Goal: Task Accomplishment & Management: Manage account settings

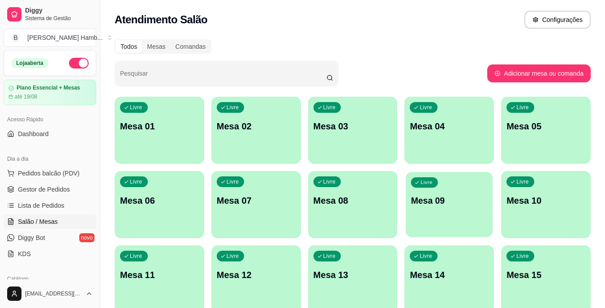
click at [458, 188] on div "Livre Mesa 09" at bounding box center [449, 199] width 87 height 55
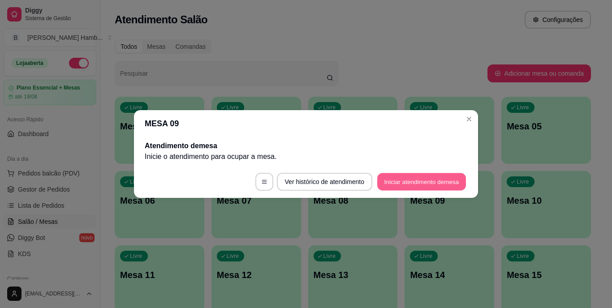
click at [398, 180] on button "Iniciar atendimento de mesa" at bounding box center [421, 181] width 89 height 17
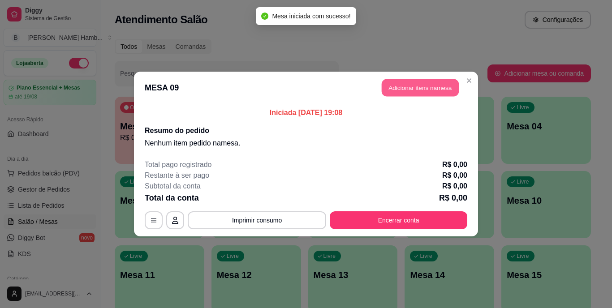
click at [420, 87] on button "Adicionar itens na mesa" at bounding box center [420, 87] width 77 height 17
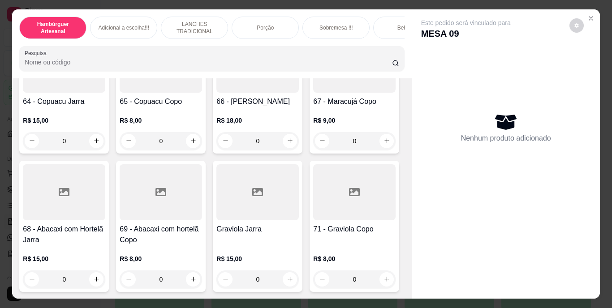
scroll to position [3215, 0]
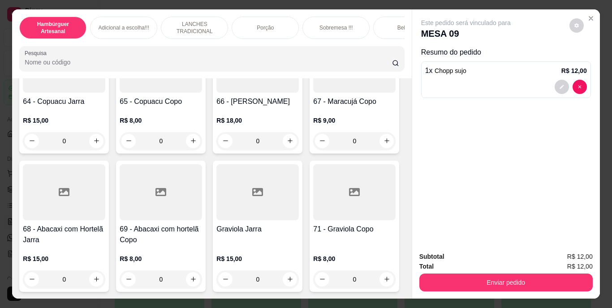
scroll to position [3216, 0]
type input "2"
click at [498, 292] on div "Subtotal R$ 24,00 Total R$ 24,00 Enviar pedido" at bounding box center [506, 271] width 188 height 54
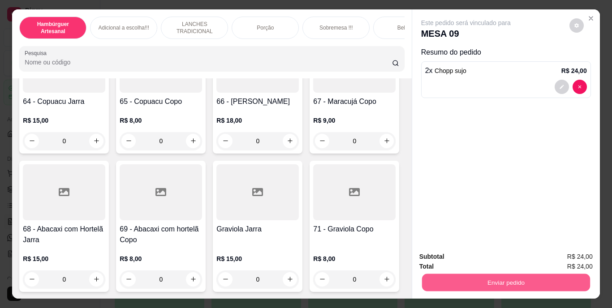
click at [493, 279] on button "Enviar pedido" at bounding box center [505, 282] width 168 height 17
click at [508, 252] on button "Não registrar e enviar pedido" at bounding box center [476, 257] width 90 height 17
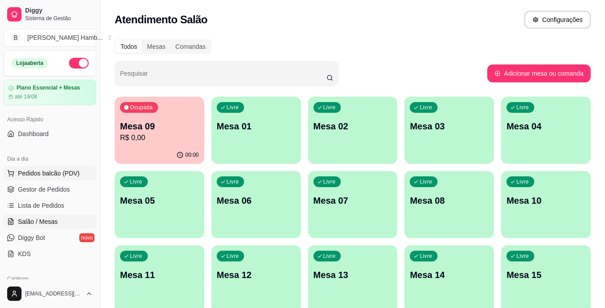
click at [55, 168] on button "Pedidos balcão (PDV)" at bounding box center [50, 173] width 93 height 14
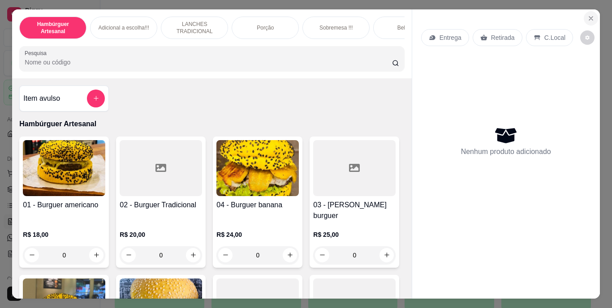
click at [587, 16] on icon "Close" at bounding box center [590, 18] width 7 height 7
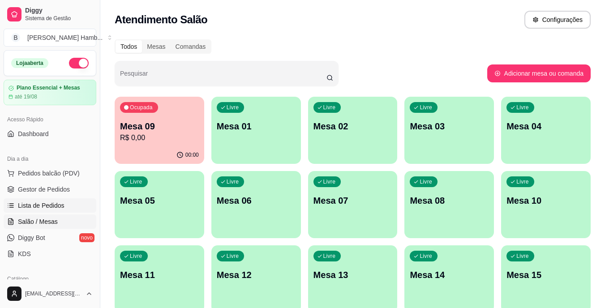
click at [52, 207] on span "Lista de Pedidos" at bounding box center [41, 205] width 47 height 9
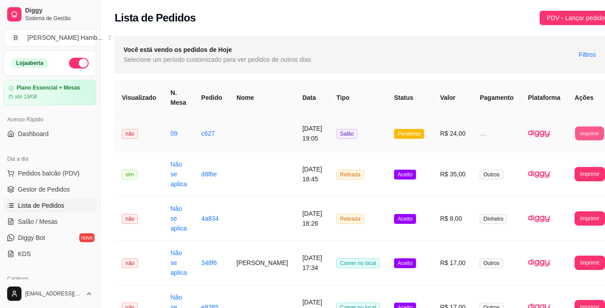
click at [578, 132] on button "Imprimir" at bounding box center [589, 133] width 29 height 14
click at [548, 164] on button "IMPRESSORA" at bounding box center [551, 165] width 63 height 14
click at [50, 223] on span "Salão / Mesas" at bounding box center [38, 221] width 40 height 9
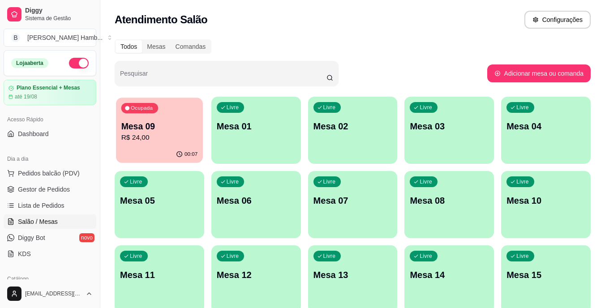
click at [176, 126] on p "Mesa 09" at bounding box center [159, 126] width 77 height 12
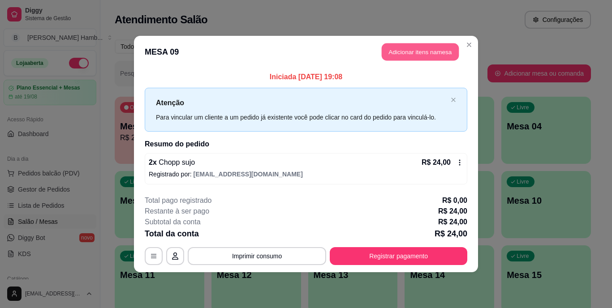
click at [421, 51] on button "Adicionar itens na mesa" at bounding box center [420, 51] width 77 height 17
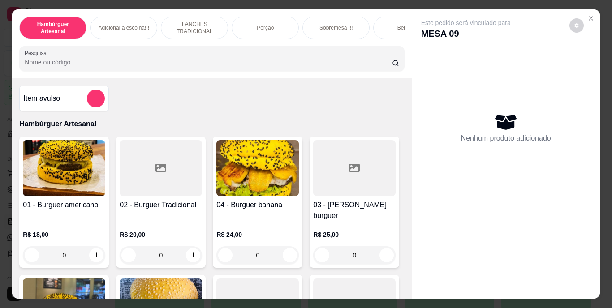
scroll to position [94, 0]
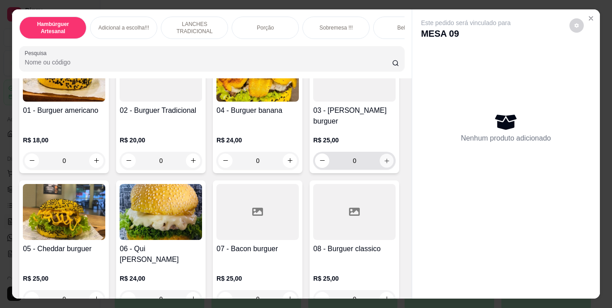
click at [383, 164] on icon "increase-product-quantity" at bounding box center [386, 160] width 7 height 7
type input "1"
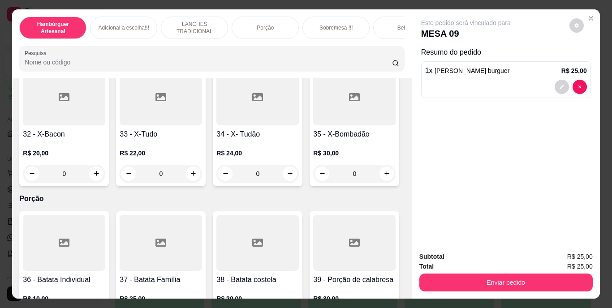
scroll to position [1549, 0]
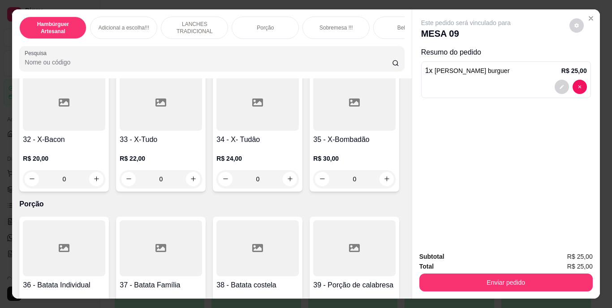
type input "1"
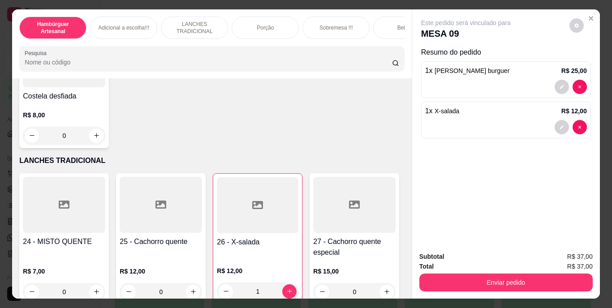
scroll to position [1171, 0]
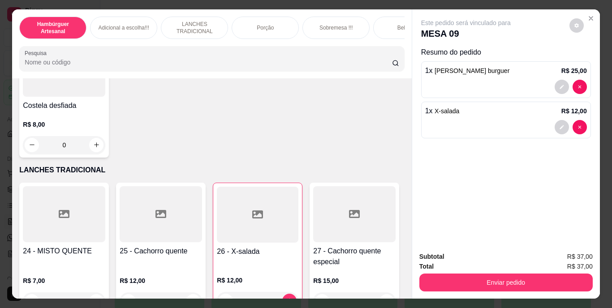
click at [90, 26] on div "0" at bounding box center [64, 18] width 82 height 18
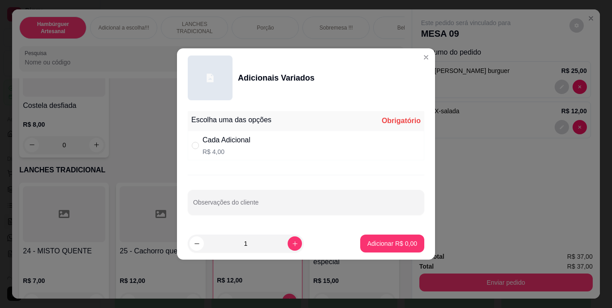
click at [193, 139] on div "Cada Adicional R$ 4,00" at bounding box center [306, 146] width 236 height 30
radio input "true"
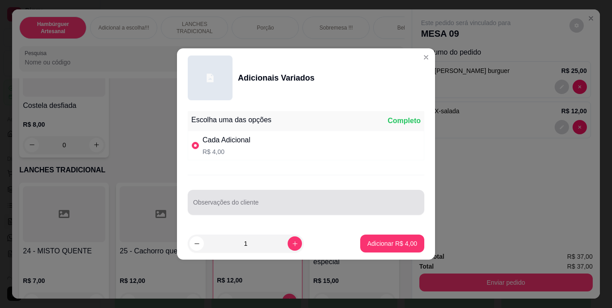
click at [275, 214] on div "Observações do cliente" at bounding box center [306, 202] width 236 height 25
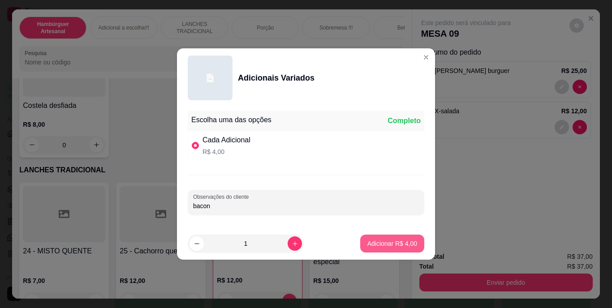
type input "bacon"
click at [374, 239] on p "Adicionar R$ 4,00" at bounding box center [392, 243] width 50 height 9
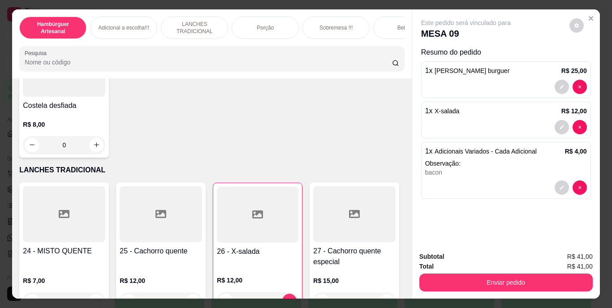
click at [338, 158] on div "Adicionais Variados R$ 4,00 0 Calabresa R$ 5,00 0 Frango desfiado R$ 5,00 0 Ham…" at bounding box center [211, 34] width 385 height 248
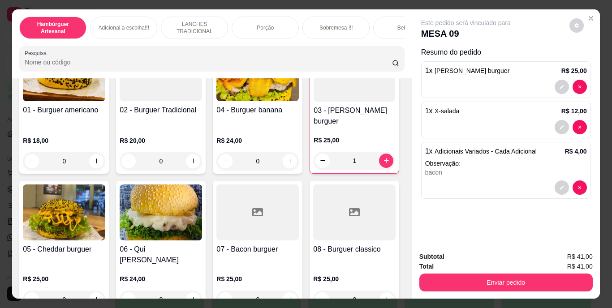
scroll to position [0, 0]
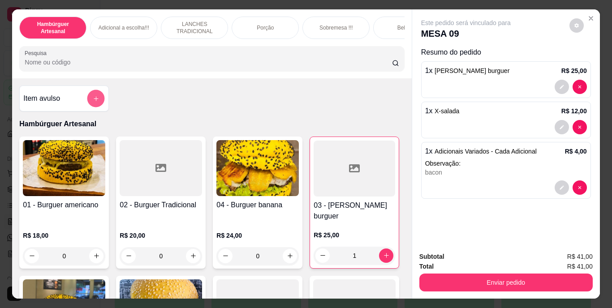
click at [96, 94] on button "add-separate-item" at bounding box center [95, 98] width 17 height 17
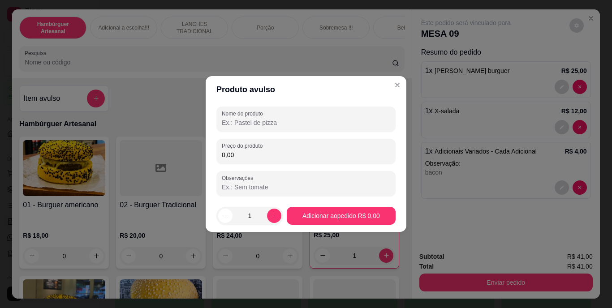
click at [311, 125] on input "Nome do produto" at bounding box center [306, 122] width 168 height 9
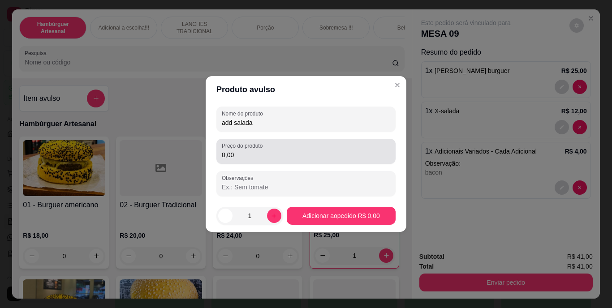
type input "add salada"
click at [315, 157] on input "0,00" at bounding box center [306, 154] width 168 height 9
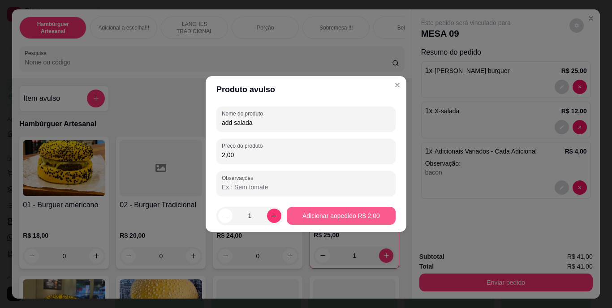
type input "2,00"
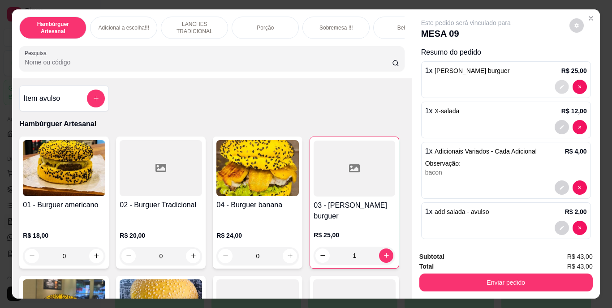
click at [554, 80] on button "decrease-product-quantity" at bounding box center [561, 87] width 14 height 14
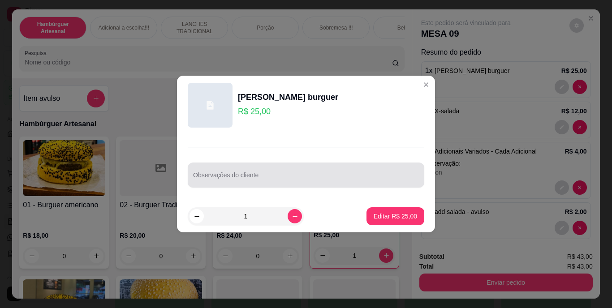
click at [386, 169] on div at bounding box center [306, 175] width 226 height 18
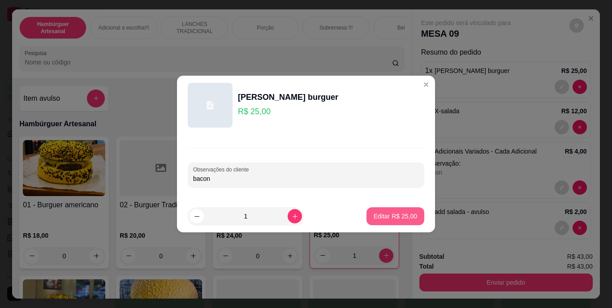
type input "bacon"
click at [402, 216] on p "Editar R$ 25,00" at bounding box center [395, 216] width 42 height 9
type input "0"
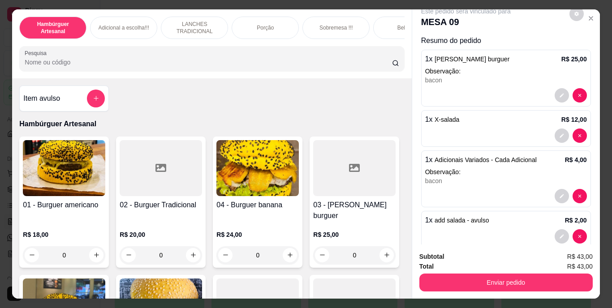
scroll to position [11, 0]
click at [554, 89] on button "decrease-product-quantity" at bounding box center [561, 96] width 14 height 14
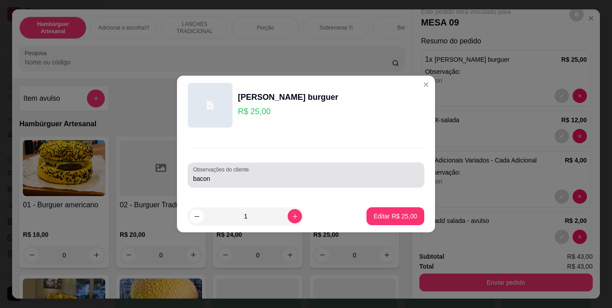
click at [301, 184] on div "Observações do cliente bacon" at bounding box center [306, 175] width 236 height 25
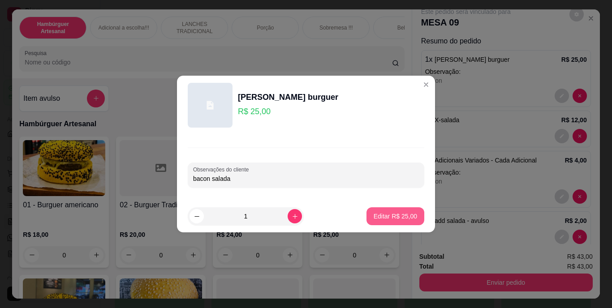
type input "bacon salada"
click at [383, 216] on p "Editar R$ 25,00" at bounding box center [395, 216] width 42 height 9
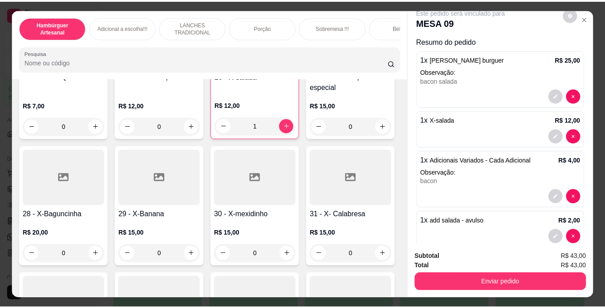
scroll to position [1292, 0]
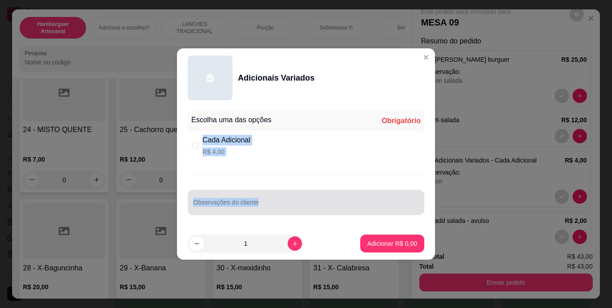
drag, startPoint x: 199, startPoint y: 144, endPoint x: 293, endPoint y: 206, distance: 112.8
click at [293, 206] on div "Escolha uma das opções Obrigatório Cada Adicional R$ 4,00 Observações do cliente" at bounding box center [306, 167] width 258 height 120
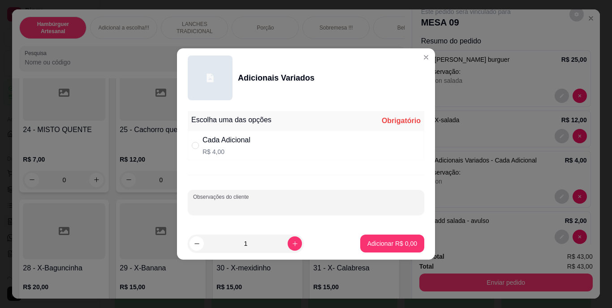
click at [293, 206] on input "Observações do cliente" at bounding box center [306, 206] width 226 height 9
type input "ovo"
drag, startPoint x: 195, startPoint y: 142, endPoint x: 199, endPoint y: 146, distance: 5.1
click at [199, 146] on div "" at bounding box center [197, 146] width 11 height 10
radio input "true"
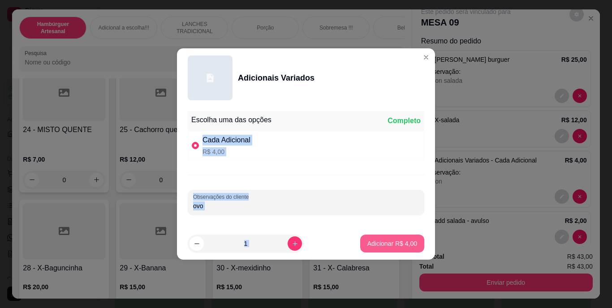
drag, startPoint x: 199, startPoint y: 146, endPoint x: 387, endPoint y: 246, distance: 213.4
click at [387, 246] on section "Adicionais Variados Escolha uma das opções Completo Cada Adicional R$ 4,00 Obse…" at bounding box center [306, 153] width 258 height 211
click at [387, 246] on p "Adicionar R$ 4,00" at bounding box center [392, 243] width 48 height 9
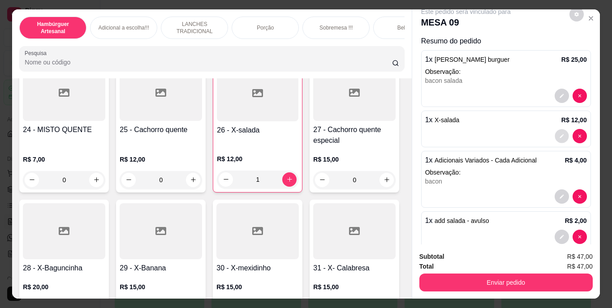
click at [554, 133] on button "decrease-product-quantity" at bounding box center [561, 136] width 14 height 14
click at [559, 134] on icon "decrease-product-quantity" at bounding box center [561, 136] width 4 height 4
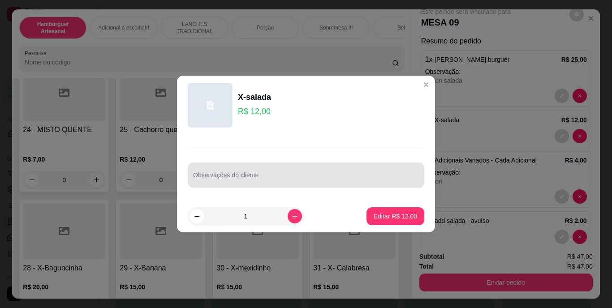
click at [289, 179] on input "Observações do cliente" at bounding box center [306, 178] width 226 height 9
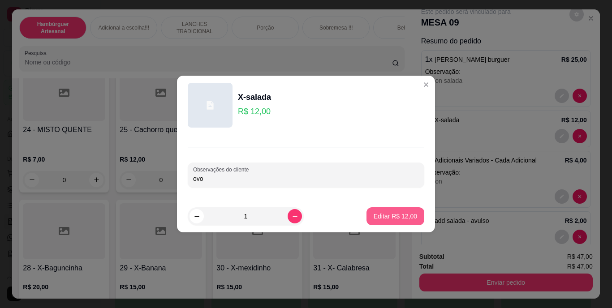
type input "ovo"
click at [373, 210] on button "Editar R$ 12,00" at bounding box center [395, 216] width 56 height 17
type input "0"
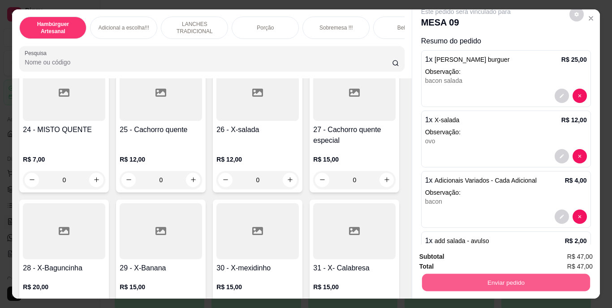
click at [502, 287] on button "Enviar pedido" at bounding box center [505, 282] width 168 height 17
click at [476, 254] on button "Não registrar e enviar pedido" at bounding box center [476, 257] width 90 height 17
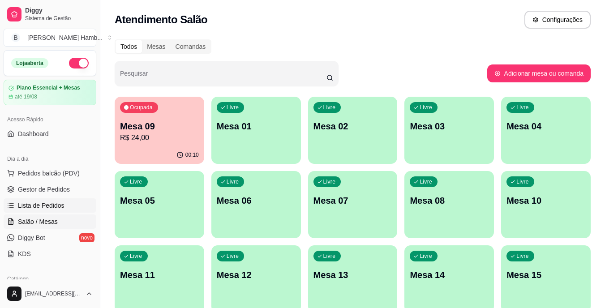
click at [38, 203] on span "Lista de Pedidos" at bounding box center [41, 205] width 47 height 9
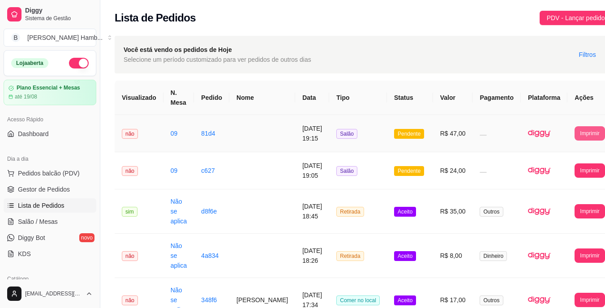
click at [575, 137] on button "Imprimir" at bounding box center [590, 133] width 30 height 14
click at [548, 165] on button "IMPRESSORA" at bounding box center [551, 165] width 63 height 14
click at [575, 133] on button "Imprimir" at bounding box center [590, 133] width 30 height 14
click at [549, 165] on button "IMPRESSORA" at bounding box center [551, 165] width 65 height 14
click at [394, 212] on span "Aceito" at bounding box center [405, 212] width 22 height 10
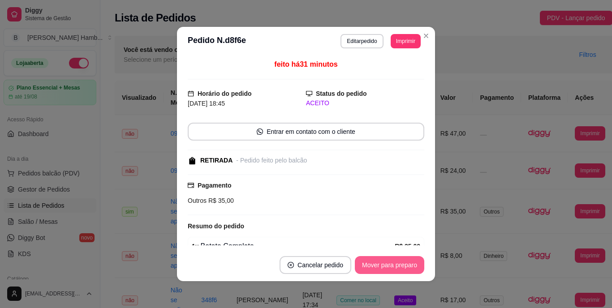
click at [366, 263] on button "Mover para preparo" at bounding box center [389, 265] width 69 height 18
click at [366, 263] on button "Mover para retirada disponível" at bounding box center [374, 265] width 99 height 18
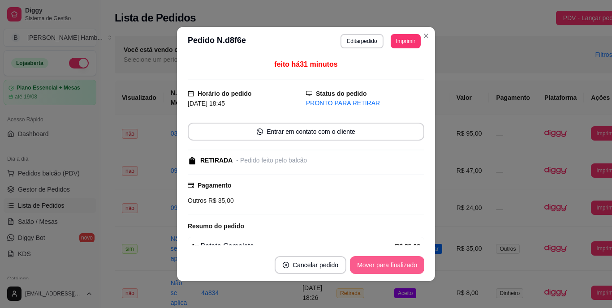
click at [366, 263] on button "Mover para finalizado" at bounding box center [387, 265] width 74 height 18
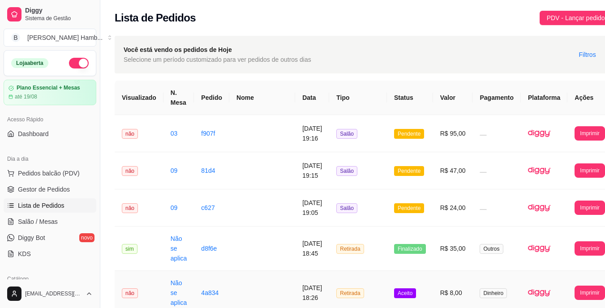
click at [394, 295] on span "Aceito" at bounding box center [405, 293] width 22 height 10
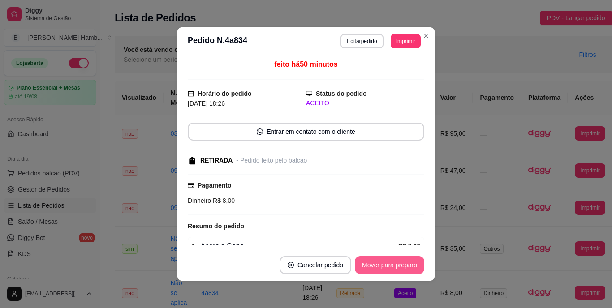
click at [404, 264] on button "Mover para preparo" at bounding box center [389, 265] width 69 height 18
click at [404, 264] on button "Mover para retirada disponível" at bounding box center [374, 265] width 96 height 17
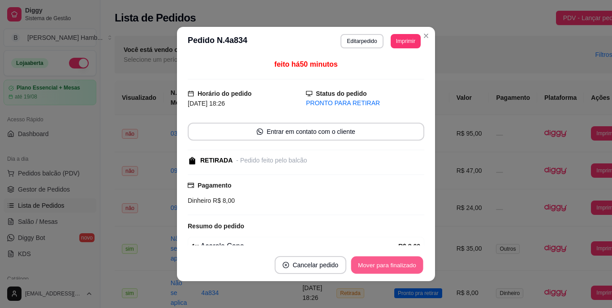
click at [404, 264] on button "Mover para finalizado" at bounding box center [387, 265] width 72 height 17
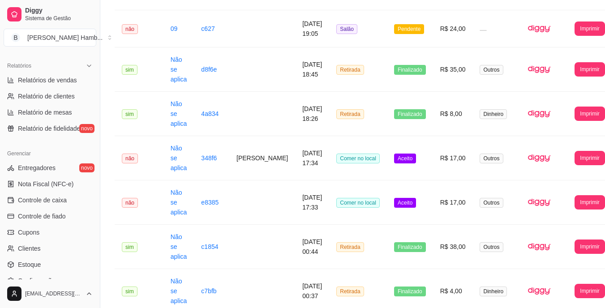
scroll to position [313, 0]
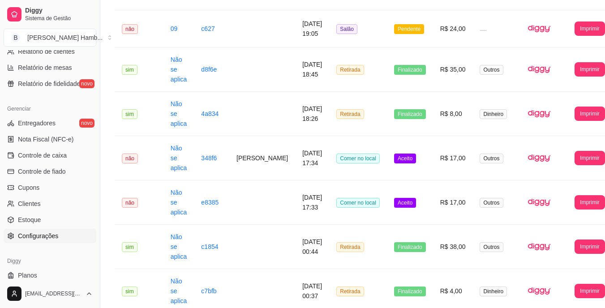
click at [46, 236] on span "Configurações" at bounding box center [38, 236] width 40 height 9
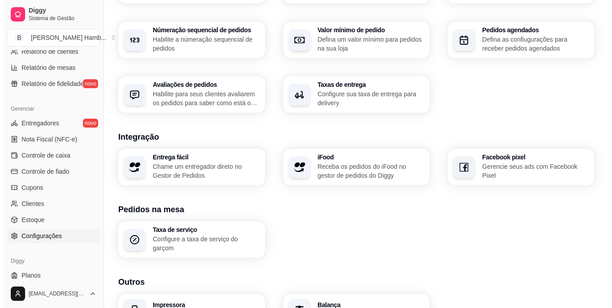
scroll to position [319, 0]
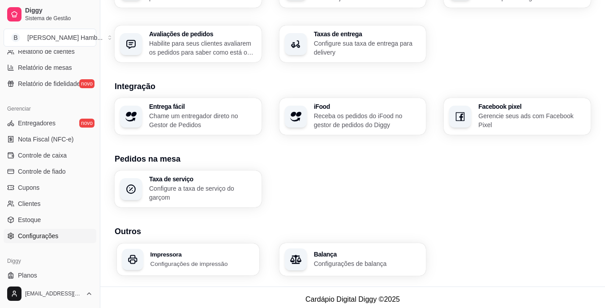
click at [197, 259] on p "Configurações de impressão" at bounding box center [201, 263] width 103 height 9
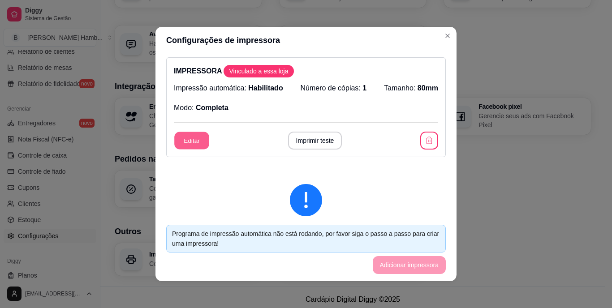
click at [184, 136] on button "Editar" at bounding box center [191, 140] width 35 height 17
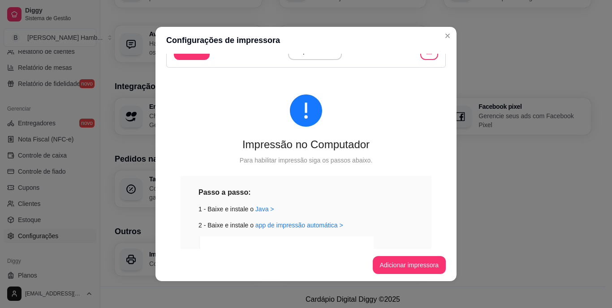
scroll to position [45, 0]
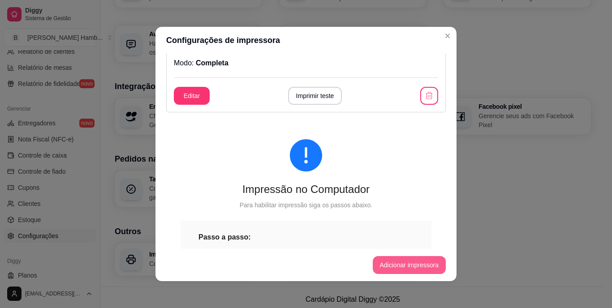
click at [394, 266] on button "Adicionar impressora" at bounding box center [409, 265] width 73 height 18
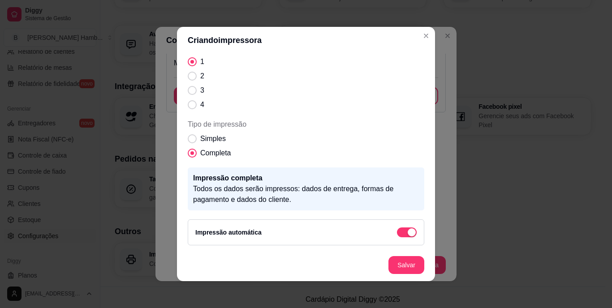
scroll to position [2, 0]
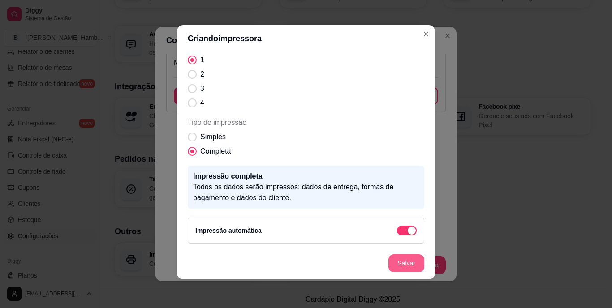
click at [408, 266] on button "Salvar" at bounding box center [406, 263] width 36 height 18
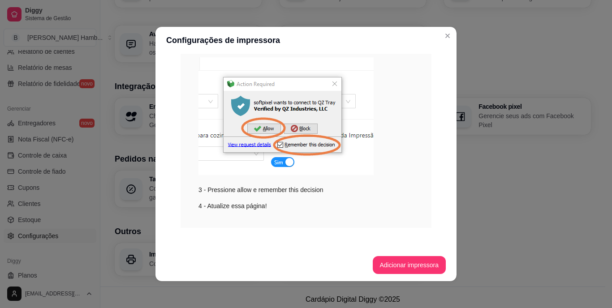
scroll to position [273, 0]
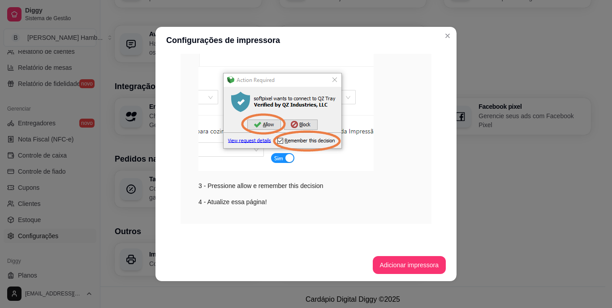
click at [282, 186] on div "3 - Pressione allow e remember this decision" at bounding box center [305, 121] width 215 height 137
click at [329, 80] on img at bounding box center [285, 112] width 175 height 118
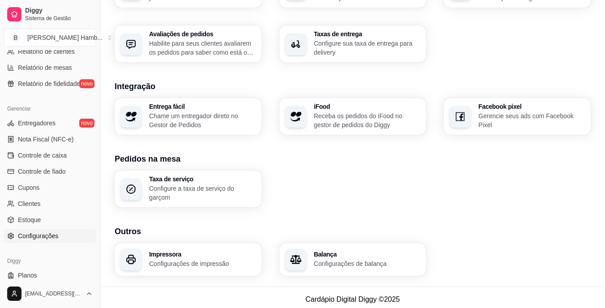
click at [203, 260] on p "Configurações de impressão" at bounding box center [202, 263] width 107 height 9
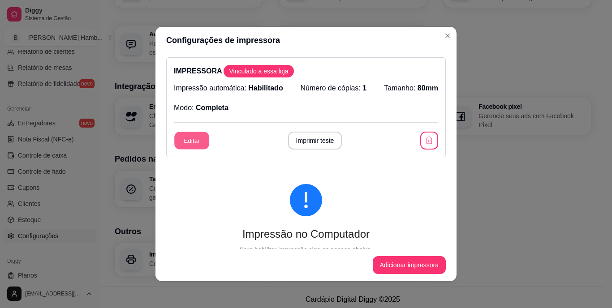
click at [190, 138] on button "Editar" at bounding box center [191, 140] width 35 height 17
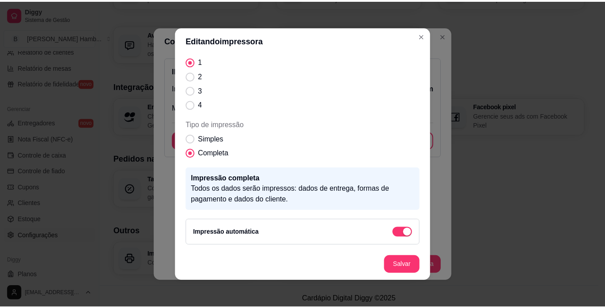
scroll to position [2, 0]
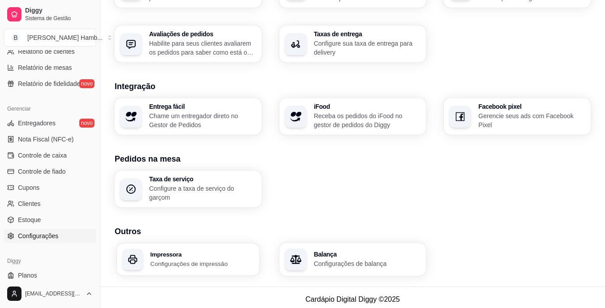
click at [230, 259] on p "Configurações de impressão" at bounding box center [201, 263] width 103 height 9
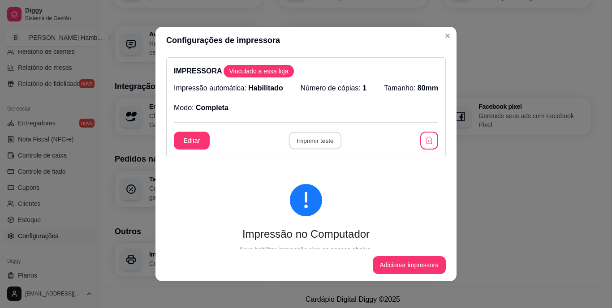
click at [310, 134] on button "Imprimir teste" at bounding box center [314, 140] width 52 height 17
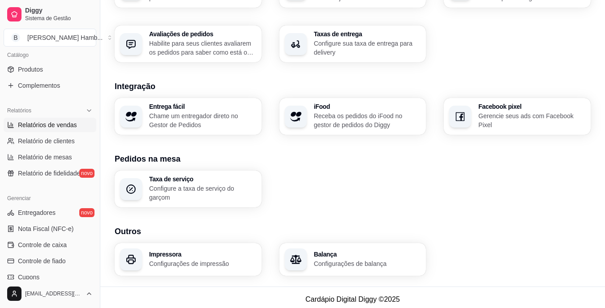
scroll to position [90, 0]
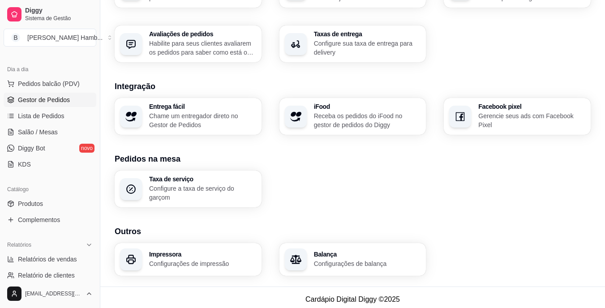
click at [64, 98] on span "Gestor de Pedidos" at bounding box center [44, 99] width 52 height 9
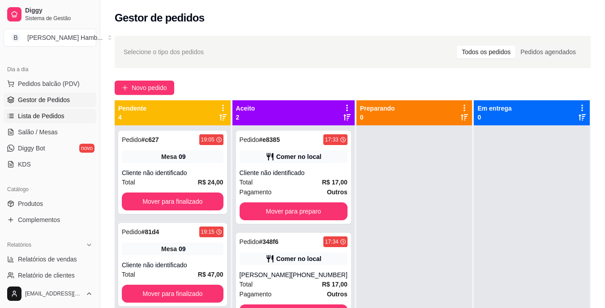
click at [64, 110] on link "Lista de Pedidos" at bounding box center [50, 116] width 93 height 14
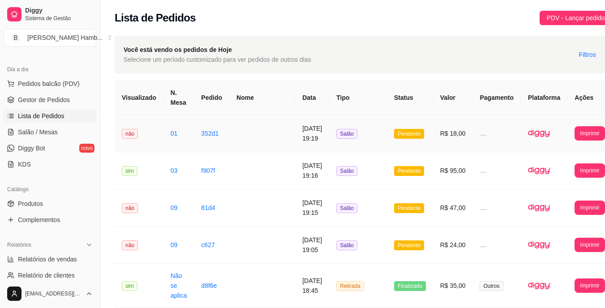
click at [394, 135] on span "Pendente" at bounding box center [409, 134] width 30 height 10
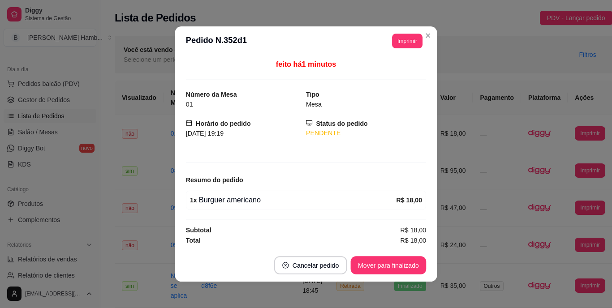
click at [387, 135] on div "PENDENTE" at bounding box center [366, 133] width 120 height 9
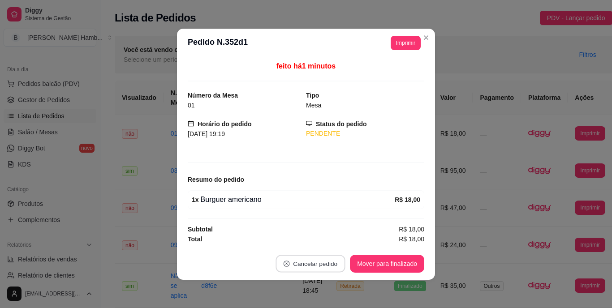
click at [332, 258] on button "Cancelar pedido" at bounding box center [310, 263] width 69 height 17
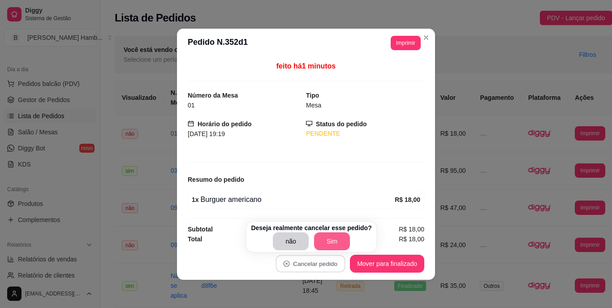
click at [322, 235] on button "Sim" at bounding box center [332, 241] width 36 height 18
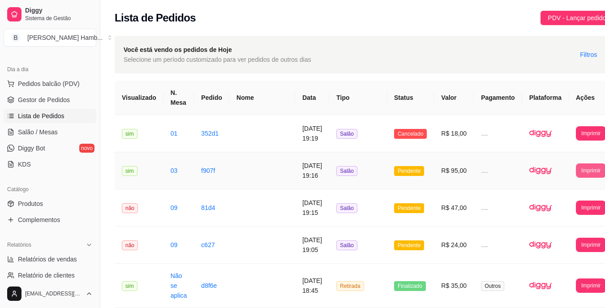
click at [576, 168] on button "Imprimir" at bounding box center [591, 170] width 30 height 14
click at [540, 206] on button "IMPRESSORA" at bounding box center [551, 202] width 63 height 14
click at [576, 169] on button "Imprimir" at bounding box center [590, 170] width 29 height 14
click at [534, 202] on button "IMPRESSORA" at bounding box center [551, 202] width 63 height 14
click at [54, 127] on link "Salão / Mesas" at bounding box center [50, 132] width 93 height 14
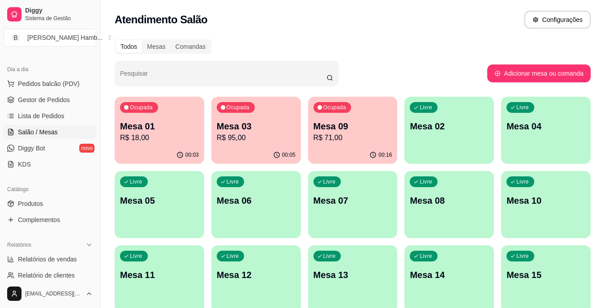
click at [170, 138] on p "R$ 18,00" at bounding box center [159, 138] width 79 height 11
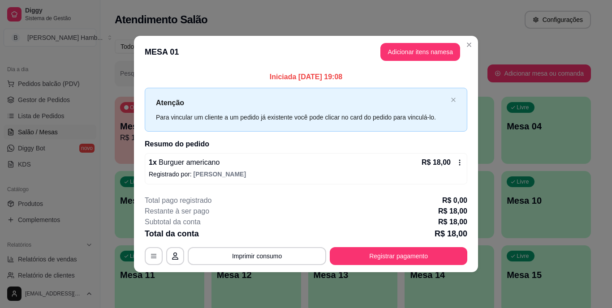
click at [387, 265] on footer "**********" at bounding box center [306, 230] width 344 height 84
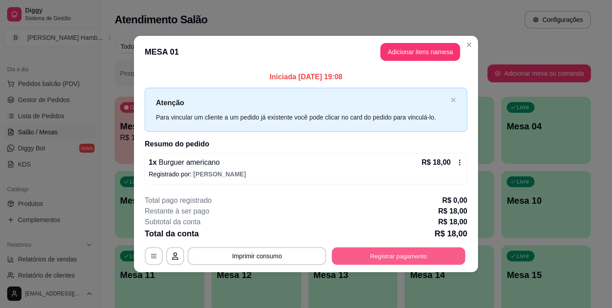
click at [388, 258] on button "Registrar pagamento" at bounding box center [398, 255] width 133 height 17
click at [388, 257] on button "Registrar pagamento" at bounding box center [398, 256] width 137 height 18
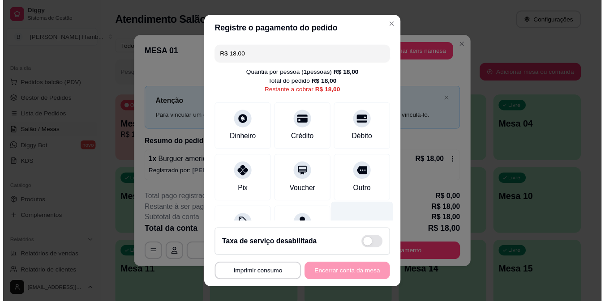
scroll to position [13, 0]
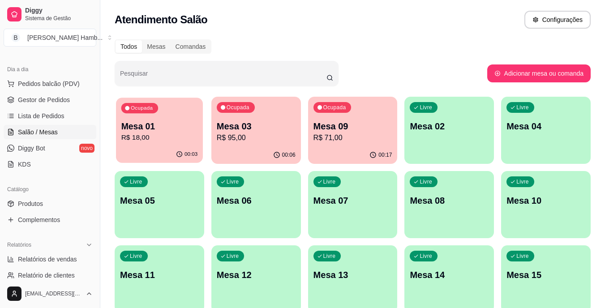
click at [142, 129] on p "Mesa 01" at bounding box center [159, 126] width 77 height 12
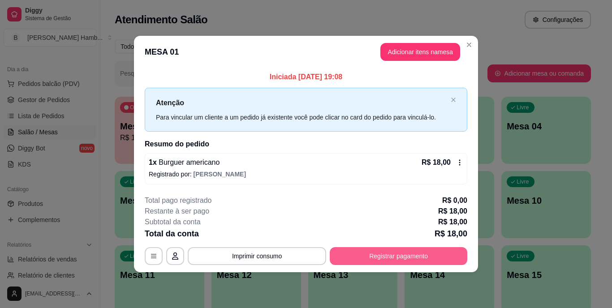
click at [376, 248] on button "Registrar pagamento" at bounding box center [398, 256] width 137 height 18
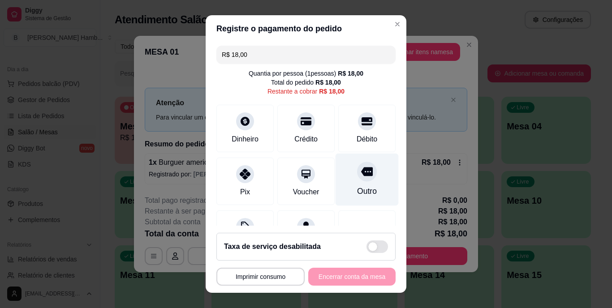
click at [367, 188] on div "Outro" at bounding box center [366, 180] width 63 height 52
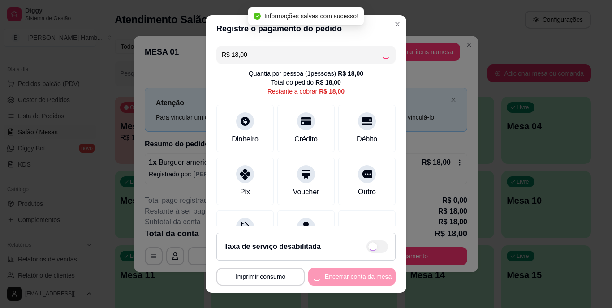
type input "R$ 0,00"
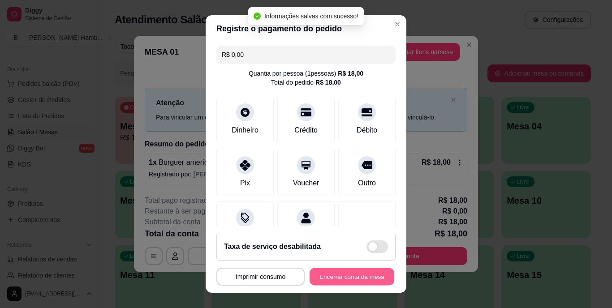
click at [327, 279] on button "Encerrar conta da mesa" at bounding box center [351, 276] width 85 height 17
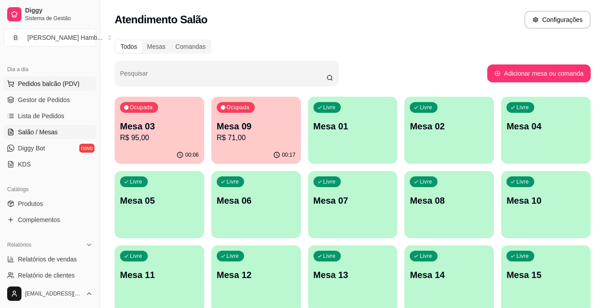
click at [64, 81] on span "Pedidos balcão (PDV)" at bounding box center [49, 83] width 62 height 9
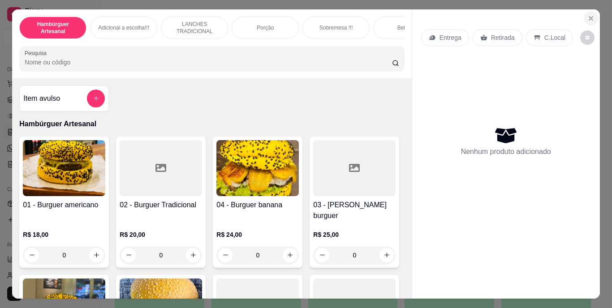
click at [590, 15] on icon "Close" at bounding box center [590, 18] width 7 height 7
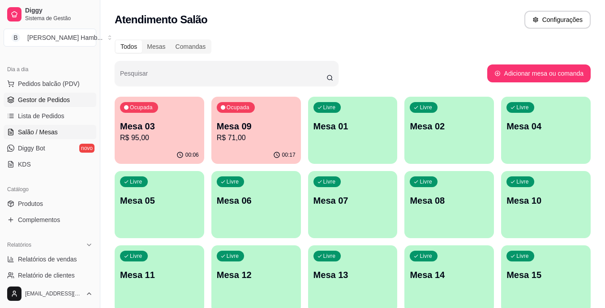
click at [55, 103] on span "Gestor de Pedidos" at bounding box center [44, 99] width 52 height 9
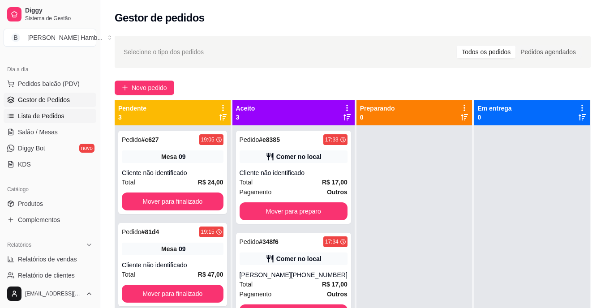
click at [58, 111] on span "Lista de Pedidos" at bounding box center [41, 115] width 47 height 9
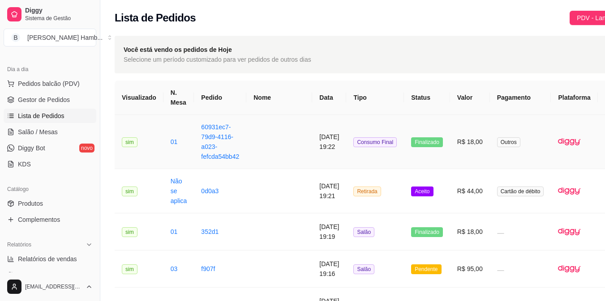
click at [411, 142] on span "Finalizado" at bounding box center [427, 142] width 32 height 10
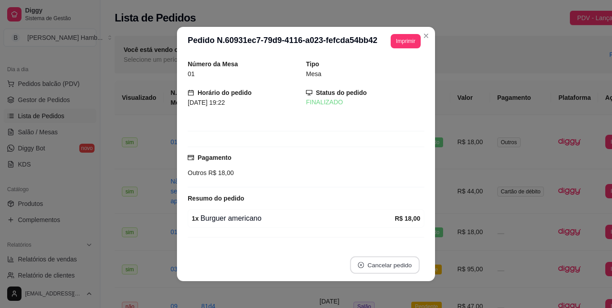
click at [378, 267] on button "Cancelar pedido" at bounding box center [384, 265] width 69 height 17
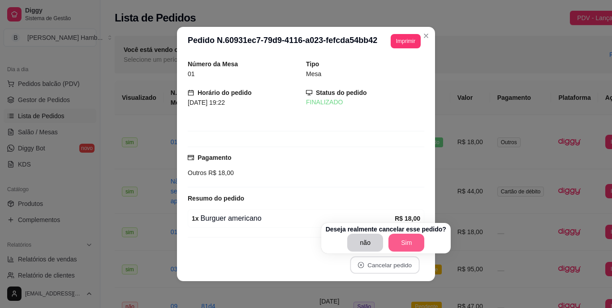
click at [405, 242] on button "Sim" at bounding box center [406, 243] width 36 height 18
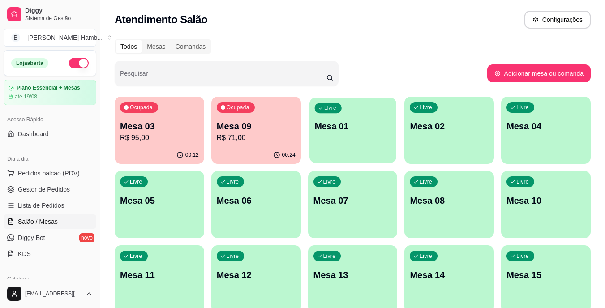
click at [363, 130] on p "Mesa 01" at bounding box center [352, 126] width 77 height 12
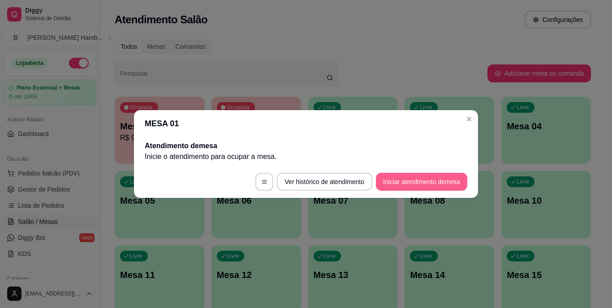
click at [397, 180] on button "Iniciar atendimento de mesa" at bounding box center [421, 182] width 91 height 18
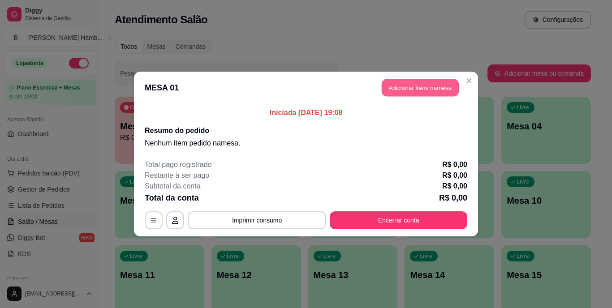
click at [421, 87] on button "Adicionar itens na mesa" at bounding box center [420, 87] width 77 height 17
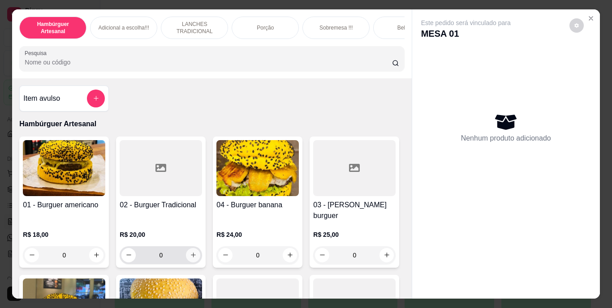
click at [190, 252] on icon "increase-product-quantity" at bounding box center [193, 255] width 7 height 7
type input "1"
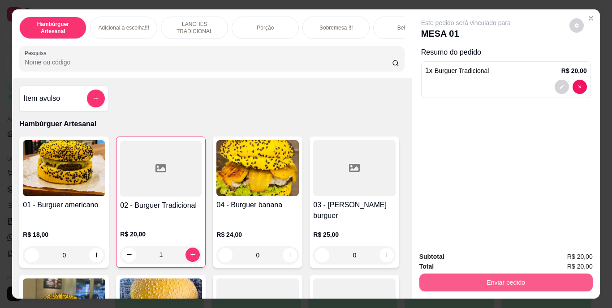
click at [495, 274] on button "Enviar pedido" at bounding box center [505, 283] width 173 height 18
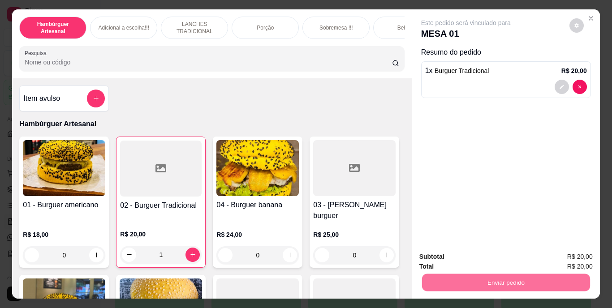
click at [503, 258] on button "Não registrar e enviar pedido" at bounding box center [475, 257] width 93 height 17
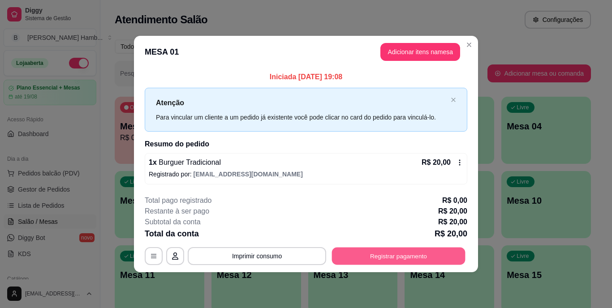
click at [366, 256] on button "Registrar pagamento" at bounding box center [398, 255] width 133 height 17
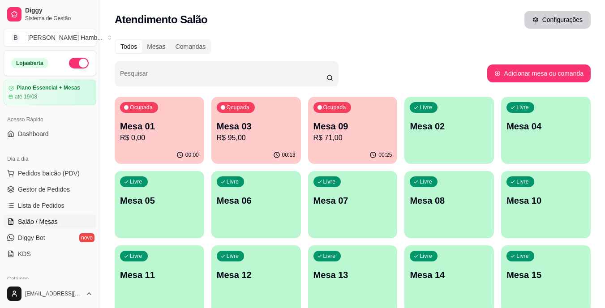
click at [549, 22] on button "Configurações" at bounding box center [557, 20] width 66 height 18
click at [53, 174] on span "Pedidos balcão (PDV)" at bounding box center [49, 173] width 62 height 9
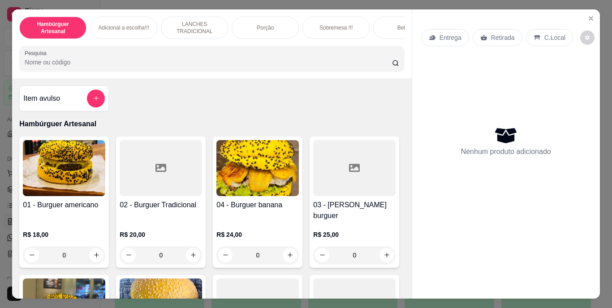
click at [590, 30] on div "Entrega Retirada C.Local Nenhum produto adicionado" at bounding box center [506, 146] width 188 height 275
click at [584, 34] on button "decrease-product-quantity" at bounding box center [587, 37] width 14 height 14
click at [592, 13] on button "Close" at bounding box center [590, 18] width 14 height 14
click at [585, 11] on button "Close" at bounding box center [590, 18] width 14 height 14
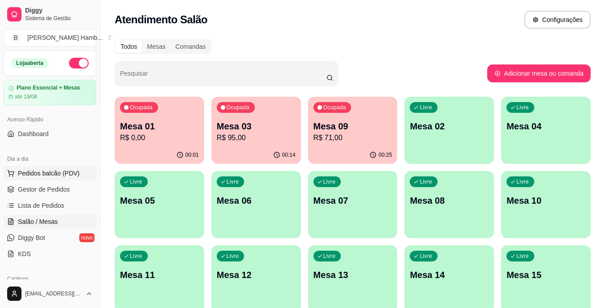
click at [62, 173] on span "Pedidos balcão (PDV)" at bounding box center [49, 173] width 62 height 9
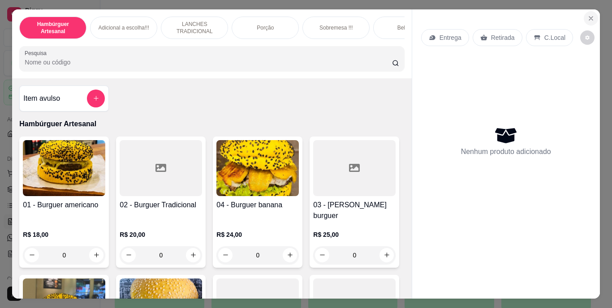
click at [583, 15] on button "Close" at bounding box center [590, 18] width 14 height 14
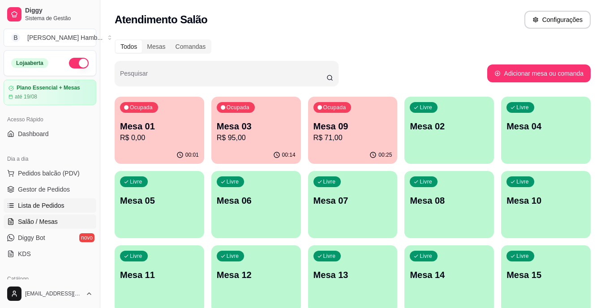
click at [46, 206] on span "Lista de Pedidos" at bounding box center [41, 205] width 47 height 9
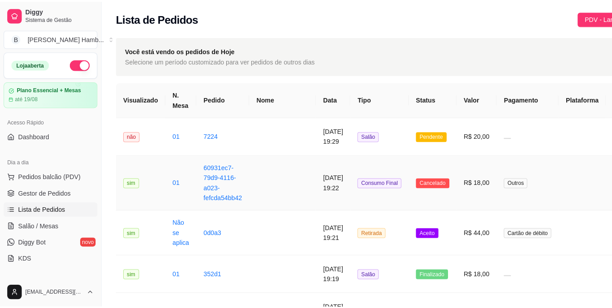
scroll to position [32, 0]
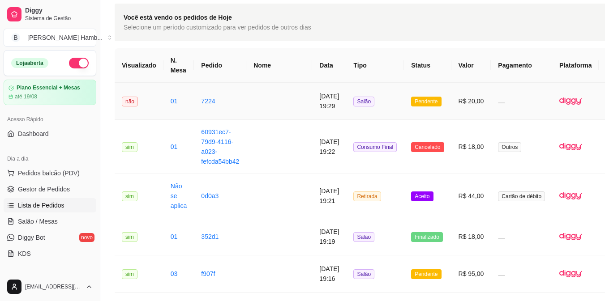
click at [491, 101] on td at bounding box center [521, 101] width 61 height 37
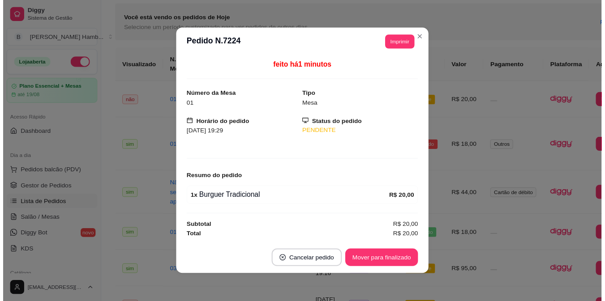
scroll to position [0, 0]
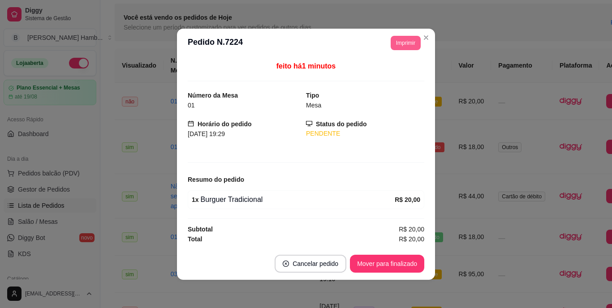
click at [397, 44] on button "Imprimir" at bounding box center [405, 43] width 30 height 14
click at [384, 75] on button "IMPRESSORA" at bounding box center [385, 74] width 65 height 14
click at [308, 260] on button "Cancelar pedido" at bounding box center [310, 264] width 72 height 18
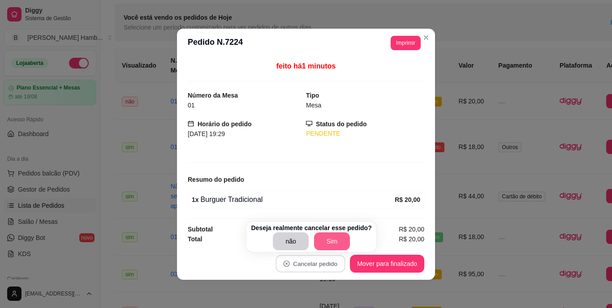
click at [328, 240] on button "Sim" at bounding box center [332, 241] width 36 height 18
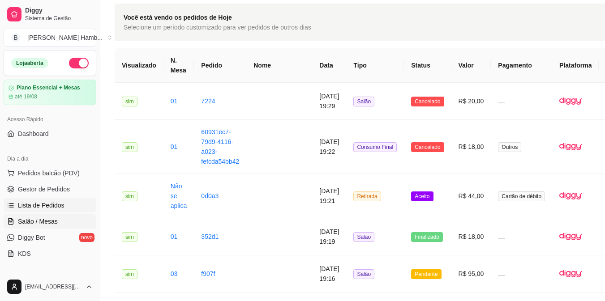
click at [60, 217] on link "Salão / Mesas" at bounding box center [50, 221] width 93 height 14
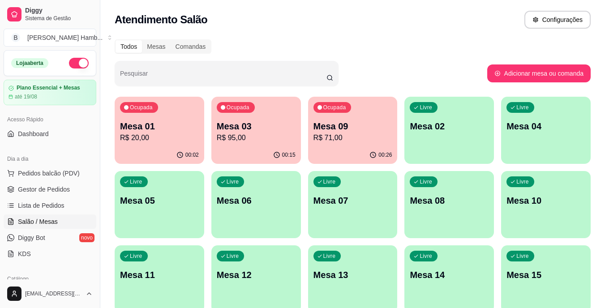
click at [173, 128] on p "Mesa 01" at bounding box center [159, 126] width 79 height 13
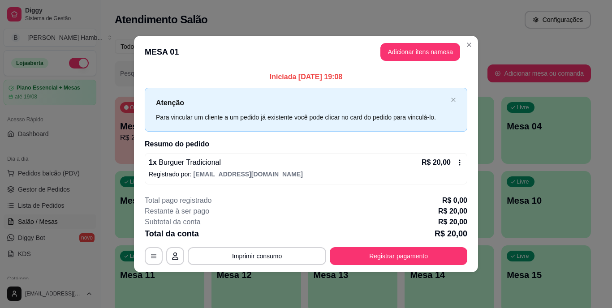
click at [458, 160] on icon at bounding box center [459, 162] width 7 height 7
click at [412, 56] on button "Adicionar itens na mesa" at bounding box center [420, 51] width 77 height 17
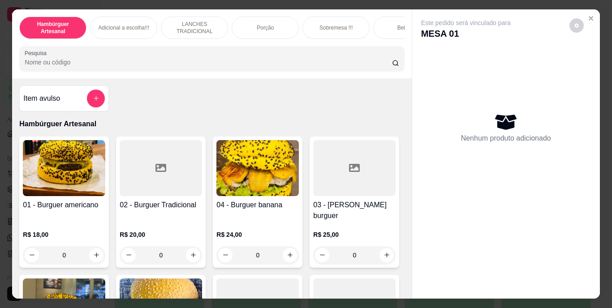
click at [493, 151] on div "Nenhum produto adicionado" at bounding box center [506, 128] width 170 height 176
click at [193, 252] on icon "increase-product-quantity" at bounding box center [193, 255] width 7 height 7
type input "1"
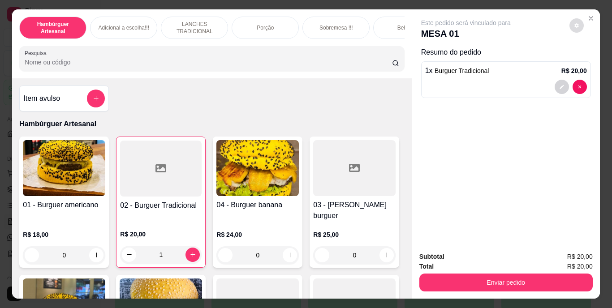
click at [574, 23] on icon "decrease-product-quantity" at bounding box center [576, 25] width 5 height 5
click at [595, 64] on div "Impressão automática habilitada" at bounding box center [552, 58] width 95 height 16
click at [589, 58] on span "Automatic updates" at bounding box center [590, 57] width 7 height 7
click at [584, 58] on input "Automatic updates" at bounding box center [581, 61] width 6 height 6
click at [589, 58] on span "Automatic updates" at bounding box center [588, 57] width 18 height 11
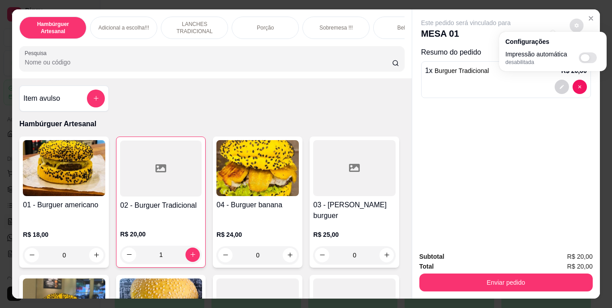
click at [584, 58] on input "Automatic updates" at bounding box center [581, 61] width 6 height 6
checkbox input "true"
click at [503, 179] on div "Este pedido será vinculado para MESA 01 Resumo do pedido 1 x Burguer Tradiciona…" at bounding box center [506, 127] width 188 height 236
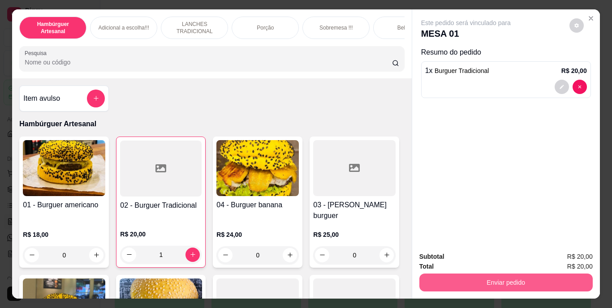
click at [484, 279] on button "Enviar pedido" at bounding box center [505, 283] width 173 height 18
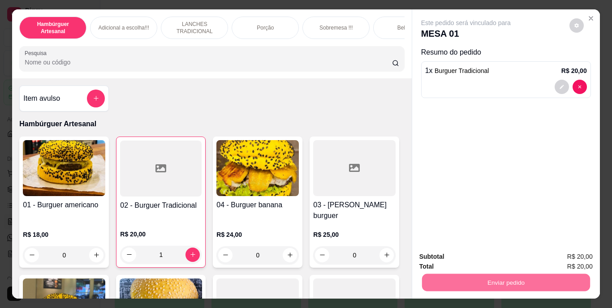
click at [491, 257] on button "Não registrar e enviar pedido" at bounding box center [476, 257] width 90 height 17
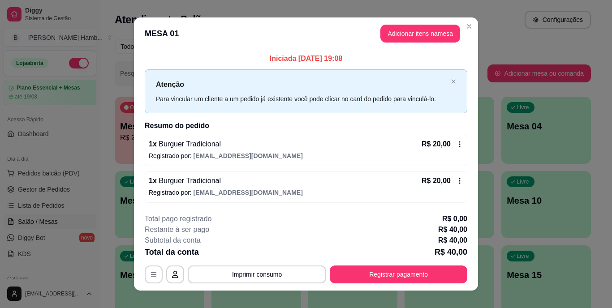
scroll to position [11, 0]
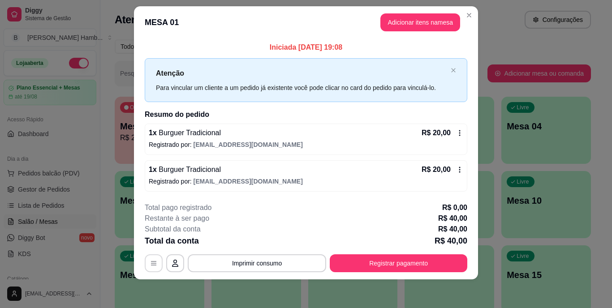
click at [157, 258] on button "button" at bounding box center [154, 263] width 18 height 18
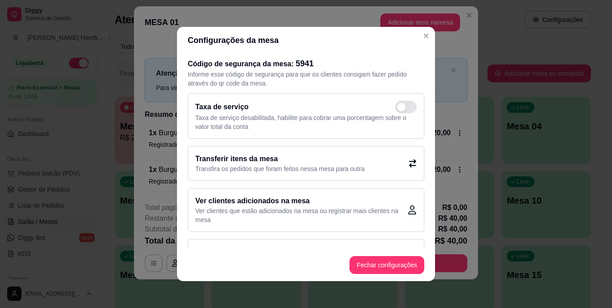
scroll to position [29, 0]
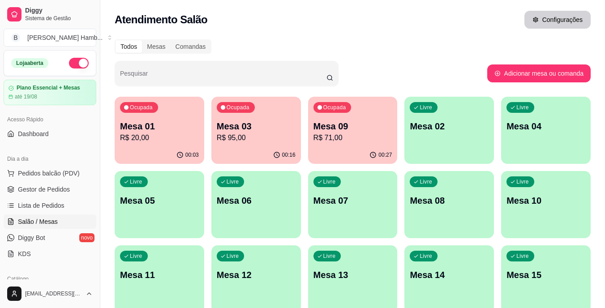
click at [538, 17] on icon "button" at bounding box center [535, 20] width 6 height 6
click at [55, 171] on span "Pedidos balcão (PDV)" at bounding box center [49, 173] width 62 height 9
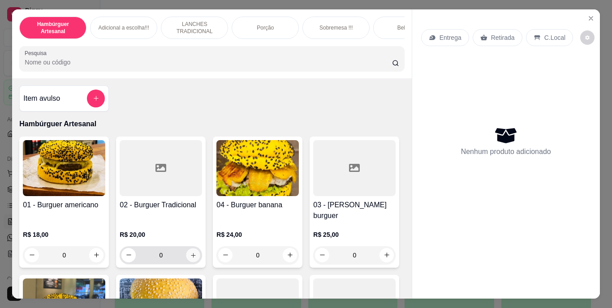
click at [190, 252] on icon "increase-product-quantity" at bounding box center [193, 255] width 7 height 7
type input "1"
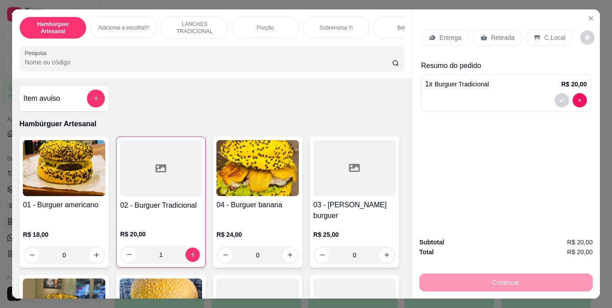
click at [491, 33] on p "Retirada" at bounding box center [503, 37] width 24 height 9
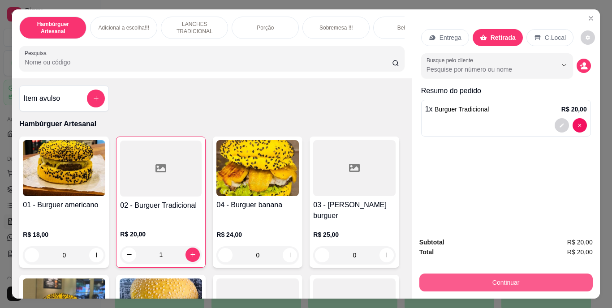
click at [508, 278] on button "Continuar" at bounding box center [505, 283] width 173 height 18
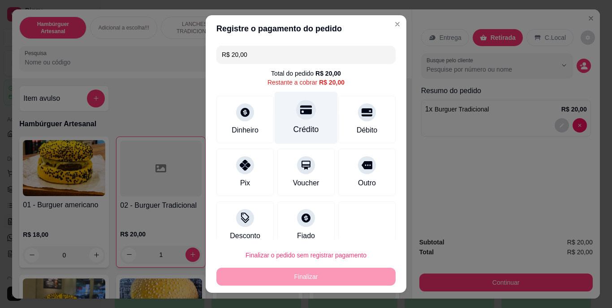
click at [300, 113] on icon at bounding box center [306, 110] width 12 height 9
type input "R$ 0,00"
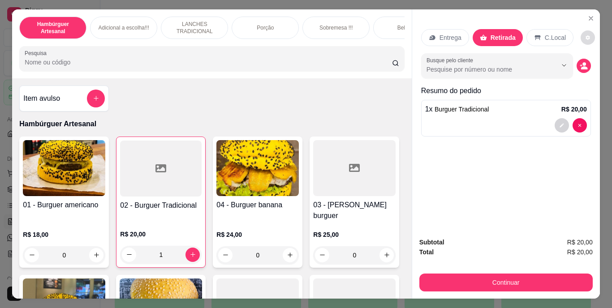
click at [580, 31] on button "decrease-product-quantity" at bounding box center [587, 37] width 14 height 14
click at [537, 176] on div "Entrega Retirada C.Local Busque pelo cliente Resumo do pedido 1 x Burguer Tradi…" at bounding box center [506, 119] width 188 height 221
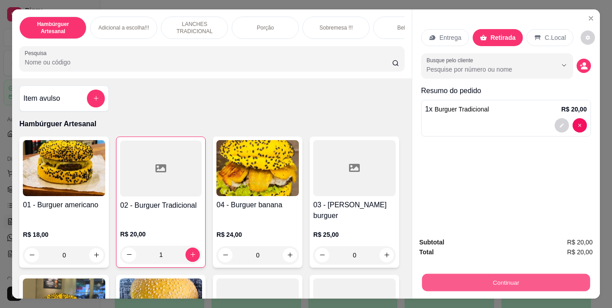
click at [504, 281] on button "Continuar" at bounding box center [505, 282] width 168 height 17
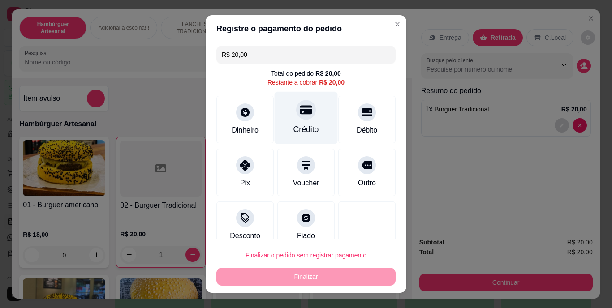
click at [293, 128] on div "Crédito" at bounding box center [306, 130] width 26 height 12
type input "R$ 0,00"
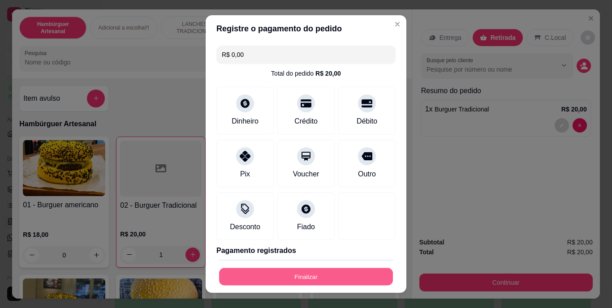
click at [321, 274] on button "Finalizar" at bounding box center [306, 276] width 174 height 17
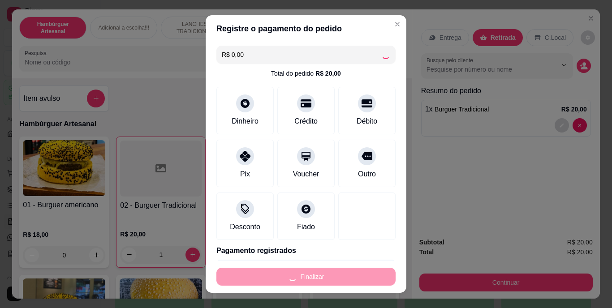
type input "0"
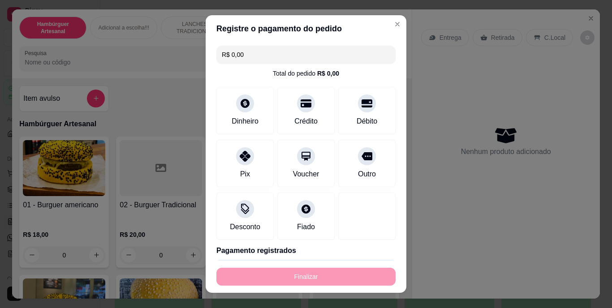
type input "-R$ 20,00"
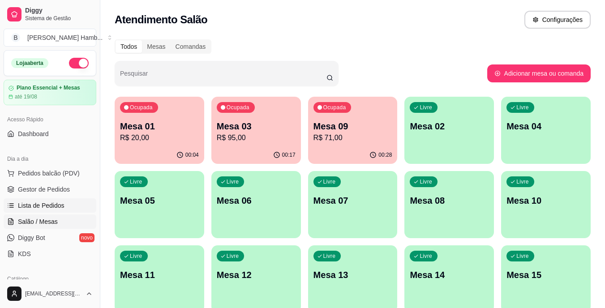
click at [51, 207] on span "Lista de Pedidos" at bounding box center [41, 205] width 47 height 9
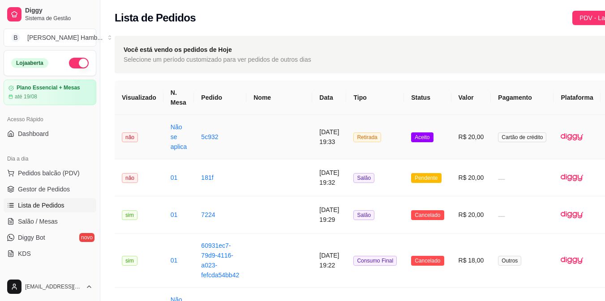
click at [451, 142] on td "R$ 20,00" at bounding box center [471, 137] width 40 height 44
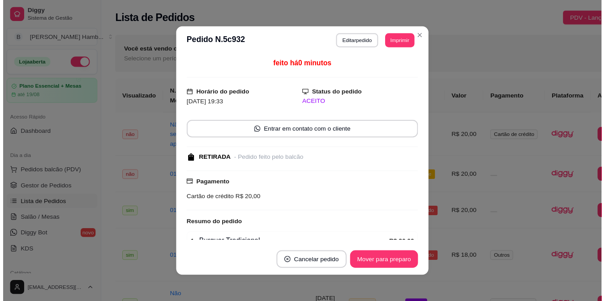
scroll to position [45, 0]
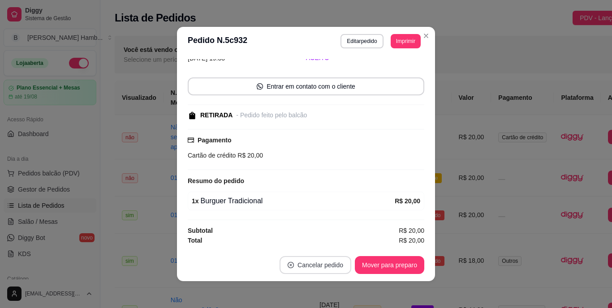
click at [314, 263] on button "Cancelar pedido" at bounding box center [315, 265] width 72 height 18
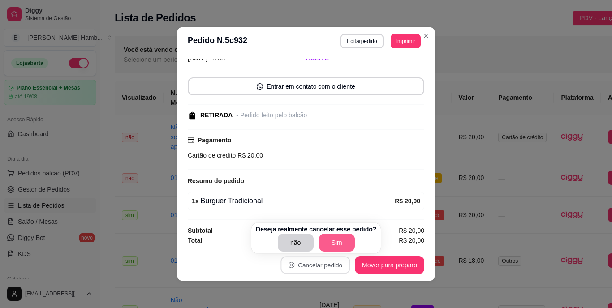
click at [334, 242] on button "Sim" at bounding box center [337, 243] width 36 height 18
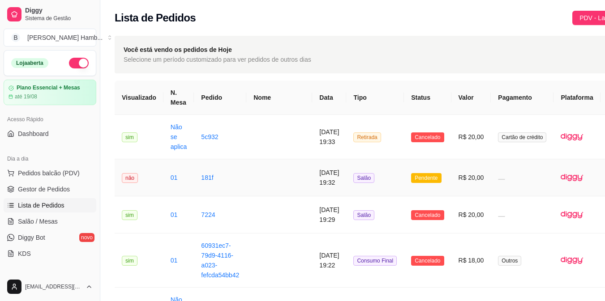
click at [456, 175] on td "R$ 20,00" at bounding box center [471, 177] width 40 height 37
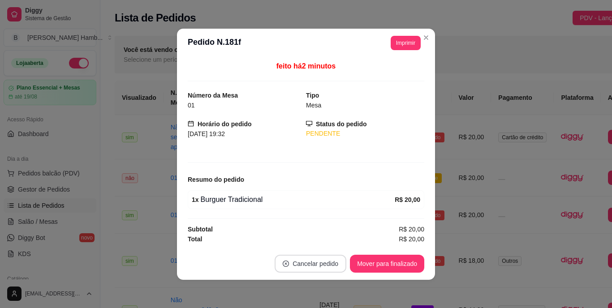
click at [304, 263] on button "Cancelar pedido" at bounding box center [310, 264] width 72 height 18
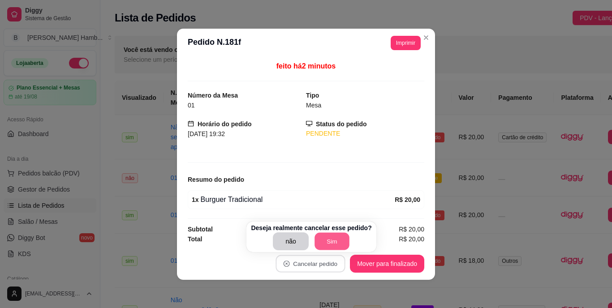
click at [332, 233] on button "Sim" at bounding box center [331, 241] width 35 height 17
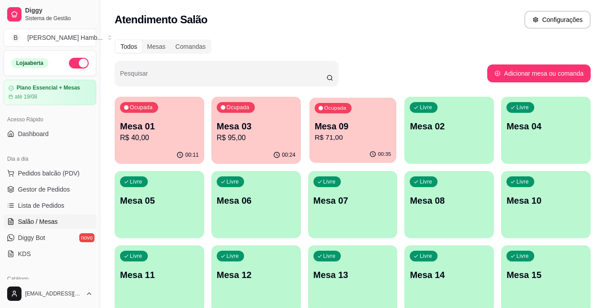
click at [332, 136] on p "R$ 71,00" at bounding box center [352, 138] width 77 height 10
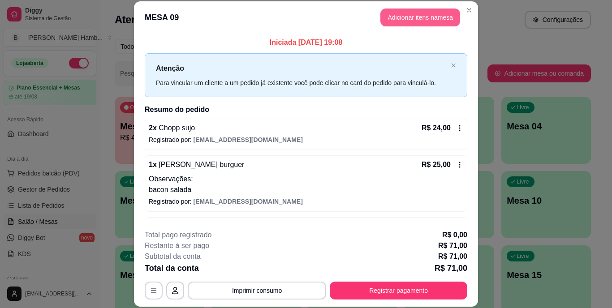
click at [427, 17] on button "Adicionar itens na mesa" at bounding box center [420, 18] width 80 height 18
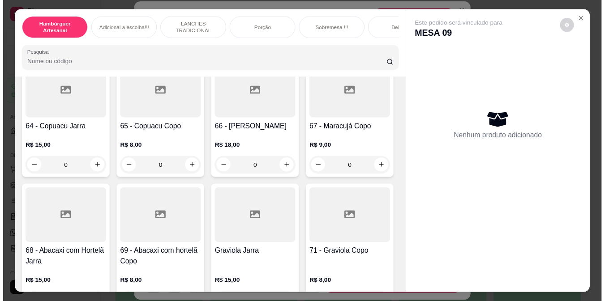
scroll to position [3135, 0]
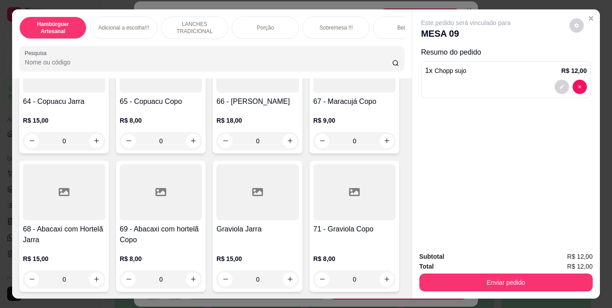
type input "2"
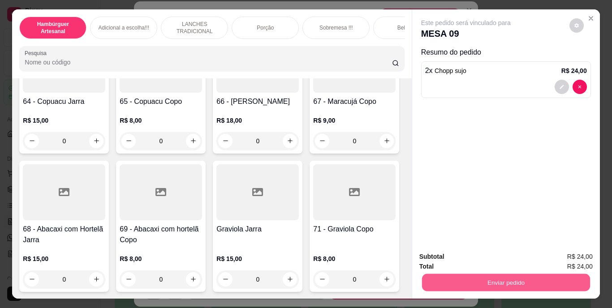
click at [536, 276] on button "Enviar pedido" at bounding box center [505, 282] width 168 height 17
click at [506, 253] on button "Não registrar e enviar pedido" at bounding box center [475, 257] width 93 height 17
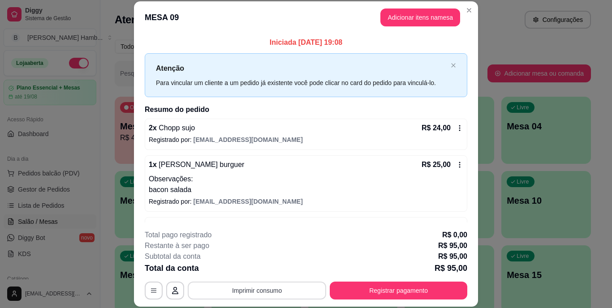
click at [299, 294] on button "Imprimir consumo" at bounding box center [257, 291] width 138 height 18
click at [271, 269] on button "IMPRESSORA" at bounding box center [256, 270] width 63 height 14
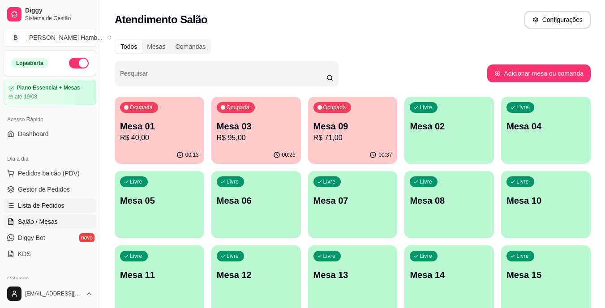
click at [58, 202] on span "Lista de Pedidos" at bounding box center [41, 205] width 47 height 9
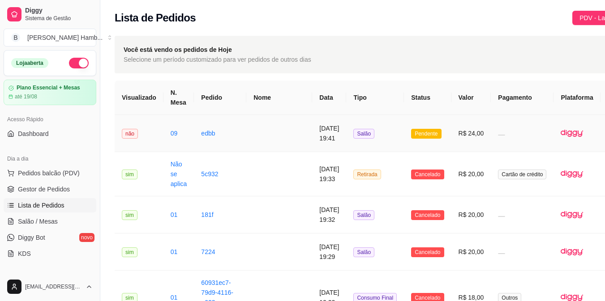
click at [414, 133] on span "Pendente" at bounding box center [426, 134] width 30 height 10
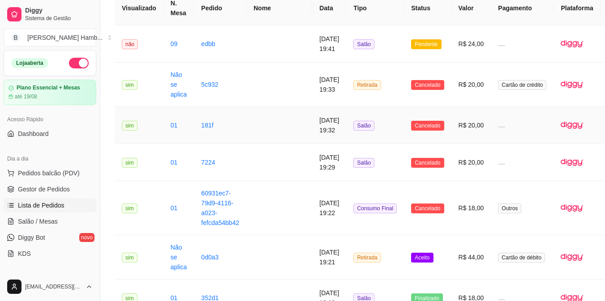
scroll to position [134, 0]
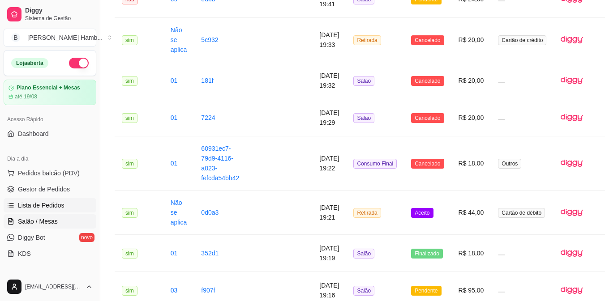
click at [53, 223] on span "Salão / Mesas" at bounding box center [38, 221] width 40 height 9
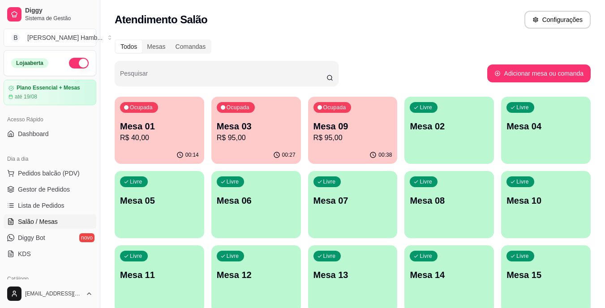
click at [48, 224] on span "Salão / Mesas" at bounding box center [38, 221] width 40 height 9
click at [193, 141] on p "R$ 40,00" at bounding box center [159, 138] width 79 height 11
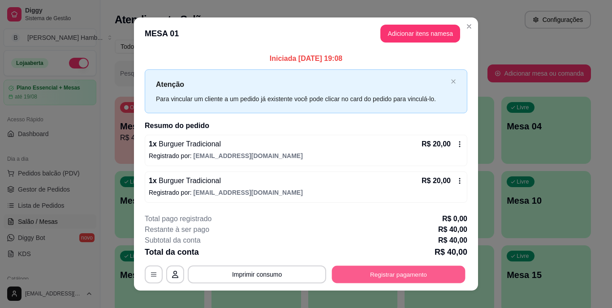
click at [415, 277] on button "Registrar pagamento" at bounding box center [398, 274] width 133 height 17
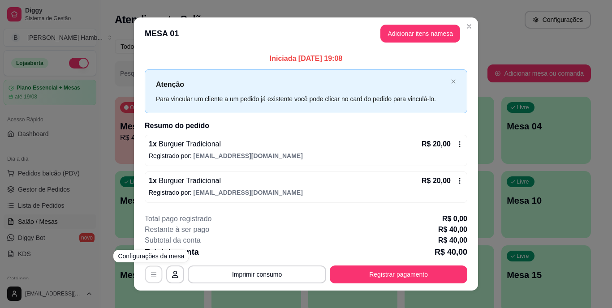
click at [152, 272] on icon "button" at bounding box center [153, 274] width 7 height 7
click at [177, 274] on button "button" at bounding box center [175, 274] width 17 height 17
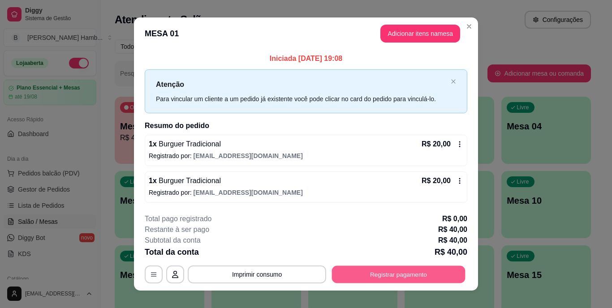
click at [369, 276] on button "Registrar pagamento" at bounding box center [398, 274] width 133 height 17
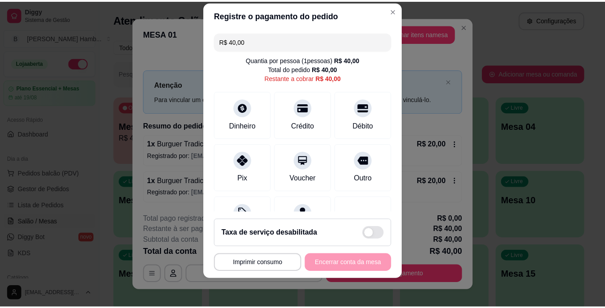
scroll to position [47, 0]
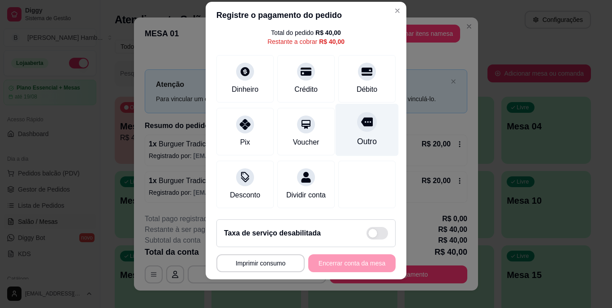
click at [361, 118] on icon at bounding box center [367, 122] width 12 height 9
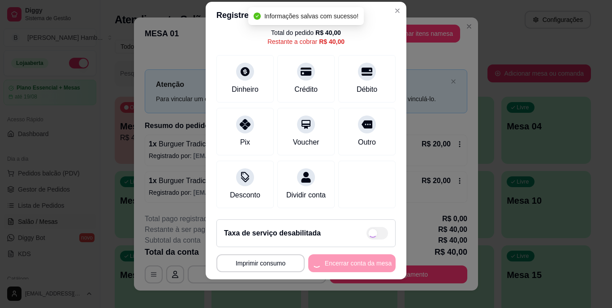
type input "R$ 0,00"
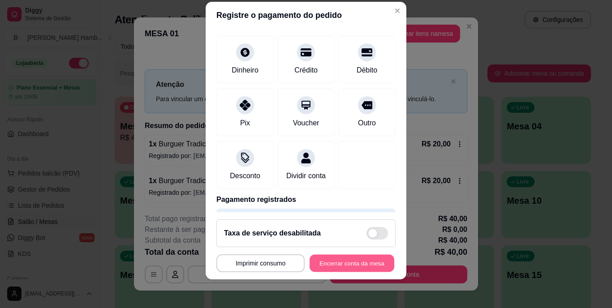
click at [342, 267] on button "Encerrar conta da mesa" at bounding box center [351, 262] width 85 height 17
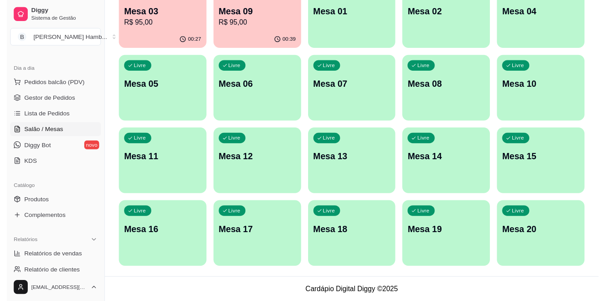
scroll to position [0, 0]
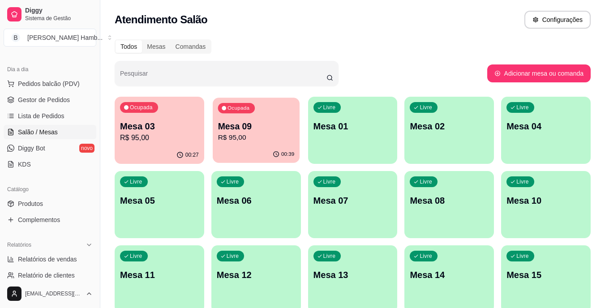
click at [238, 142] on p "R$ 95,00" at bounding box center [256, 138] width 77 height 10
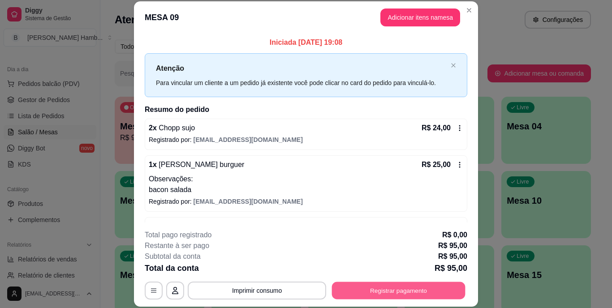
click at [382, 283] on button "Registrar pagamento" at bounding box center [398, 290] width 133 height 17
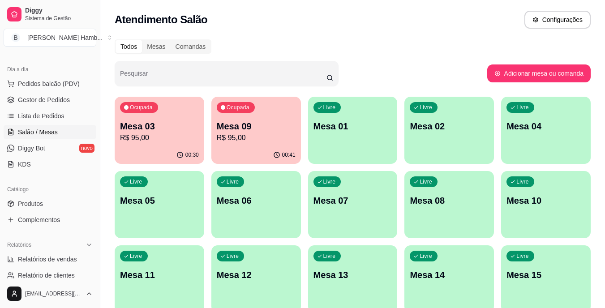
click at [183, 148] on div "00:30" at bounding box center [160, 154] width 90 height 17
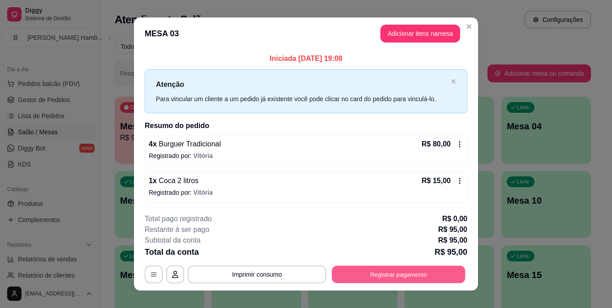
click at [371, 270] on button "Registrar pagamento" at bounding box center [398, 274] width 133 height 17
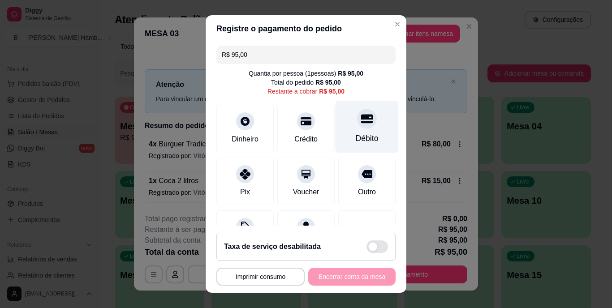
click at [356, 141] on div "Débito" at bounding box center [367, 139] width 23 height 12
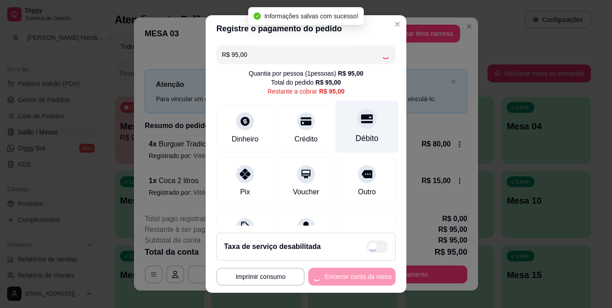
type input "R$ 0,00"
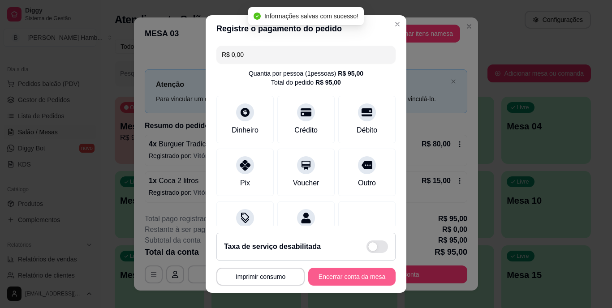
click at [347, 274] on button "Encerrar conta da mesa" at bounding box center [351, 277] width 87 height 18
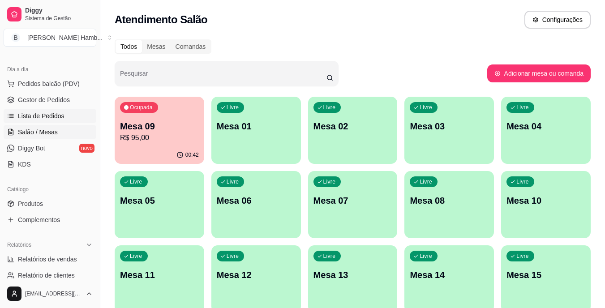
click at [41, 113] on span "Lista de Pedidos" at bounding box center [41, 115] width 47 height 9
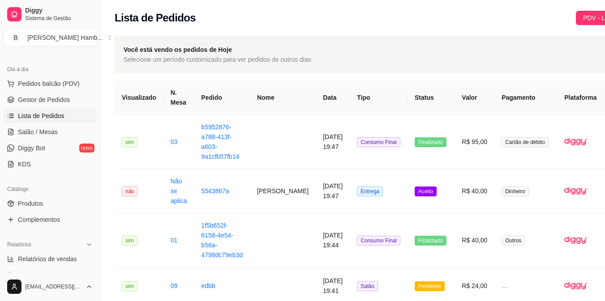
drag, startPoint x: 0, startPoint y: 230, endPoint x: 404, endPoint y: 206, distance: 405.0
click at [407, 206] on td "Aceito" at bounding box center [430, 191] width 47 height 44
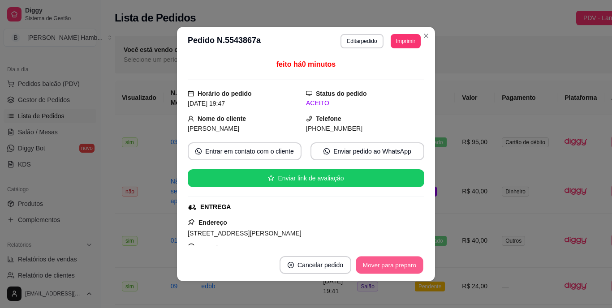
click at [363, 265] on button "Mover para preparo" at bounding box center [389, 265] width 67 height 17
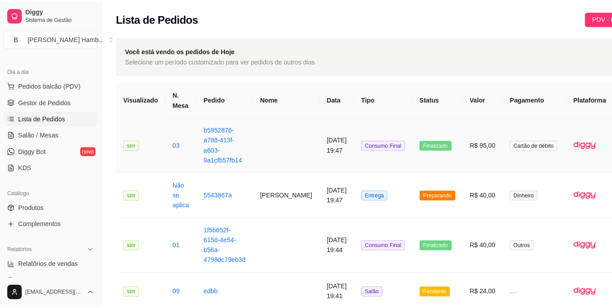
scroll to position [45, 0]
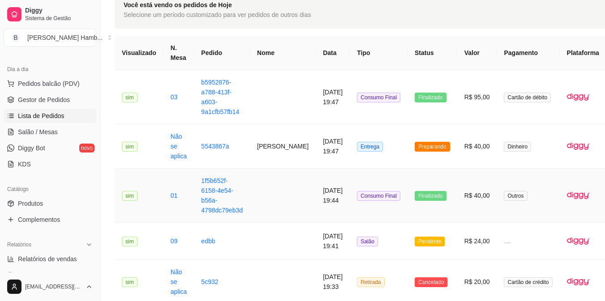
click at [415, 196] on span "Finalizado" at bounding box center [431, 196] width 32 height 10
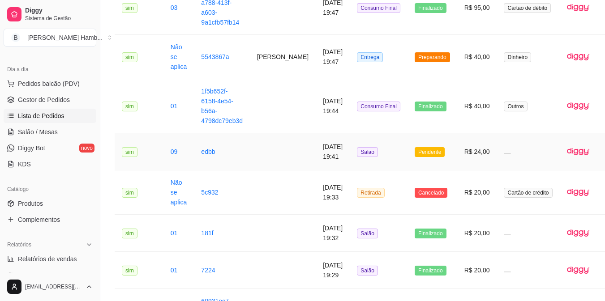
click at [415, 151] on span "Pendente" at bounding box center [430, 152] width 30 height 10
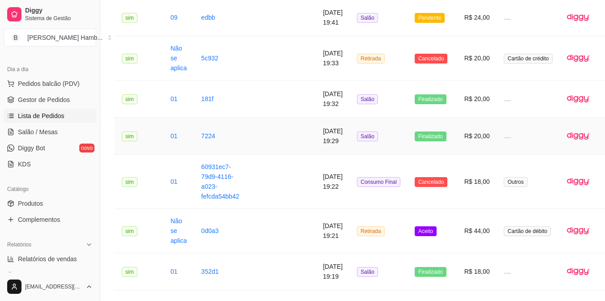
click at [415, 139] on span "Finalizado" at bounding box center [431, 137] width 32 height 10
click at [416, 104] on td "Finalizado" at bounding box center [432, 99] width 50 height 37
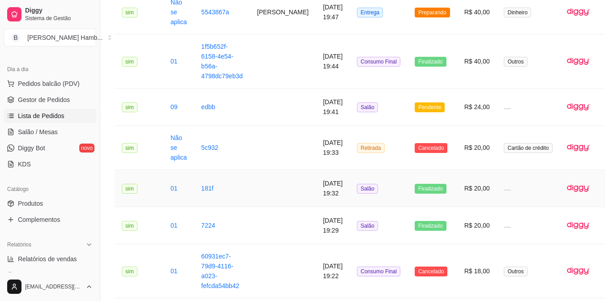
scroll to position [90, 0]
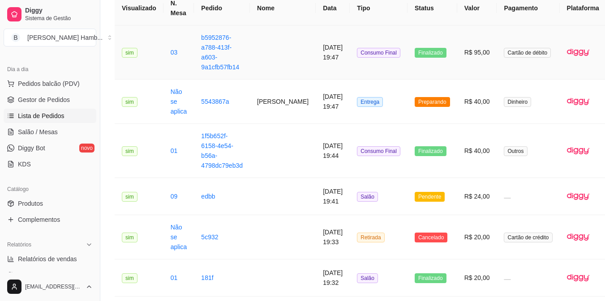
click at [415, 54] on span "Finalizado" at bounding box center [431, 53] width 32 height 10
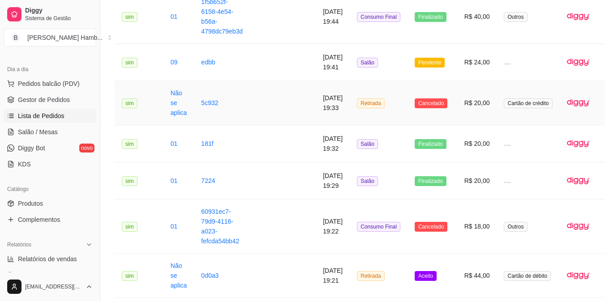
scroll to position [313, 0]
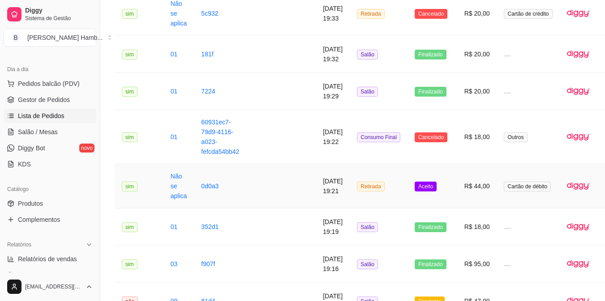
click at [415, 186] on span "Aceito" at bounding box center [426, 187] width 22 height 10
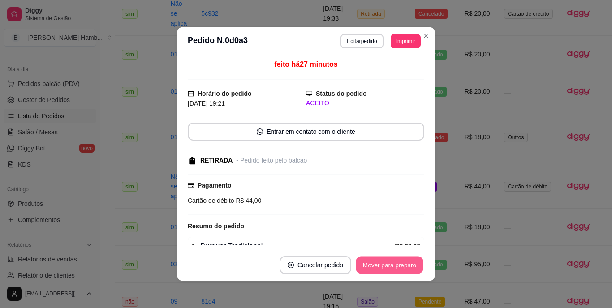
click at [382, 271] on button "Mover para preparo" at bounding box center [389, 265] width 67 height 17
click at [382, 271] on div "Mover para preparo" at bounding box center [383, 265] width 82 height 18
click at [381, 263] on button "Mover para retirada disponível" at bounding box center [374, 265] width 96 height 17
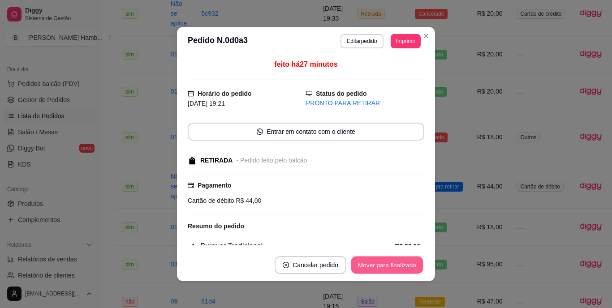
click at [362, 261] on button "Mover para finalizado" at bounding box center [387, 265] width 72 height 17
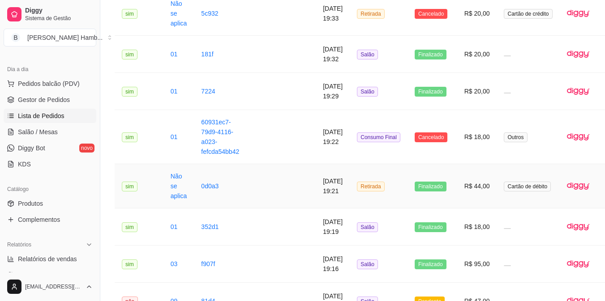
scroll to position [224, 0]
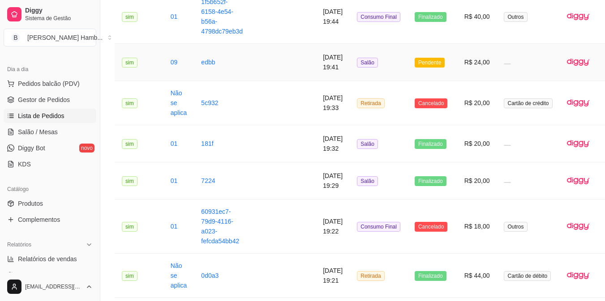
click at [416, 62] on span "Pendente" at bounding box center [430, 63] width 30 height 10
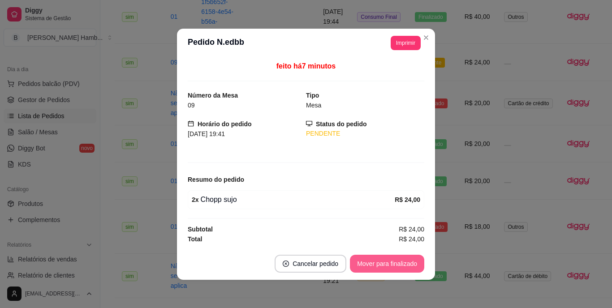
click at [378, 255] on button "Mover para finalizado" at bounding box center [387, 264] width 74 height 18
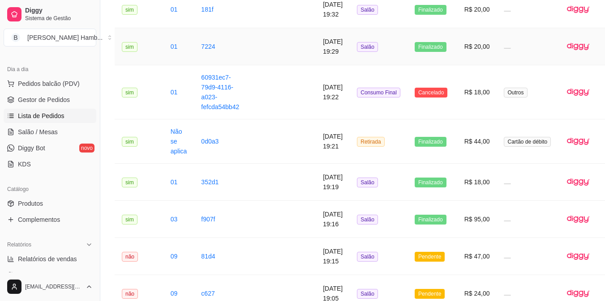
scroll to position [493, 0]
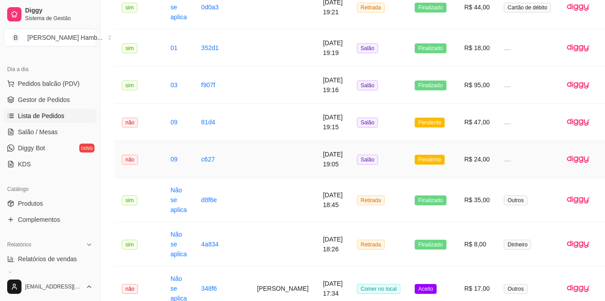
click at [415, 161] on span "Pendente" at bounding box center [430, 160] width 30 height 10
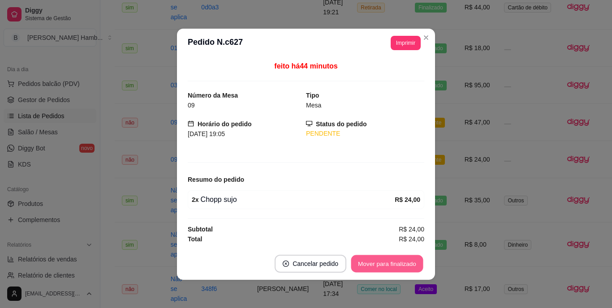
click at [383, 262] on button "Mover para finalizado" at bounding box center [387, 263] width 72 height 17
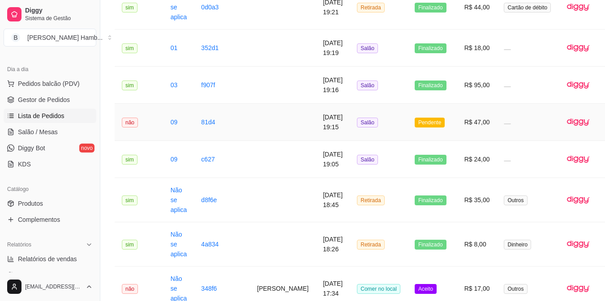
click at [415, 127] on span "Pendente" at bounding box center [430, 123] width 30 height 10
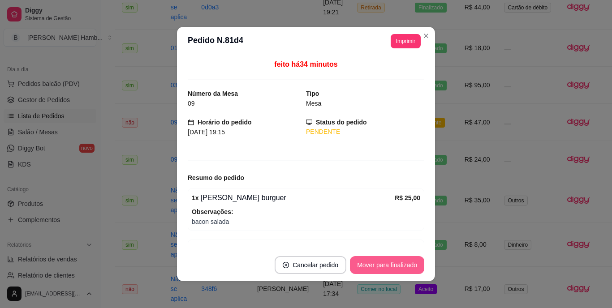
click at [395, 264] on button "Mover para finalizado" at bounding box center [387, 265] width 74 height 18
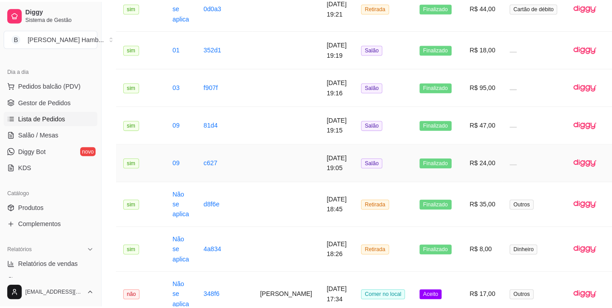
scroll to position [582, 0]
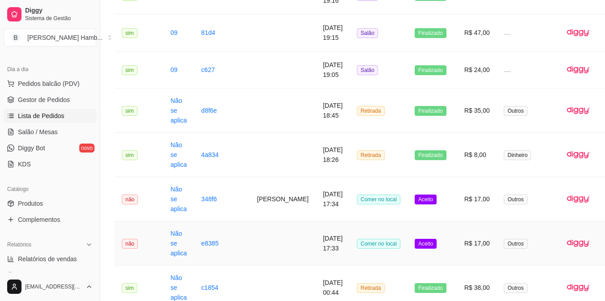
click at [415, 245] on span "Aceito" at bounding box center [426, 244] width 22 height 10
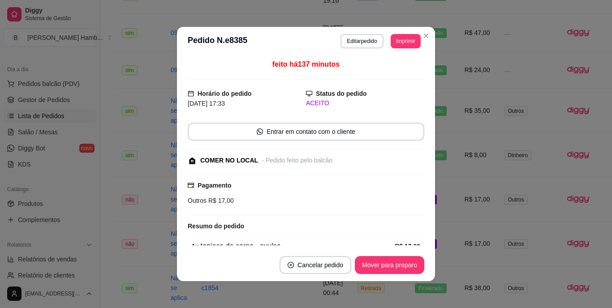
scroll to position [45, 0]
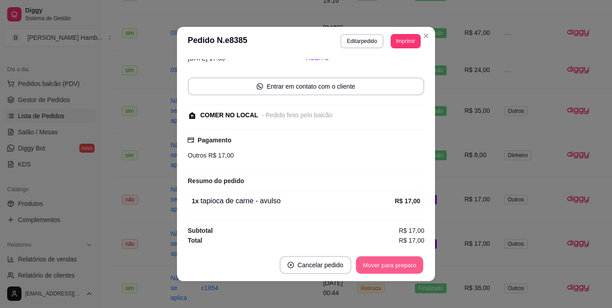
click at [394, 264] on button "Mover para preparo" at bounding box center [389, 265] width 67 height 17
click at [394, 264] on button "Mover para retirada disponível" at bounding box center [374, 265] width 99 height 18
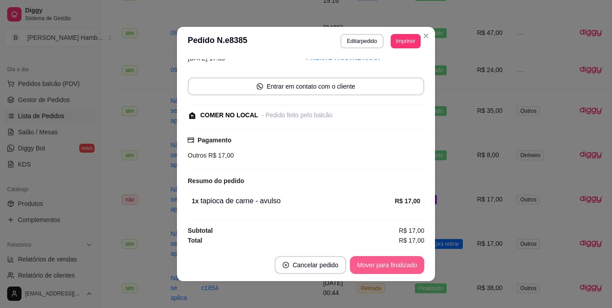
click at [390, 263] on button "Mover para finalizado" at bounding box center [387, 265] width 74 height 18
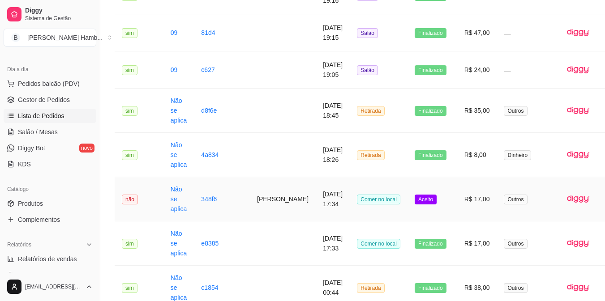
click at [415, 200] on span "Aceito" at bounding box center [426, 200] width 22 height 10
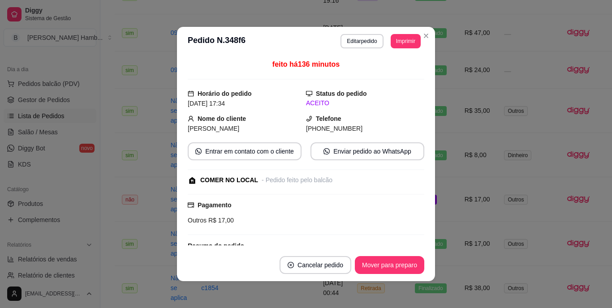
scroll to position [65, 0]
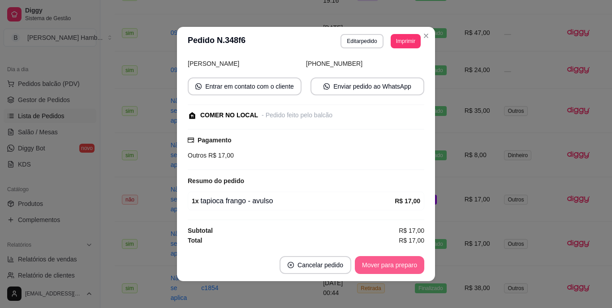
click at [390, 262] on button "Mover para preparo" at bounding box center [389, 265] width 69 height 18
click at [390, 262] on button "Mover para retirada disponível" at bounding box center [374, 265] width 99 height 18
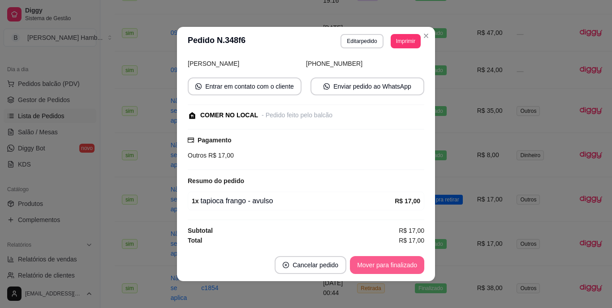
click at [390, 262] on button "Mover para finalizado" at bounding box center [387, 265] width 74 height 18
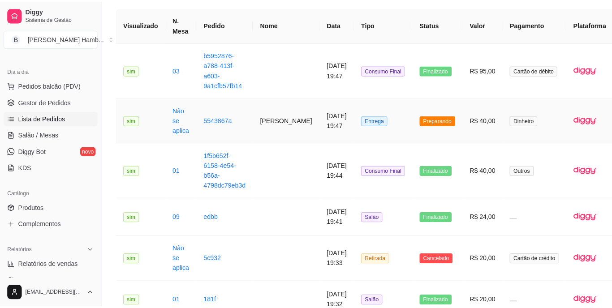
scroll to position [0, 0]
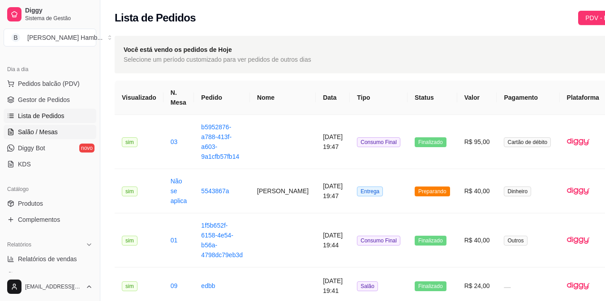
click at [34, 131] on span "Salão / Mesas" at bounding box center [38, 132] width 40 height 9
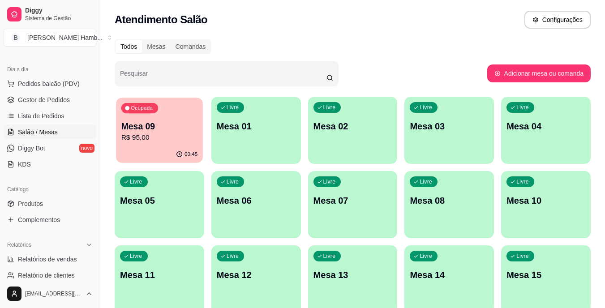
click at [170, 111] on div "Ocupada Mesa 09 R$ 95,00" at bounding box center [159, 122] width 87 height 48
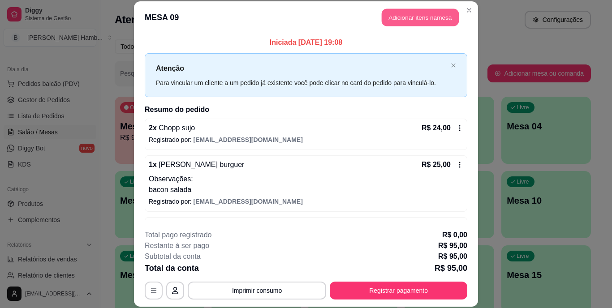
click at [433, 16] on button "Adicionar itens na mesa" at bounding box center [420, 17] width 77 height 17
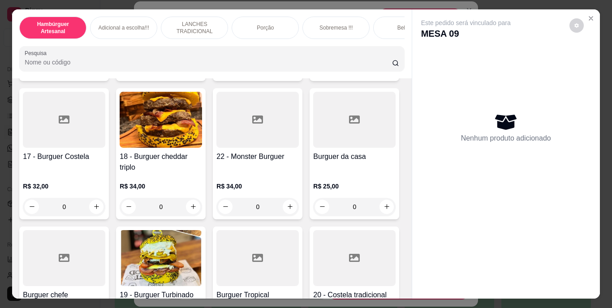
click at [373, 223] on div "01 - Burguer americano R$ 18,00 0 02 - Burguer Tradicional R$ 20,00 0 04 - Burg…" at bounding box center [211, 15] width 385 height 918
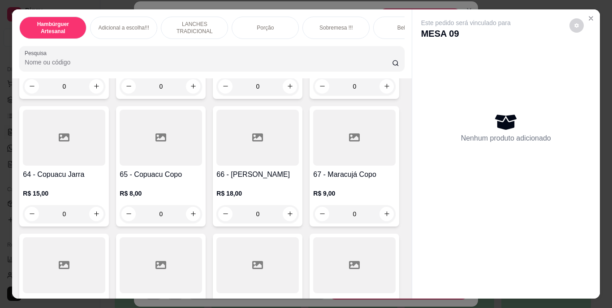
scroll to position [3060, 0]
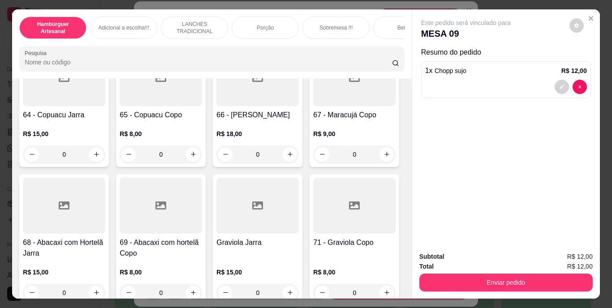
type input "2"
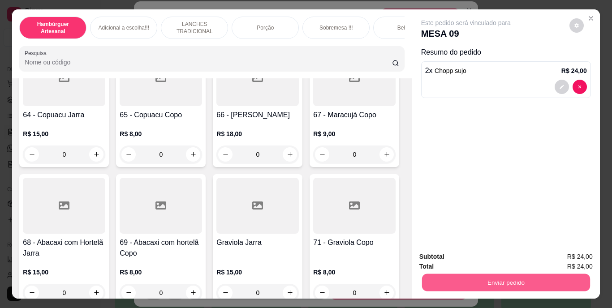
click at [530, 274] on button "Enviar pedido" at bounding box center [505, 282] width 168 height 17
click at [513, 254] on button "Não registrar e enviar pedido" at bounding box center [476, 257] width 90 height 17
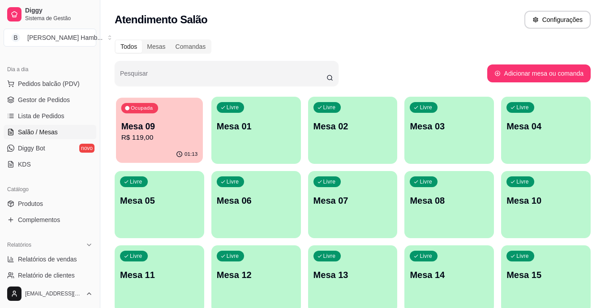
click at [180, 127] on p "Mesa 09" at bounding box center [159, 126] width 77 height 12
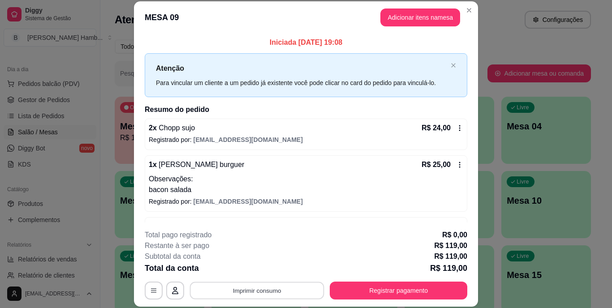
click at [266, 287] on button "Imprimir consumo" at bounding box center [257, 290] width 134 height 17
click at [261, 274] on button "IMPRESSORA" at bounding box center [256, 270] width 65 height 14
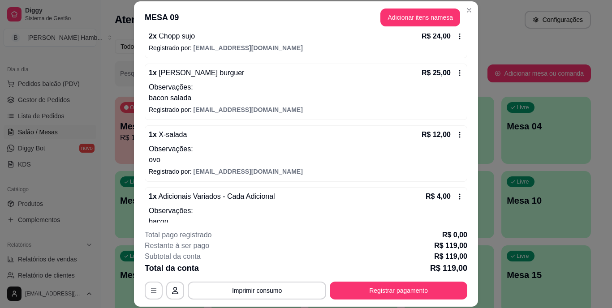
scroll to position [91, 0]
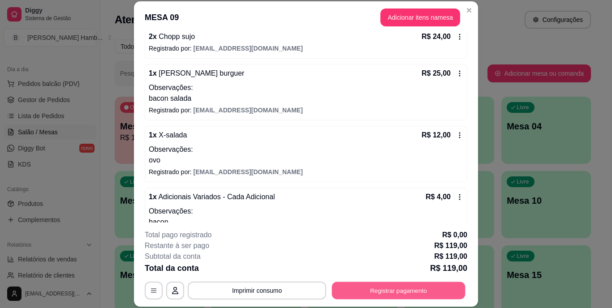
click at [421, 290] on button "Registrar pagamento" at bounding box center [398, 290] width 133 height 17
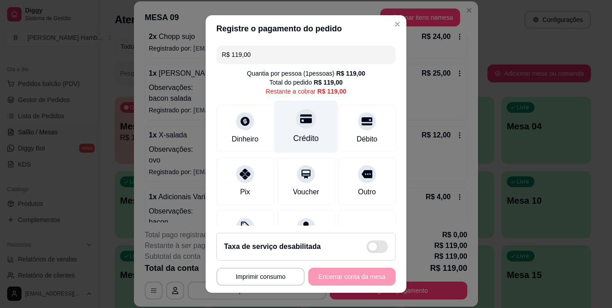
click at [301, 111] on div at bounding box center [306, 119] width 20 height 20
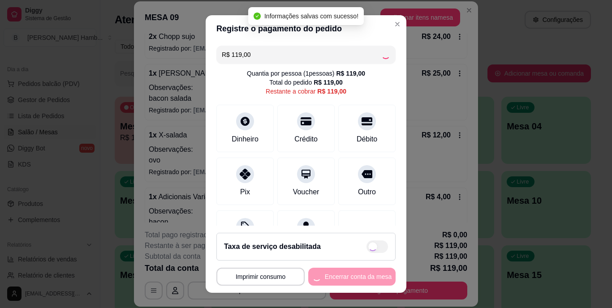
type input "R$ 0,00"
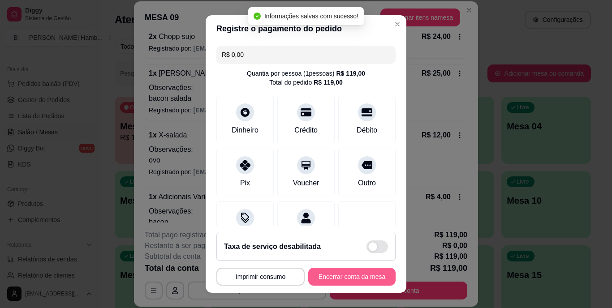
click at [345, 276] on button "Encerrar conta da mesa" at bounding box center [351, 277] width 87 height 18
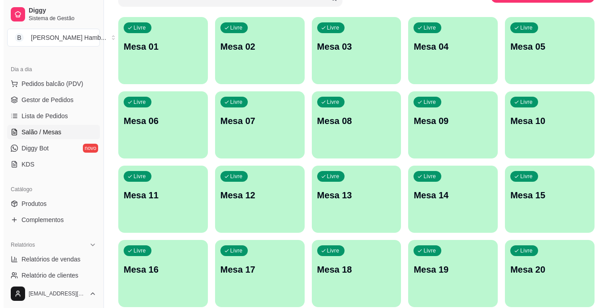
scroll to position [0, 0]
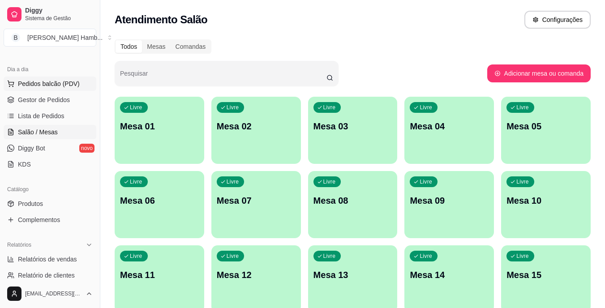
click at [50, 87] on span "Pedidos balcão (PDV)" at bounding box center [49, 83] width 62 height 9
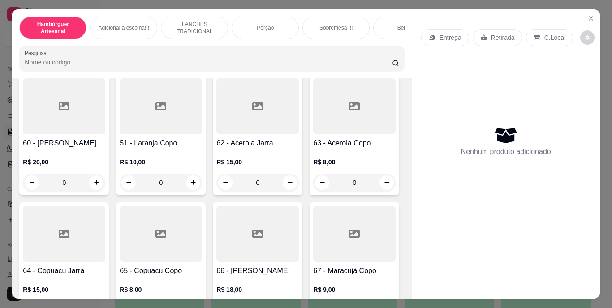
scroll to position [2902, 0]
type input "1"
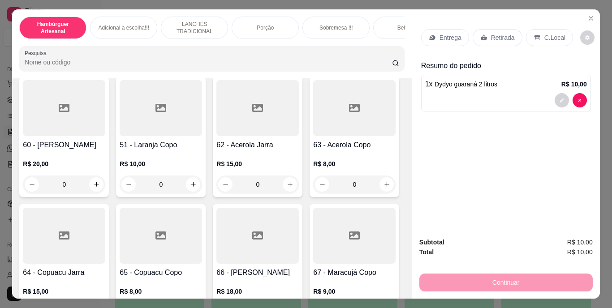
click at [485, 29] on div "Retirada" at bounding box center [497, 37] width 50 height 17
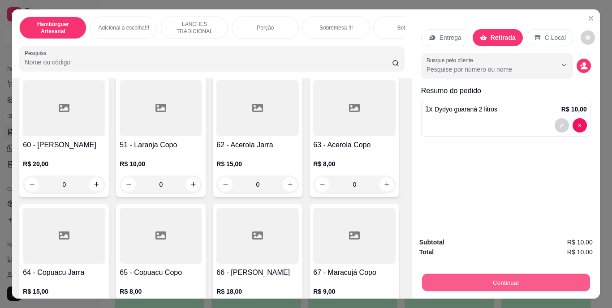
click at [472, 286] on button "Continuar" at bounding box center [505, 282] width 168 height 17
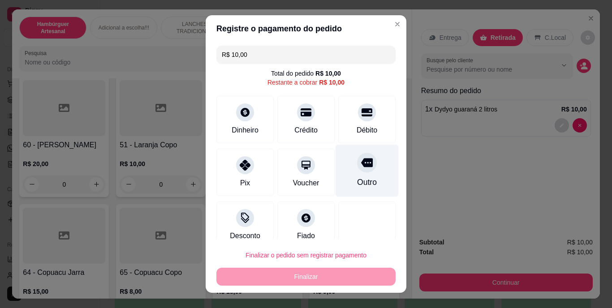
click at [361, 163] on icon at bounding box center [367, 163] width 12 height 9
type input "R$ 0,00"
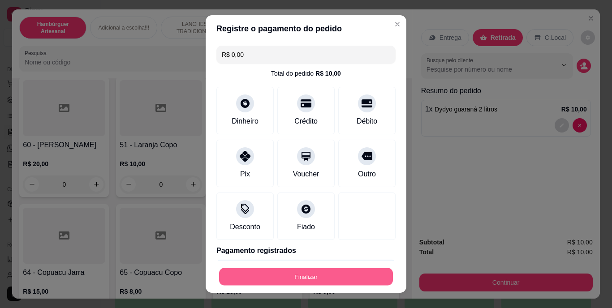
click at [331, 274] on button "Finalizar" at bounding box center [306, 276] width 174 height 17
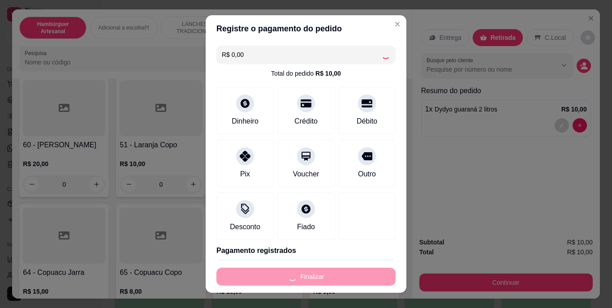
type input "0"
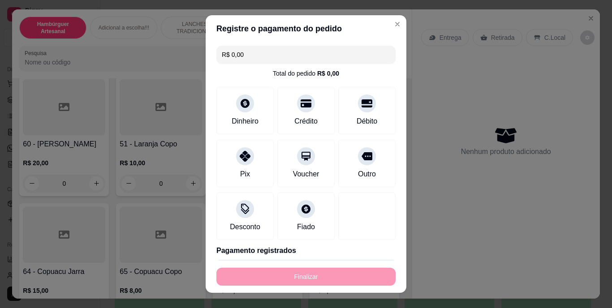
type input "-R$ 10,00"
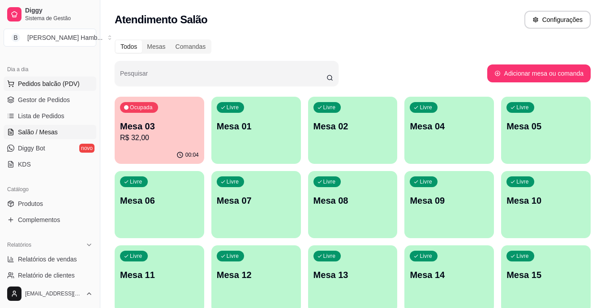
click at [65, 82] on span "Pedidos balcão (PDV)" at bounding box center [49, 83] width 62 height 9
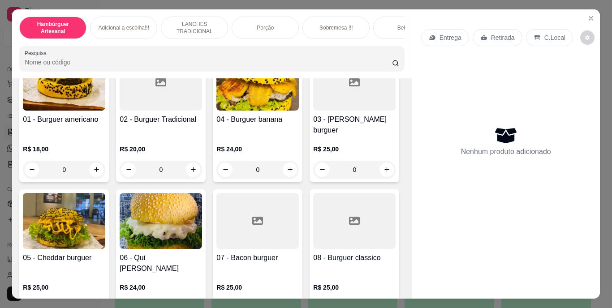
scroll to position [148, 0]
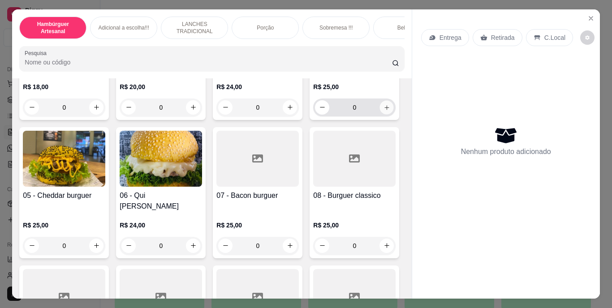
click at [383, 111] on icon "increase-product-quantity" at bounding box center [386, 107] width 7 height 7
type input "1"
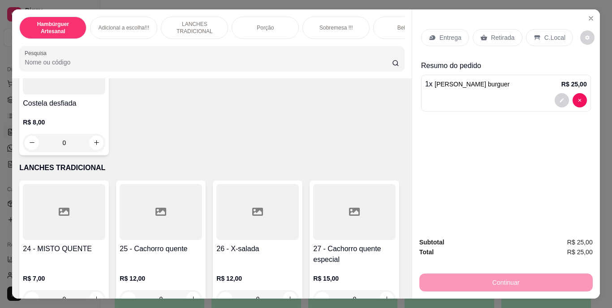
scroll to position [1176, 0]
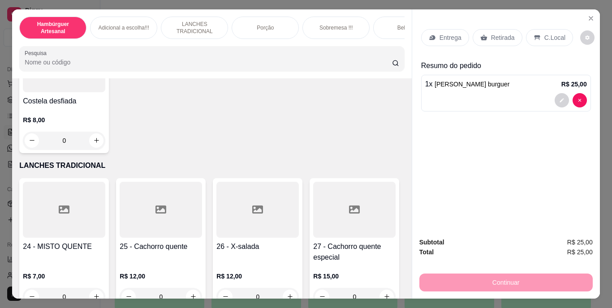
click at [93, 22] on div "0" at bounding box center [64, 13] width 82 height 18
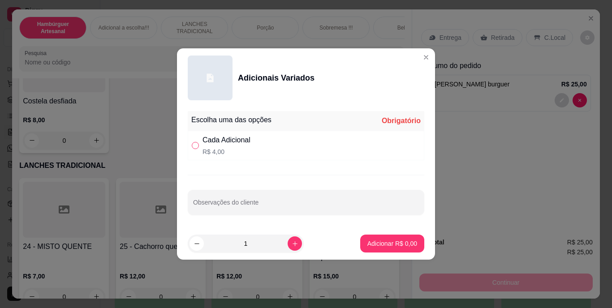
click at [195, 142] on label "" at bounding box center [195, 146] width 7 height 10
click at [195, 142] on input "" at bounding box center [195, 145] width 7 height 7
click at [198, 149] on label "" at bounding box center [195, 146] width 7 height 10
click at [198, 149] on input "" at bounding box center [195, 145] width 7 height 7
click at [200, 146] on div "" at bounding box center [197, 146] width 11 height 10
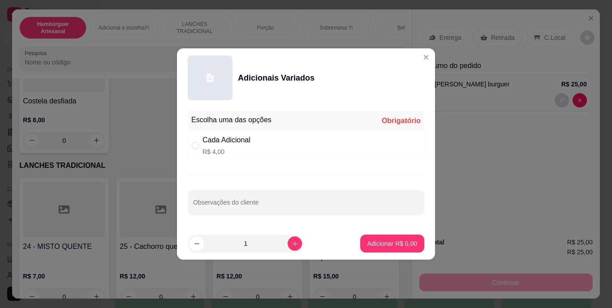
radio input "true"
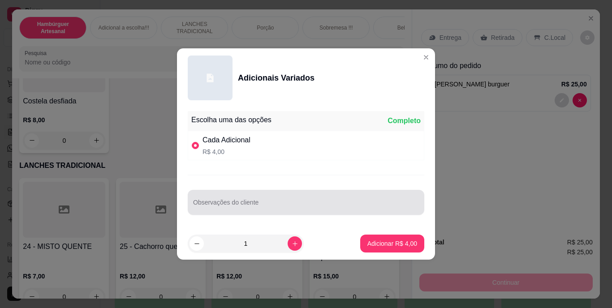
click at [240, 210] on div at bounding box center [306, 202] width 226 height 18
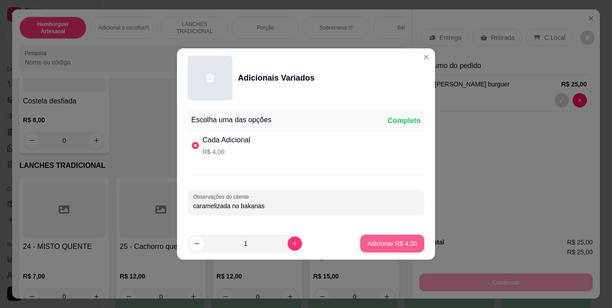
type input "caramelizada no bakanas"
click at [382, 243] on p "Adicionar R$ 4,00" at bounding box center [392, 243] width 48 height 9
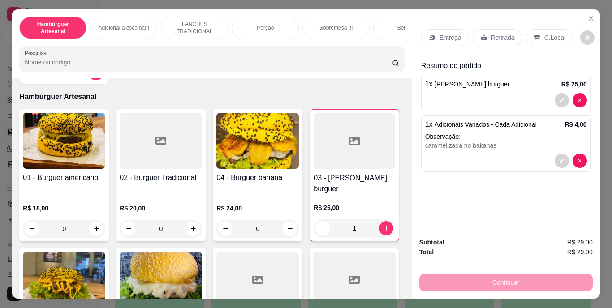
scroll to position [38, 0]
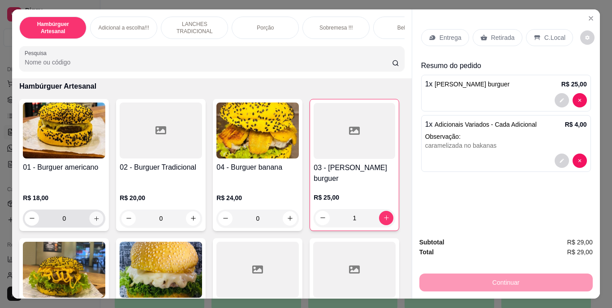
click at [90, 212] on button "increase-product-quantity" at bounding box center [97, 218] width 14 height 14
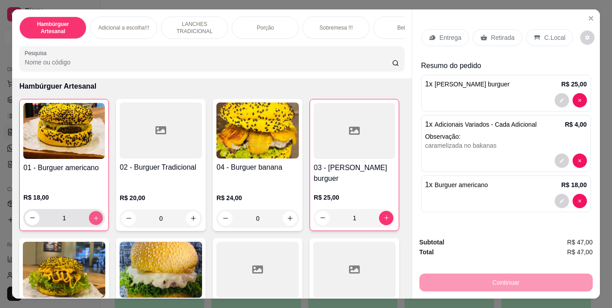
click at [89, 212] on button "increase-product-quantity" at bounding box center [96, 218] width 14 height 14
type input "2"
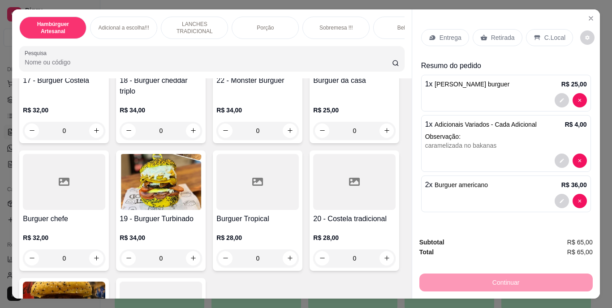
scroll to position [665, 0]
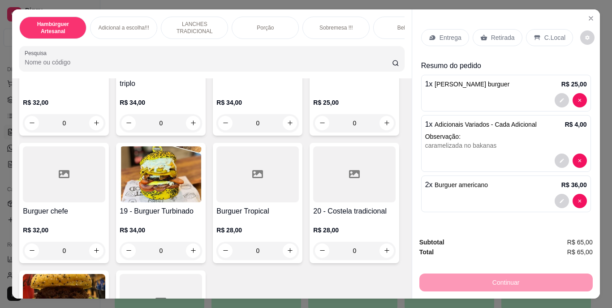
type input "1"
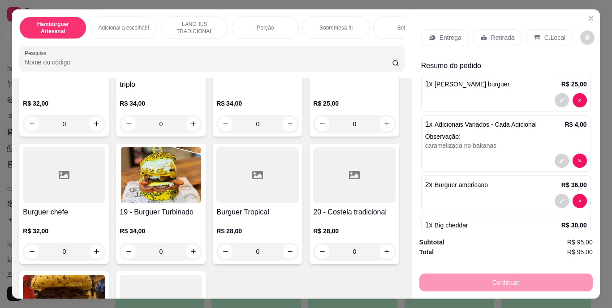
scroll to position [34, 0]
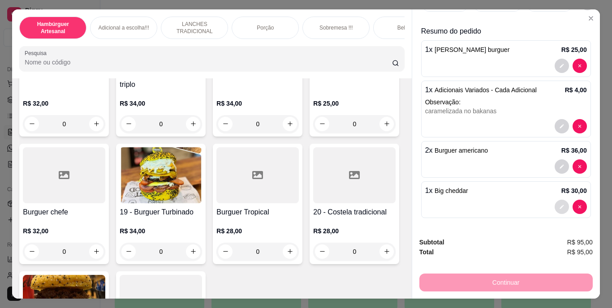
click at [554, 206] on button "decrease-product-quantity" at bounding box center [561, 207] width 14 height 14
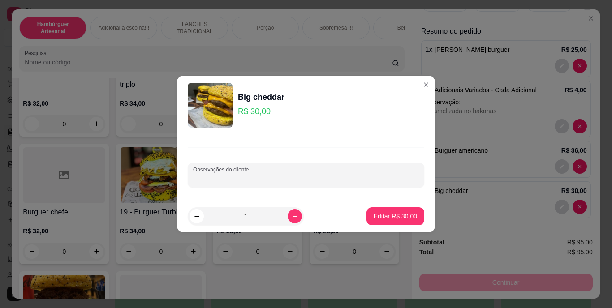
click at [349, 175] on input "Observações do cliente" at bounding box center [306, 178] width 226 height 9
type input "sem caramalizada"
click at [379, 213] on p "Editar R$ 30,00" at bounding box center [394, 216] width 43 height 9
type input "0"
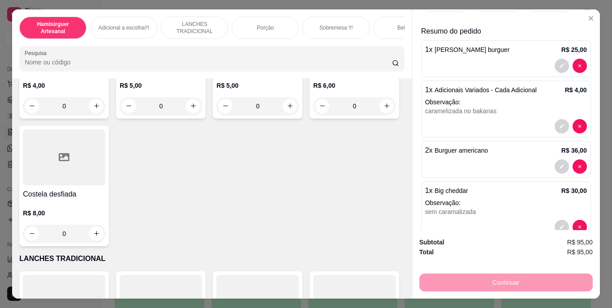
scroll to position [1042, 0]
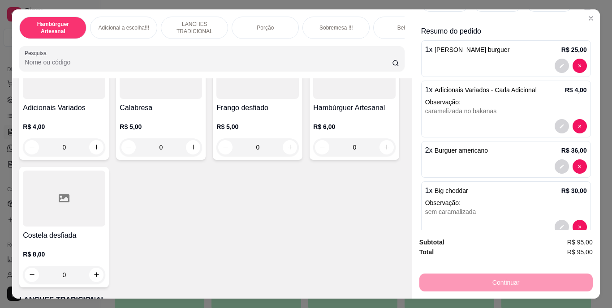
click at [93, 5] on icon "increase-product-quantity" at bounding box center [96, 1] width 7 height 7
type input "1"
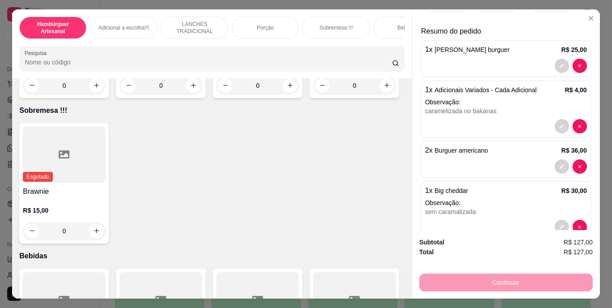
scroll to position [2081, 0]
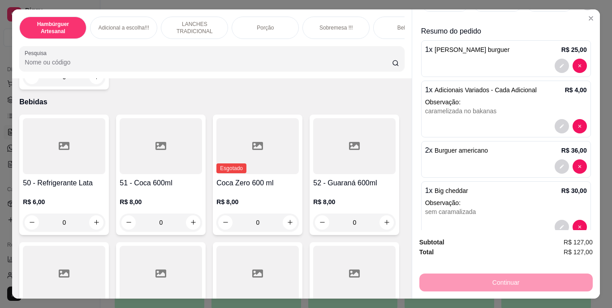
type input "1"
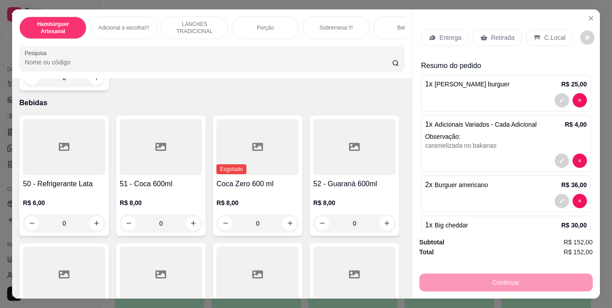
click at [440, 34] on p "Entrega" at bounding box center [450, 37] width 22 height 9
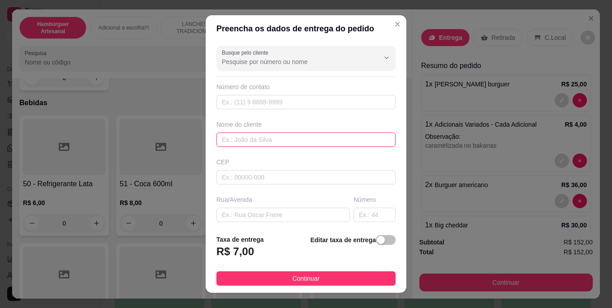
click at [340, 145] on input "text" at bounding box center [305, 140] width 179 height 14
type input "n"
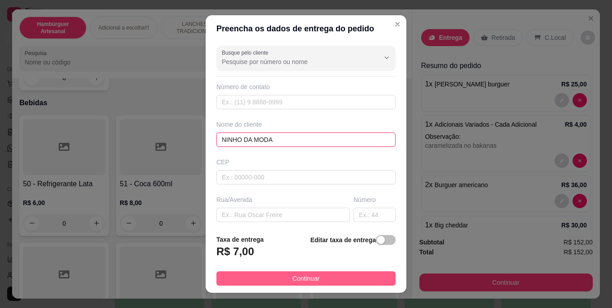
type input "NINHO DA MODA"
click at [308, 277] on span "Continuar" at bounding box center [305, 279] width 27 height 10
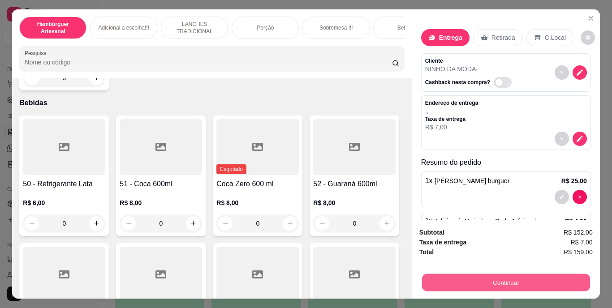
click at [462, 281] on button "Continuar" at bounding box center [505, 282] width 168 height 17
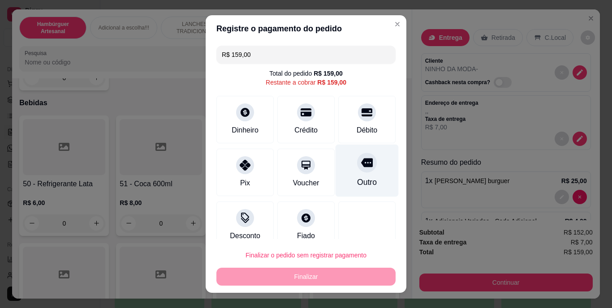
click at [346, 172] on div "Outro" at bounding box center [366, 171] width 63 height 52
type input "R$ 0,00"
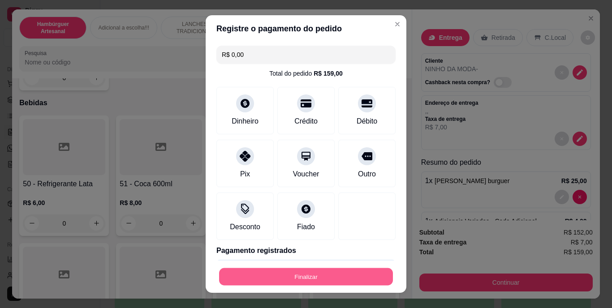
click at [321, 276] on button "Finalizar" at bounding box center [306, 276] width 174 height 17
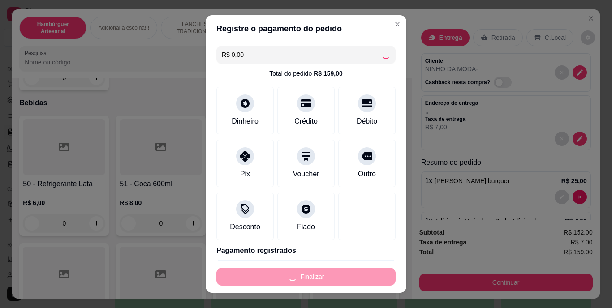
type input "0"
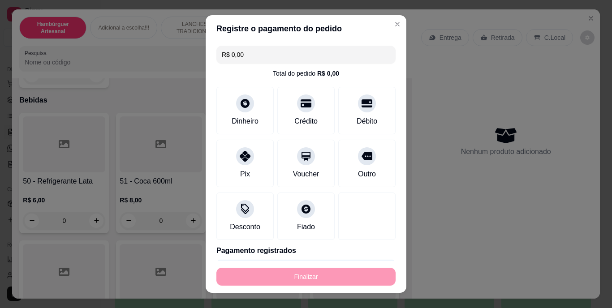
type input "-R$ 159,00"
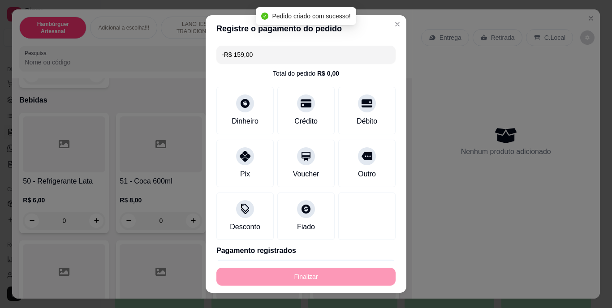
scroll to position [2079, 0]
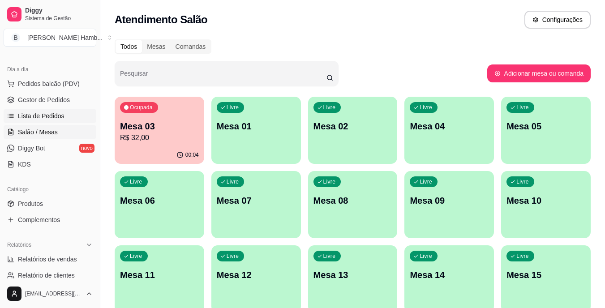
click at [60, 115] on span "Lista de Pedidos" at bounding box center [41, 115] width 47 height 9
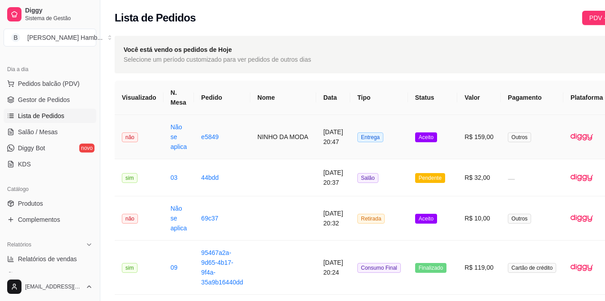
click at [459, 141] on td "R$ 159,00" at bounding box center [478, 137] width 43 height 44
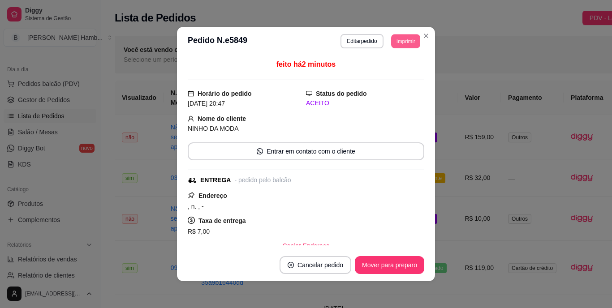
click at [400, 36] on button "Imprimir" at bounding box center [405, 41] width 29 height 14
click at [399, 68] on button "IMPRESSORA" at bounding box center [385, 72] width 63 height 14
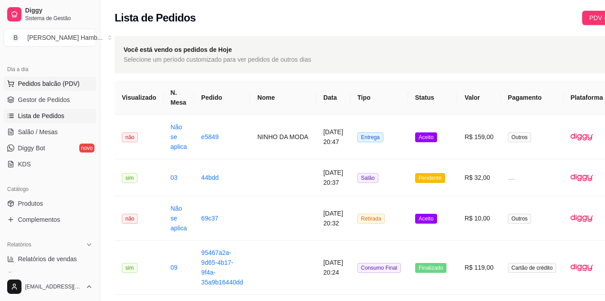
click at [49, 85] on span "Pedidos balcão (PDV)" at bounding box center [49, 83] width 62 height 9
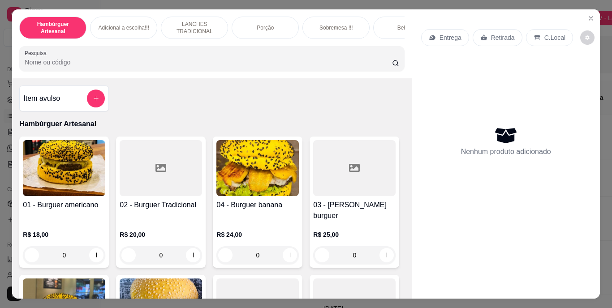
click at [143, 65] on input "Pesquisa" at bounding box center [208, 62] width 367 height 9
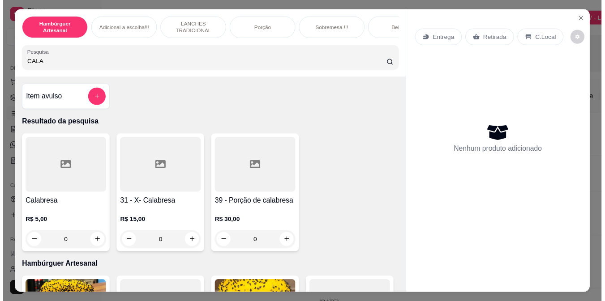
scroll to position [68, 0]
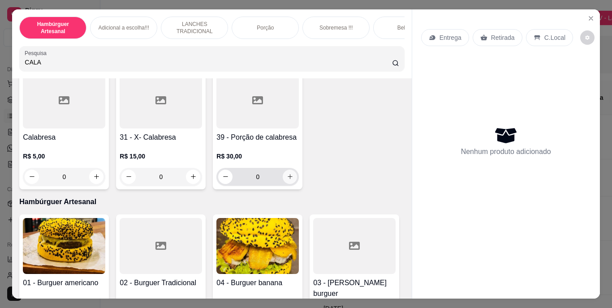
type input "CALA"
click at [288, 180] on icon "increase-product-quantity" at bounding box center [290, 176] width 7 height 7
type input "1"
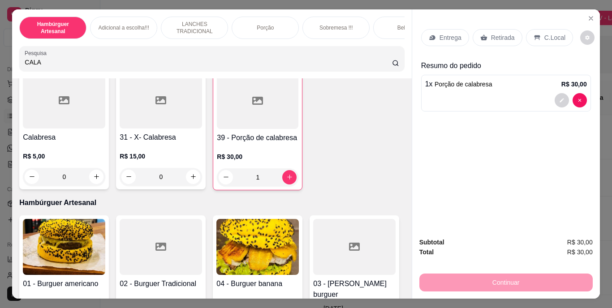
click at [450, 29] on div "Entrega" at bounding box center [445, 37] width 48 height 17
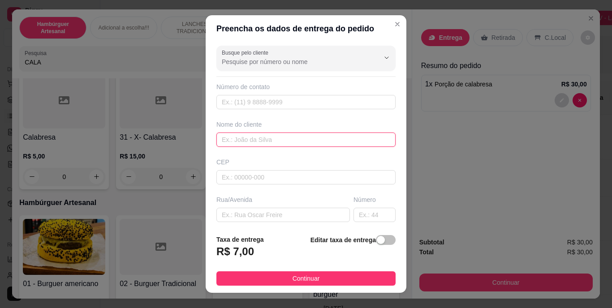
click at [317, 144] on input "text" at bounding box center [305, 140] width 179 height 14
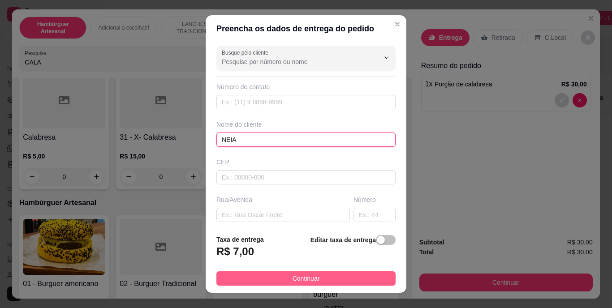
type input "NEIA"
click at [284, 277] on button "Continuar" at bounding box center [305, 278] width 179 height 14
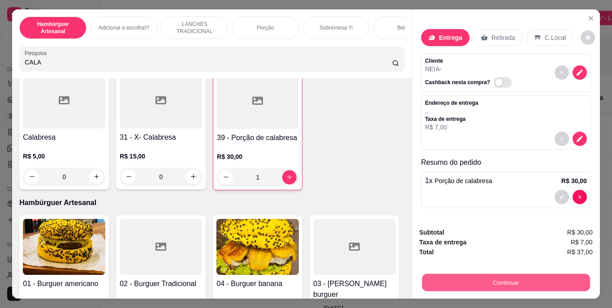
click at [431, 274] on button "Continuar" at bounding box center [505, 282] width 168 height 17
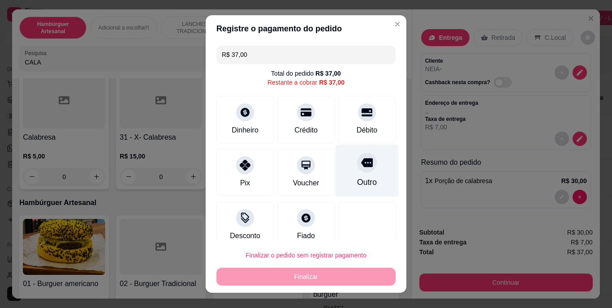
click at [341, 169] on div "Outro" at bounding box center [366, 171] width 63 height 52
type input "R$ 0,00"
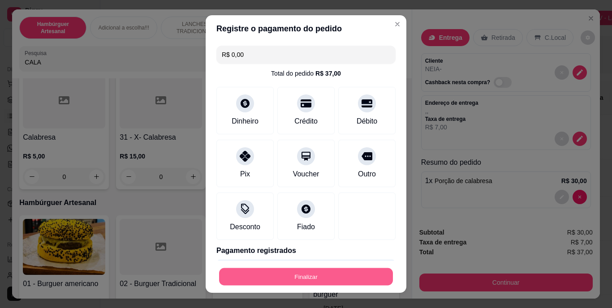
click at [319, 276] on button "Finalizar" at bounding box center [306, 276] width 174 height 17
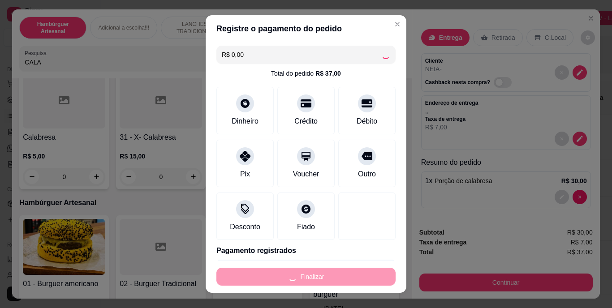
type input "0"
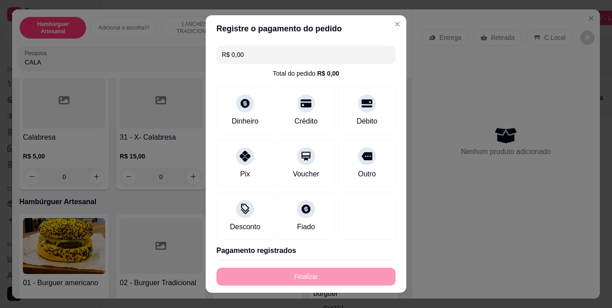
type input "-R$ 37,00"
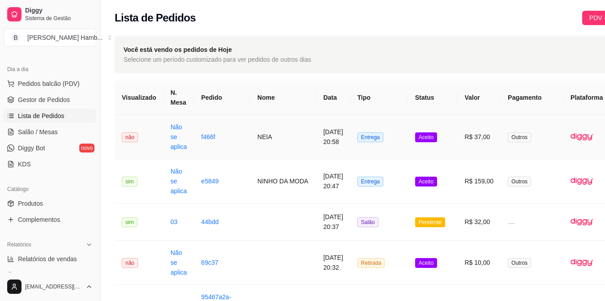
scroll to position [0, 44]
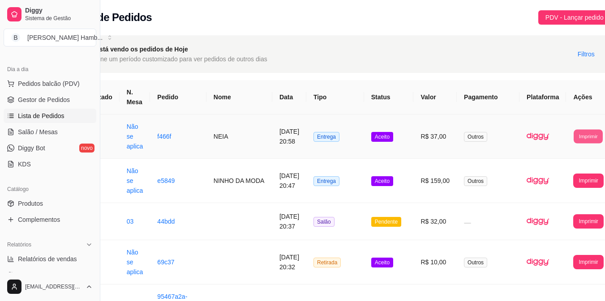
click at [574, 132] on button "Imprimir" at bounding box center [588, 136] width 29 height 14
click at [549, 176] on button "IMPRESSORA" at bounding box center [558, 177] width 47 height 14
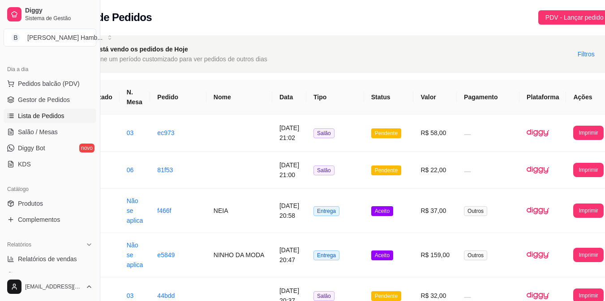
click at [39, 92] on ul "Pedidos balcão (PDV) Gestor de Pedidos Lista de Pedidos Salão / Mesas Diggy Bot…" at bounding box center [50, 124] width 93 height 95
click at [40, 99] on span "Gestor de Pedidos" at bounding box center [44, 99] width 52 height 9
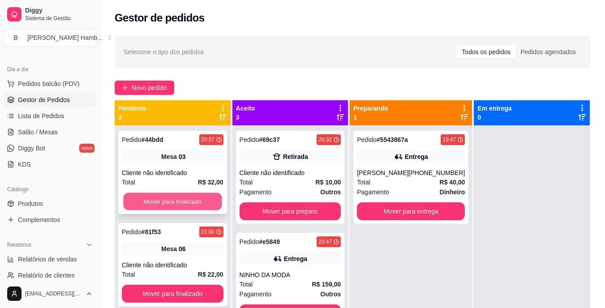
click at [189, 198] on button "Mover para finalizado" at bounding box center [172, 201] width 99 height 17
click at [189, 198] on div "Mover para finalizado" at bounding box center [173, 202] width 102 height 18
click at [146, 196] on button "Mover para finalizado" at bounding box center [172, 201] width 99 height 17
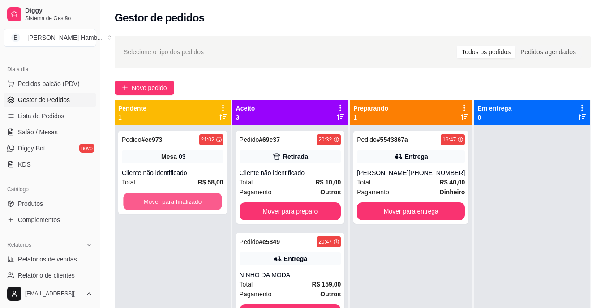
click at [146, 196] on button "Mover para finalizado" at bounding box center [172, 201] width 99 height 17
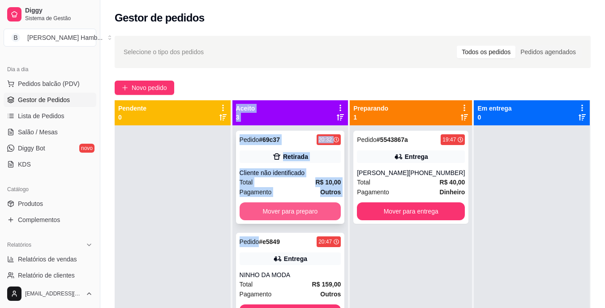
drag, startPoint x: 146, startPoint y: 196, endPoint x: 261, endPoint y: 207, distance: 115.6
click at [261, 207] on div "Pendente 0 Aceito 3 Pedido # 69c37 20:32 Retirada Cliente não identificado Tota…" at bounding box center [353, 254] width 476 height 308
click at [261, 207] on button "Mover para preparo" at bounding box center [290, 211] width 99 height 17
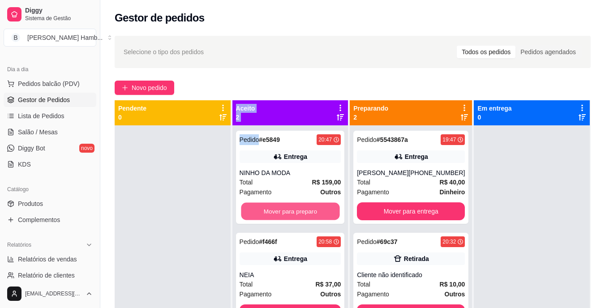
click at [261, 207] on button "Mover para preparo" at bounding box center [290, 211] width 99 height 17
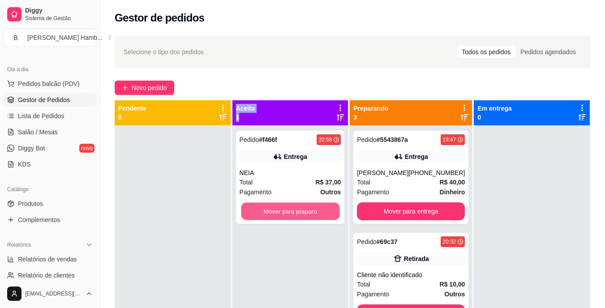
click at [261, 207] on button "Mover para preparo" at bounding box center [290, 211] width 99 height 17
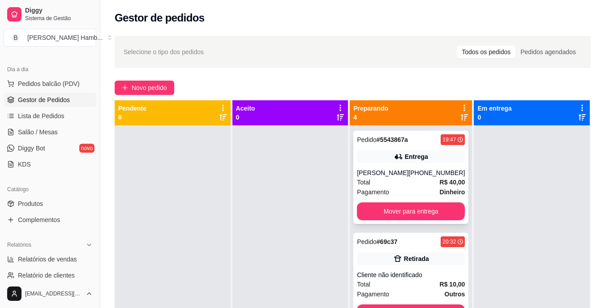
click at [386, 202] on div "Pedido # 5543867a 19:47 Entrega [PERSON_NAME] [PHONE_NUMBER] Total R$ 40,00 Pag…" at bounding box center [410, 177] width 115 height 93
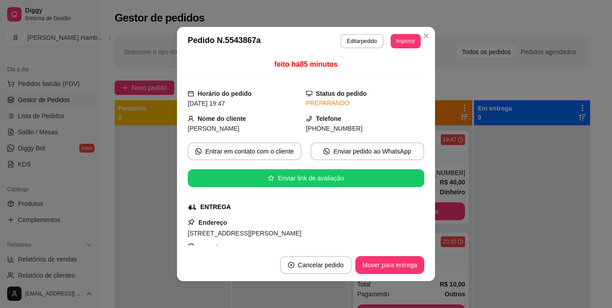
drag, startPoint x: 385, startPoint y: 207, endPoint x: 440, endPoint y: 202, distance: 55.3
click at [440, 202] on div "**********" at bounding box center [306, 154] width 612 height 308
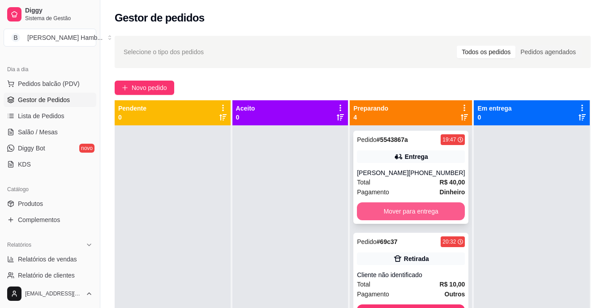
click at [434, 206] on button "Mover para entrega" at bounding box center [411, 211] width 108 height 18
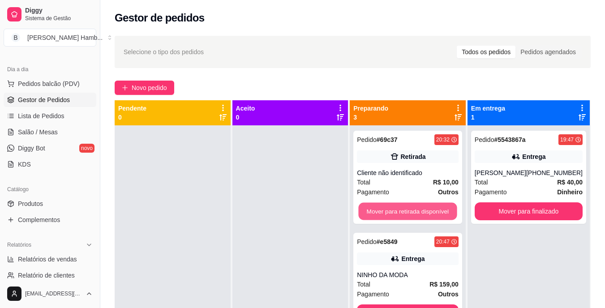
click at [434, 206] on button "Mover para retirada disponível" at bounding box center [408, 211] width 99 height 17
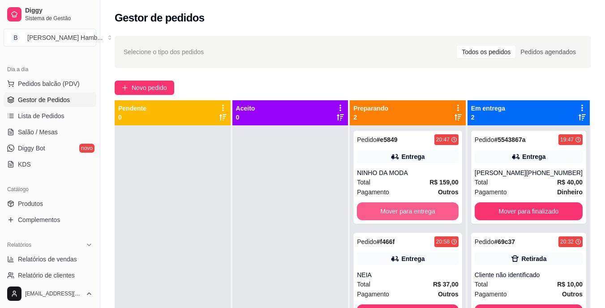
click at [434, 206] on button "Mover para entrega" at bounding box center [408, 211] width 102 height 18
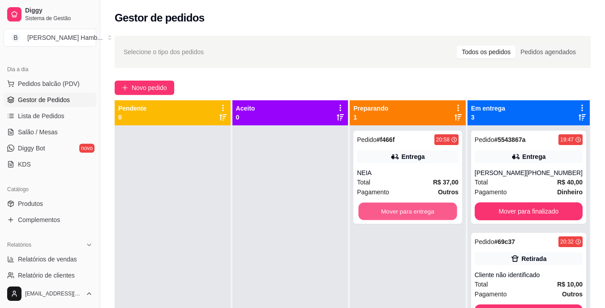
click at [434, 206] on button "Mover para entrega" at bounding box center [408, 211] width 99 height 17
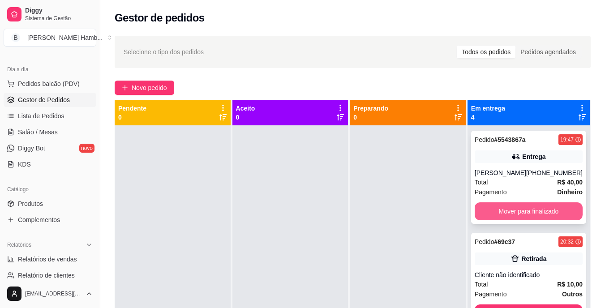
click at [519, 215] on button "Mover para finalizado" at bounding box center [529, 211] width 108 height 18
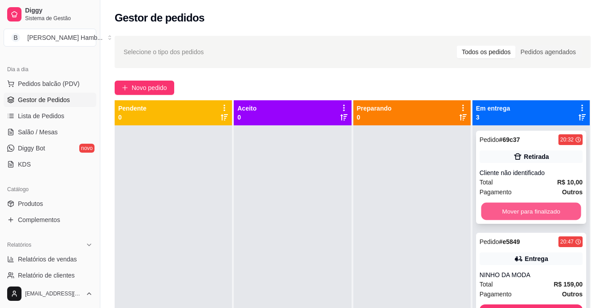
click at [521, 210] on button "Mover para finalizado" at bounding box center [531, 211] width 100 height 17
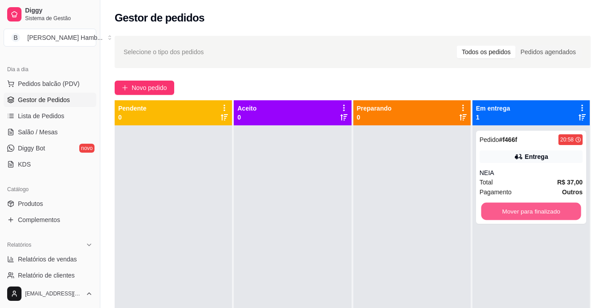
click at [521, 210] on button "Mover para finalizado" at bounding box center [531, 211] width 100 height 17
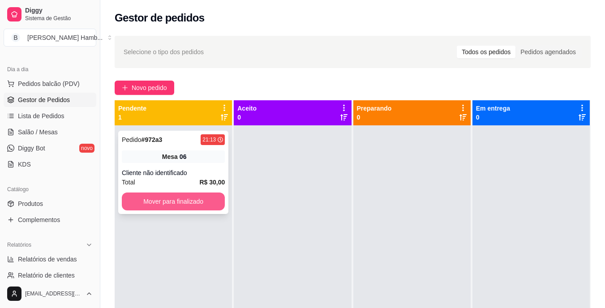
click at [202, 199] on button "Mover para finalizado" at bounding box center [173, 202] width 103 height 18
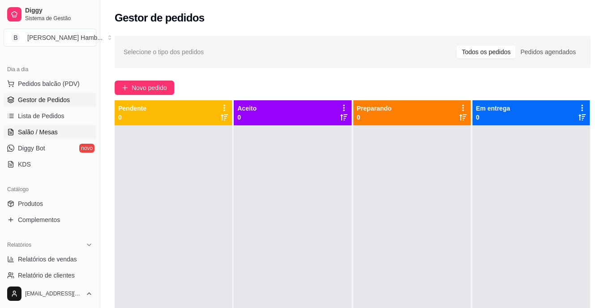
click at [53, 133] on span "Salão / Mesas" at bounding box center [38, 132] width 40 height 9
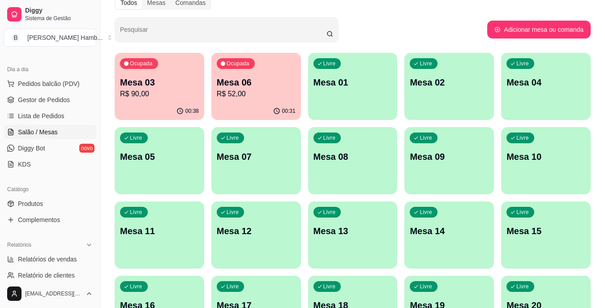
scroll to position [44, 0]
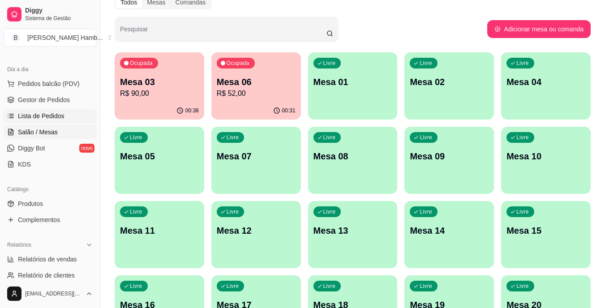
click at [72, 111] on link "Lista de Pedidos" at bounding box center [50, 116] width 93 height 14
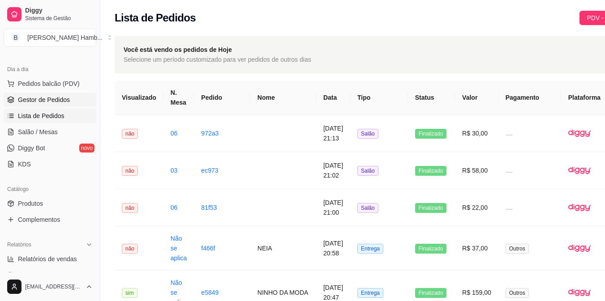
click at [63, 100] on span "Gestor de Pedidos" at bounding box center [44, 99] width 52 height 9
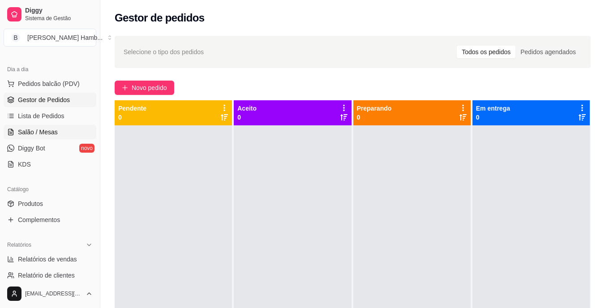
click at [47, 131] on span "Salão / Mesas" at bounding box center [38, 132] width 40 height 9
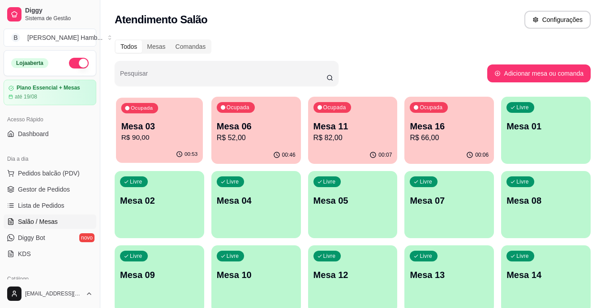
click at [159, 152] on div "00:53" at bounding box center [159, 154] width 87 height 17
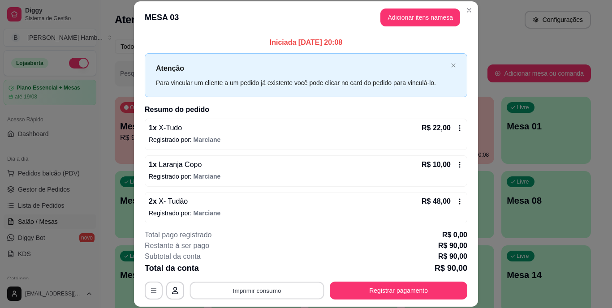
click at [244, 291] on button "Imprimir consumo" at bounding box center [257, 290] width 134 height 17
click at [251, 274] on button "IMPRESSORA" at bounding box center [256, 270] width 63 height 14
click at [270, 282] on button "Imprimir consumo" at bounding box center [257, 291] width 138 height 18
click at [384, 287] on button "Registrar pagamento" at bounding box center [398, 291] width 137 height 18
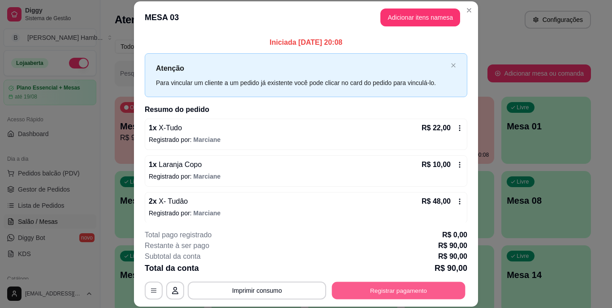
click at [395, 295] on button "Registrar pagamento" at bounding box center [398, 290] width 133 height 17
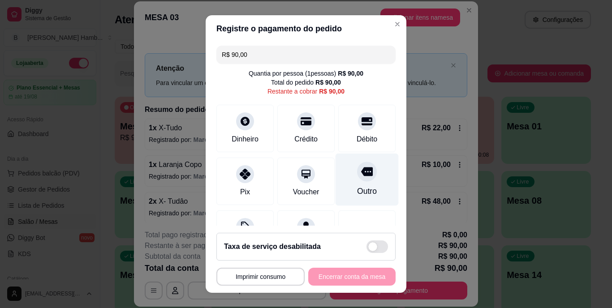
click at [357, 194] on div "Outro" at bounding box center [367, 192] width 20 height 12
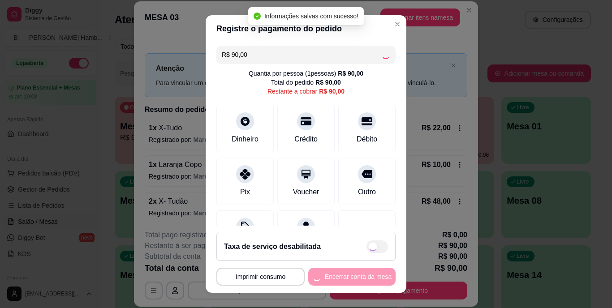
type input "R$ 0,00"
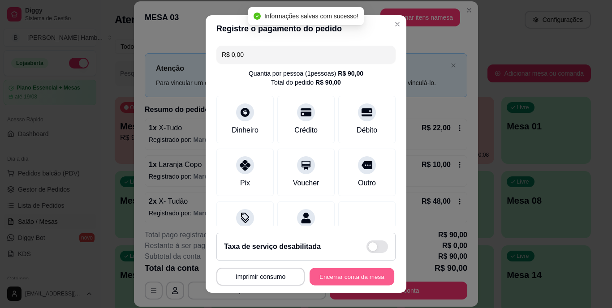
click at [341, 276] on button "Encerrar conta da mesa" at bounding box center [351, 276] width 85 height 17
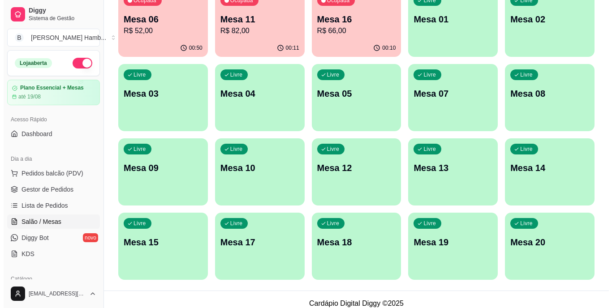
scroll to position [107, 0]
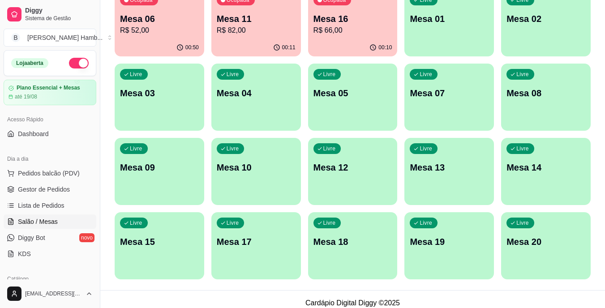
click at [433, 167] on p "Mesa 13" at bounding box center [449, 167] width 79 height 13
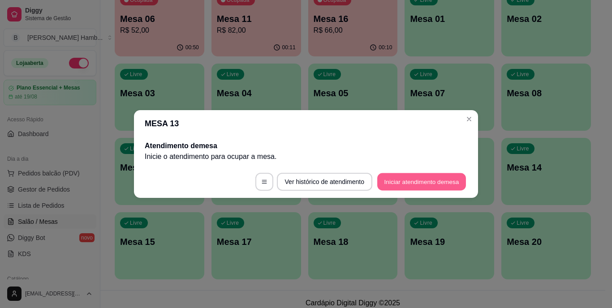
click at [429, 176] on button "Iniciar atendimento de mesa" at bounding box center [421, 181] width 89 height 17
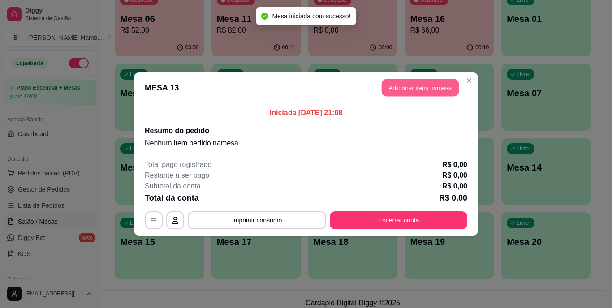
click at [400, 86] on button "Adicionar itens na mesa" at bounding box center [420, 87] width 77 height 17
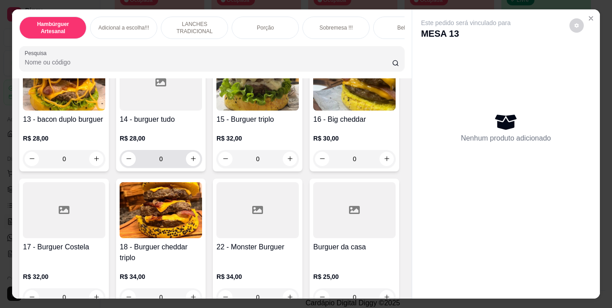
scroll to position [599, 0]
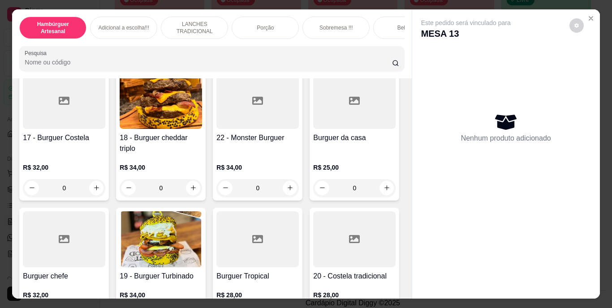
click at [93, 53] on icon "increase-product-quantity" at bounding box center [96, 49] width 7 height 7
type input "1"
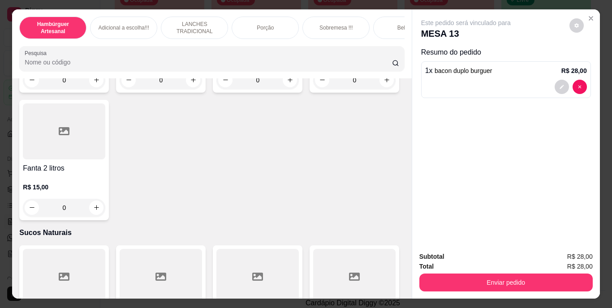
scroll to position [2735, 0]
type input "1"
click at [559, 125] on icon "decrease-product-quantity" at bounding box center [561, 127] width 4 height 4
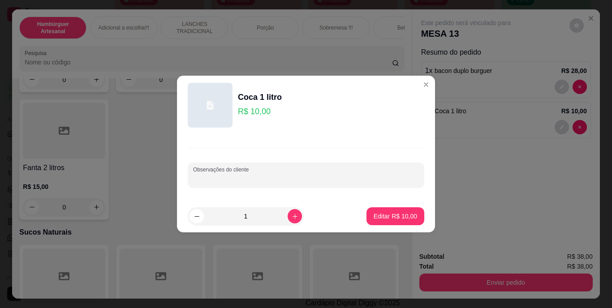
click at [356, 175] on input "Observações do cliente" at bounding box center [306, 178] width 226 height 9
type input "LIMAO E GELO"
click at [368, 209] on button "Editar R$ 10,00" at bounding box center [395, 216] width 56 height 17
type input "0"
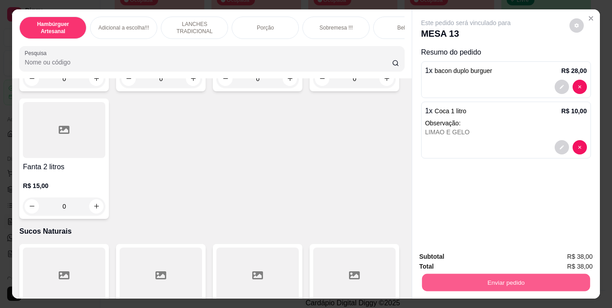
click at [440, 276] on button "Enviar pedido" at bounding box center [505, 282] width 168 height 17
click at [442, 257] on button "Não registrar e enviar pedido" at bounding box center [476, 257] width 90 height 17
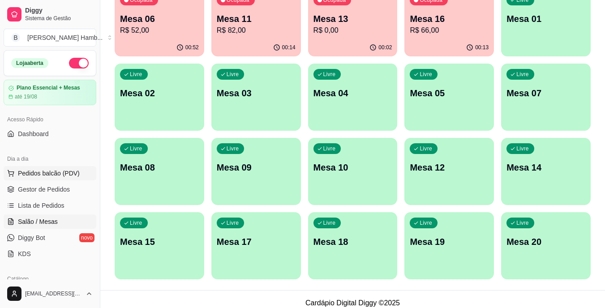
click at [47, 178] on button "Pedidos balcão (PDV)" at bounding box center [50, 173] width 93 height 14
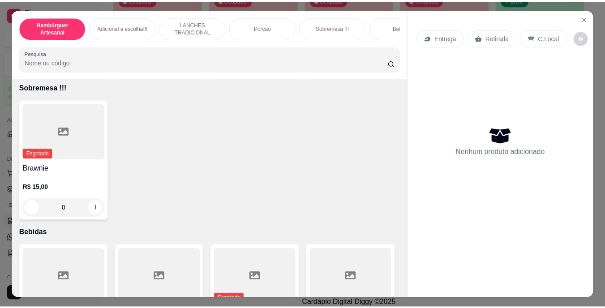
scroll to position [1941, 0]
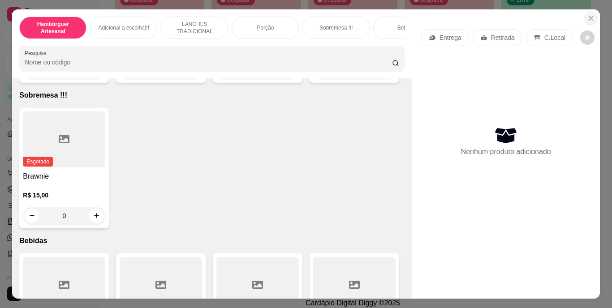
click at [587, 15] on icon "Close" at bounding box center [590, 18] width 7 height 7
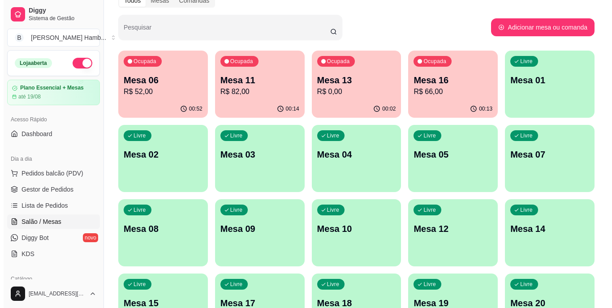
scroll to position [46, 0]
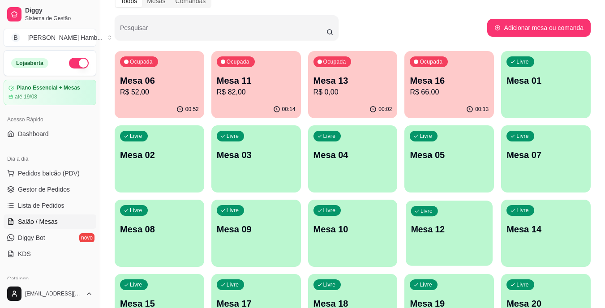
click at [427, 245] on div "Livre Mesa 12" at bounding box center [449, 228] width 87 height 55
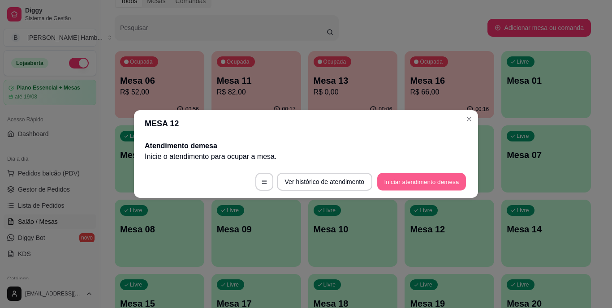
click at [432, 183] on button "Iniciar atendimento de mesa" at bounding box center [421, 181] width 89 height 17
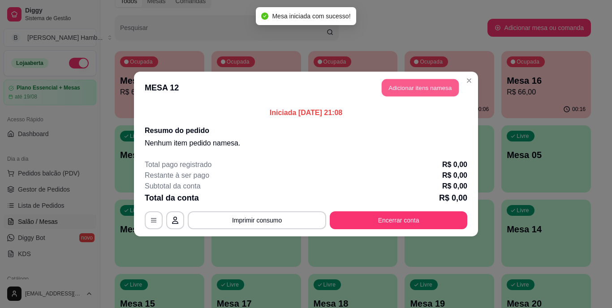
click at [429, 92] on button "Adicionar itens na mesa" at bounding box center [420, 87] width 77 height 17
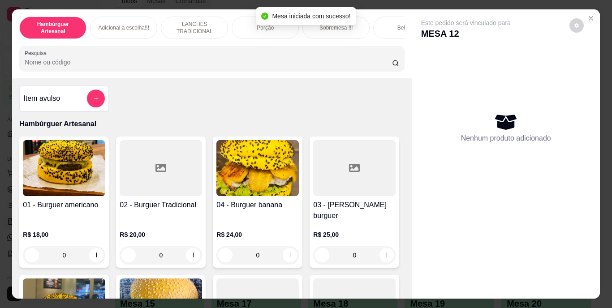
scroll to position [0, 0]
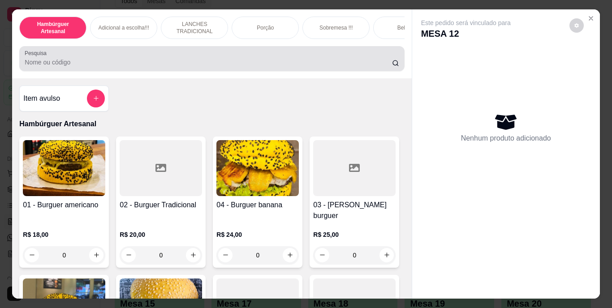
click at [333, 60] on div at bounding box center [212, 59] width 374 height 18
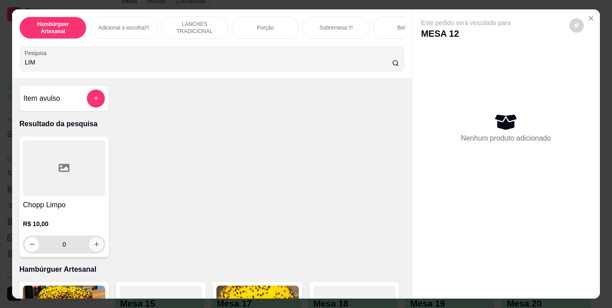
type input "LIM"
click at [93, 248] on icon "increase-product-quantity" at bounding box center [96, 244] width 7 height 7
type input "1"
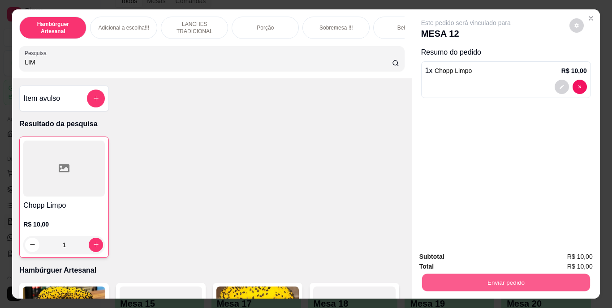
click at [453, 282] on button "Enviar pedido" at bounding box center [505, 282] width 168 height 17
click at [445, 254] on button "Não registrar e enviar pedido" at bounding box center [476, 257] width 90 height 17
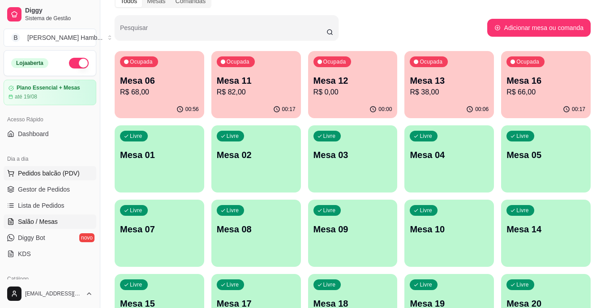
click at [68, 176] on span "Pedidos balcão (PDV)" at bounding box center [49, 173] width 62 height 9
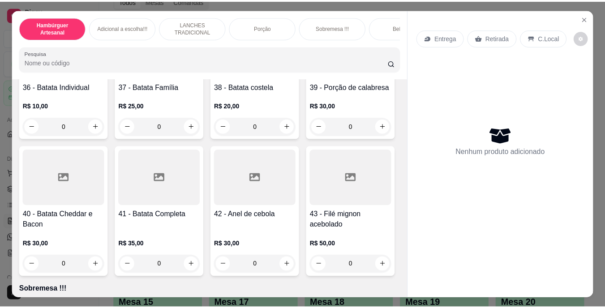
scroll to position [1836, 0]
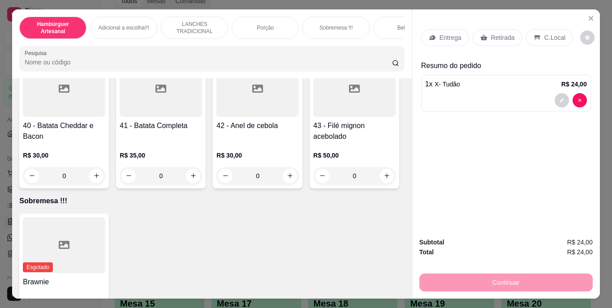
type input "3"
click at [491, 34] on p "Retirada" at bounding box center [503, 37] width 24 height 9
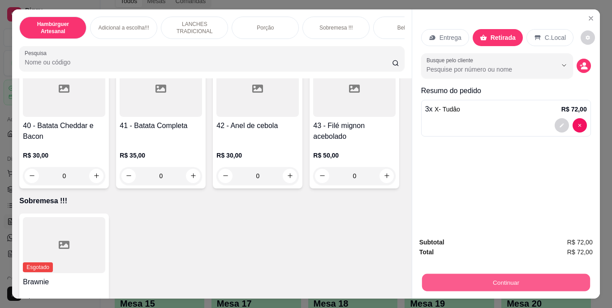
click at [464, 278] on button "Continuar" at bounding box center [505, 282] width 168 height 17
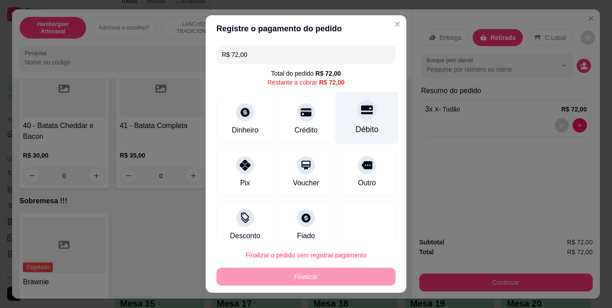
click at [348, 123] on div "Débito" at bounding box center [366, 118] width 63 height 52
type input "R$ 0,00"
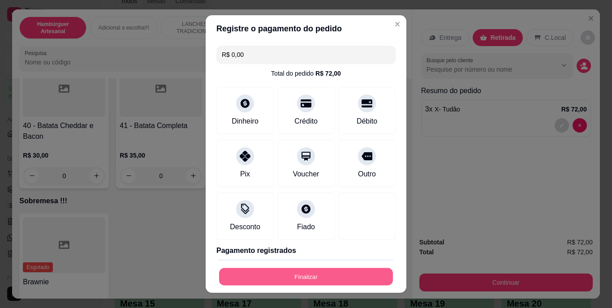
click at [306, 273] on button "Finalizar" at bounding box center [306, 276] width 174 height 17
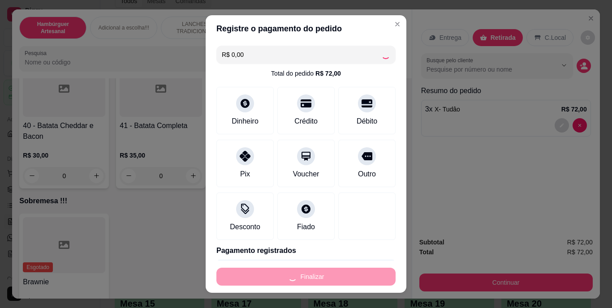
type input "0"
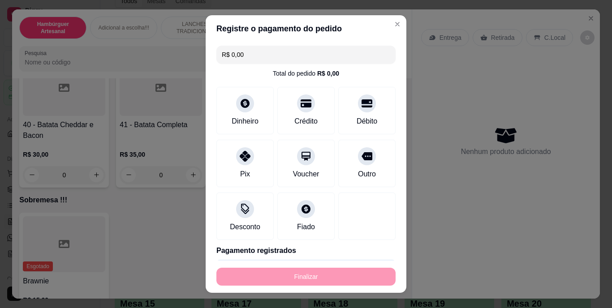
type input "-R$ 72,00"
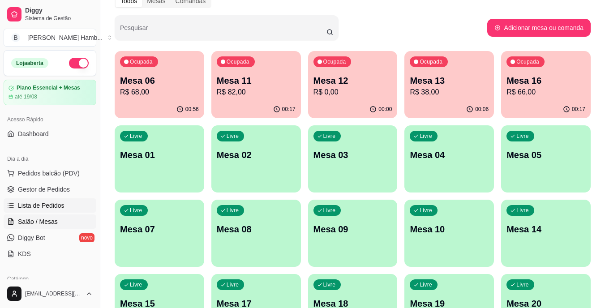
click at [32, 202] on span "Lista de Pedidos" at bounding box center [41, 205] width 47 height 9
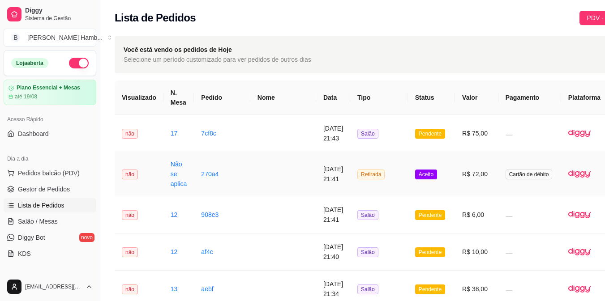
click at [566, 207] on button "IMPRESSORA" at bounding box center [568, 214] width 63 height 14
click at [43, 227] on link "Salão / Mesas" at bounding box center [50, 221] width 93 height 14
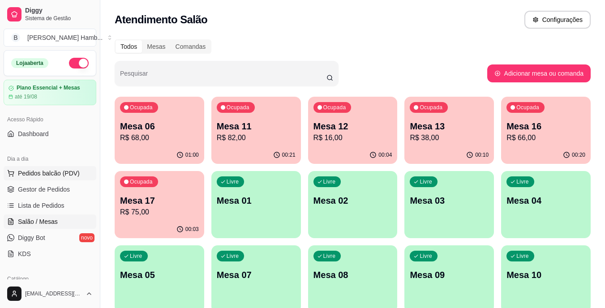
click at [60, 167] on button "Pedidos balcão (PDV)" at bounding box center [50, 173] width 93 height 14
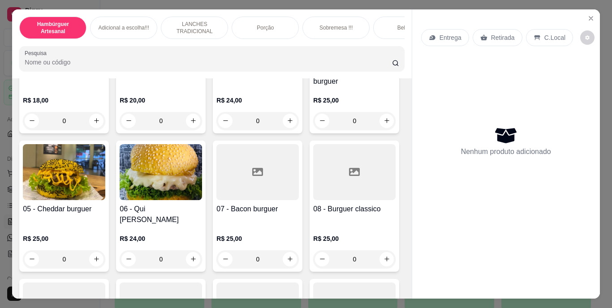
scroll to position [224, 0]
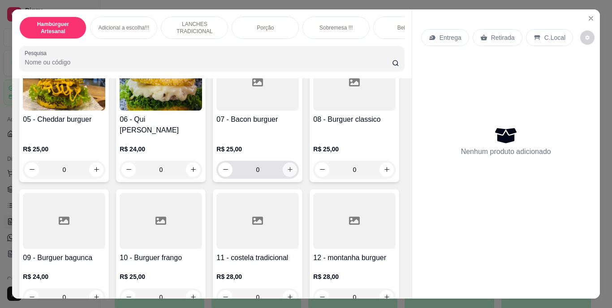
click at [287, 172] on icon "increase-product-quantity" at bounding box center [289, 169] width 5 height 5
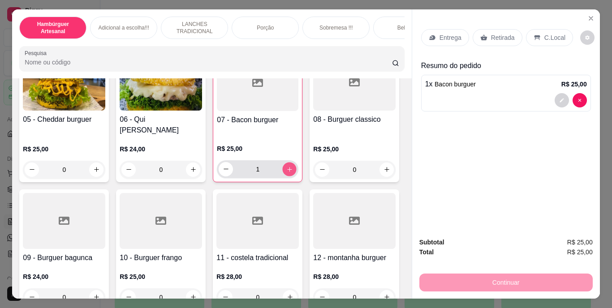
click at [286, 172] on icon "increase-product-quantity" at bounding box center [289, 169] width 7 height 7
type input "3"
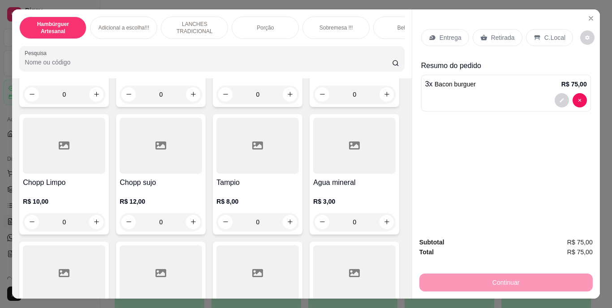
scroll to position [2642, 0]
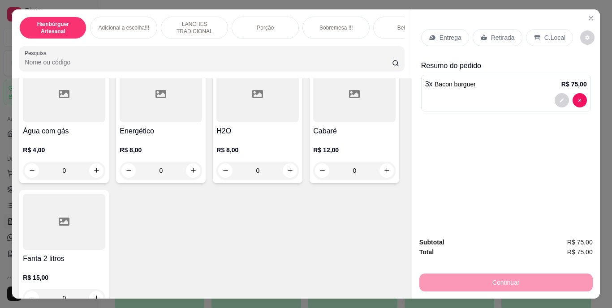
type input "1"
click at [544, 35] on p "C.Local" at bounding box center [554, 37] width 21 height 9
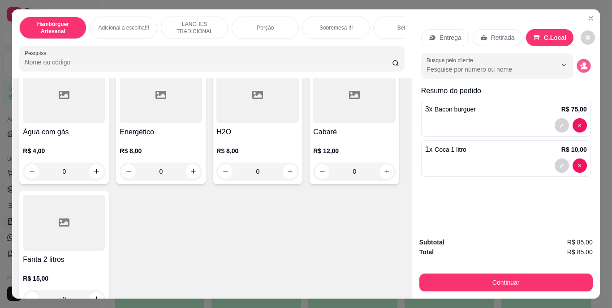
click at [580, 62] on icon "decrease-product-quantity" at bounding box center [583, 66] width 8 height 8
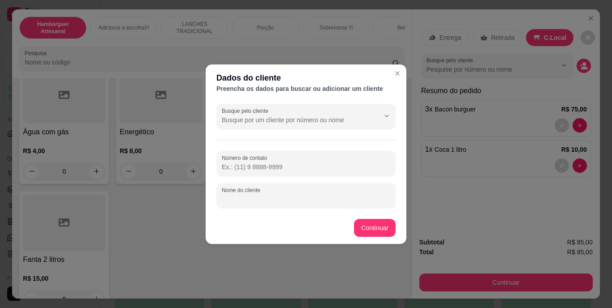
click at [272, 201] on input "Nome do cliente" at bounding box center [306, 199] width 168 height 9
type input "J0A0 MIGUEL"
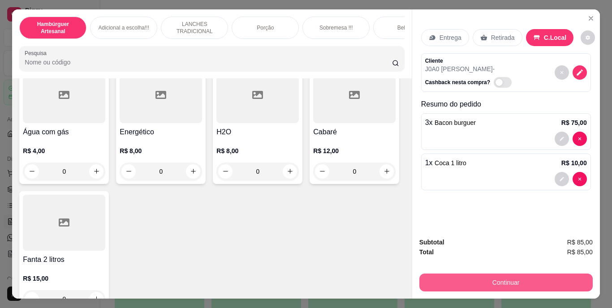
click at [467, 283] on button "Continuar" at bounding box center [505, 283] width 173 height 18
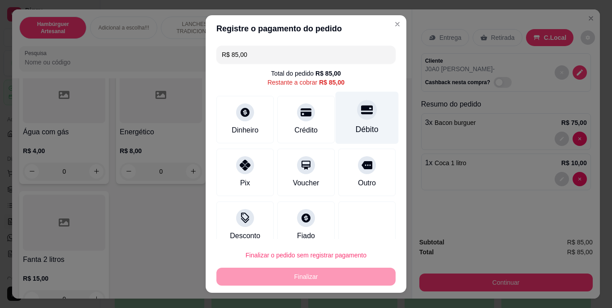
click at [358, 122] on div "Débito" at bounding box center [366, 118] width 63 height 52
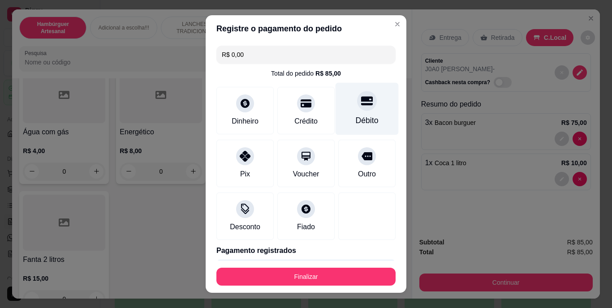
type input "R$ 0,00"
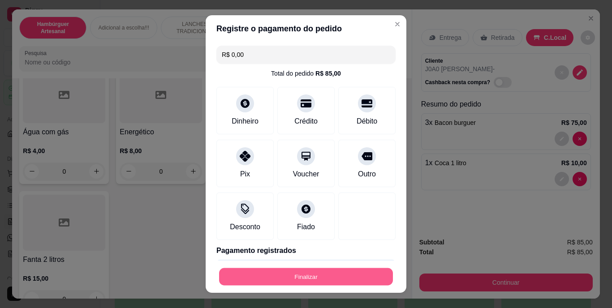
click at [317, 283] on button "Finalizar" at bounding box center [306, 276] width 174 height 17
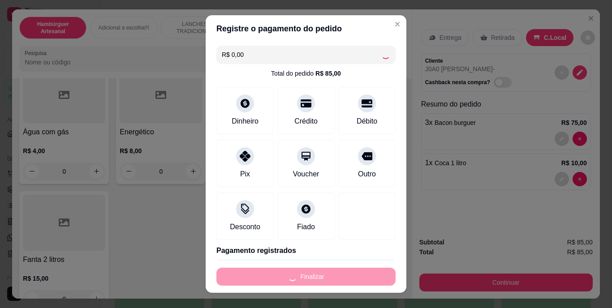
type input "0"
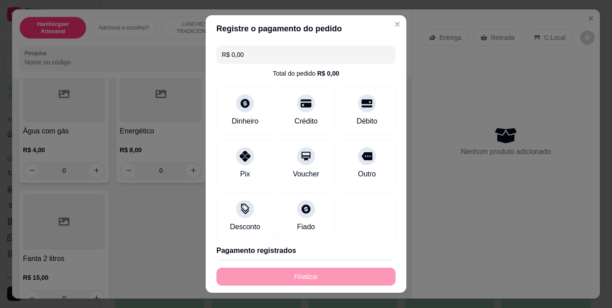
type input "-R$ 85,00"
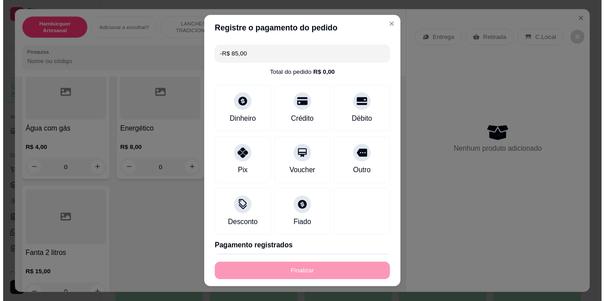
scroll to position [2641, 0]
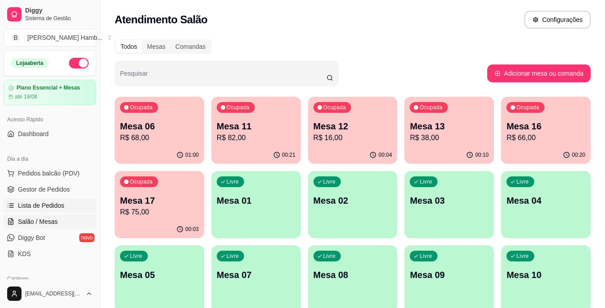
click at [28, 205] on span "Lista de Pedidos" at bounding box center [41, 205] width 47 height 9
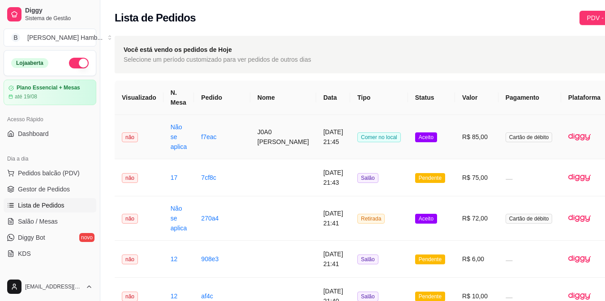
click at [573, 170] on button "IMPRESSORA" at bounding box center [568, 177] width 63 height 14
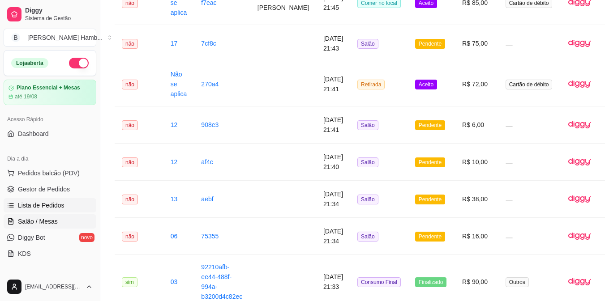
click at [51, 216] on link "Salão / Mesas" at bounding box center [50, 221] width 93 height 14
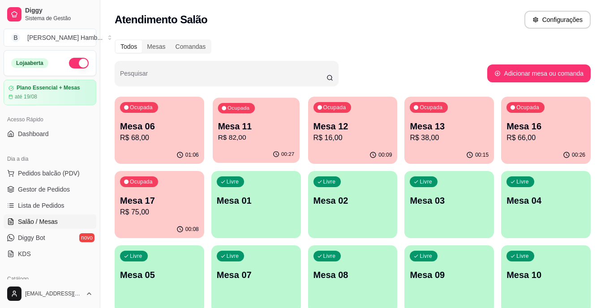
click at [248, 150] on div "00:27" at bounding box center [256, 154] width 87 height 17
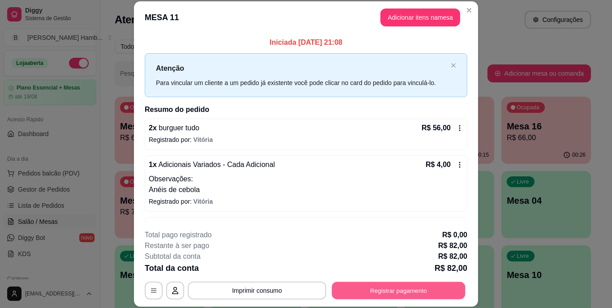
click at [356, 291] on button "Registrar pagamento" at bounding box center [398, 290] width 133 height 17
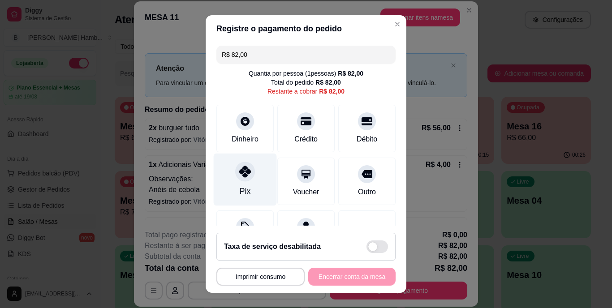
click at [249, 184] on div "Pix" at bounding box center [245, 180] width 63 height 52
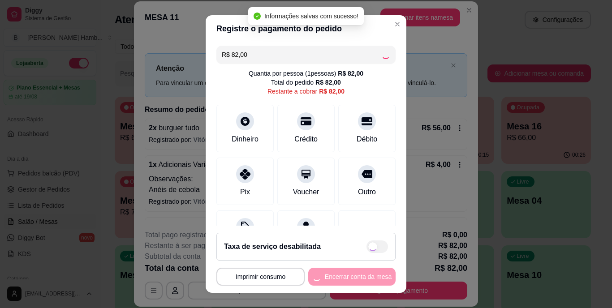
type input "R$ 0,00"
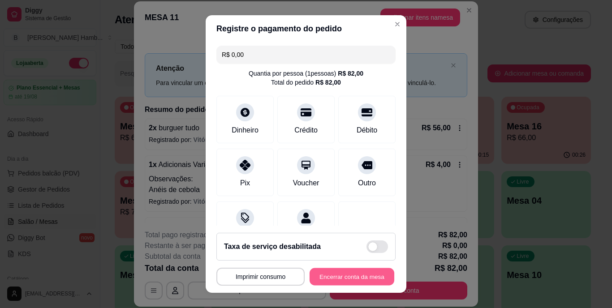
click at [349, 276] on button "Encerrar conta da mesa" at bounding box center [351, 276] width 85 height 17
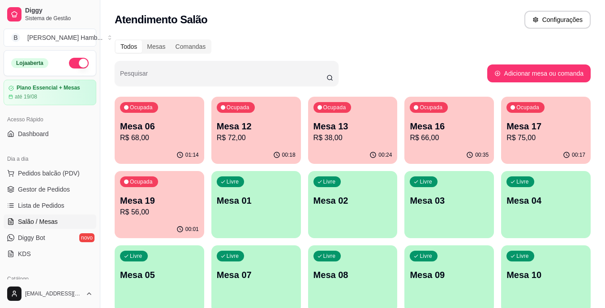
click at [56, 226] on link "Salão / Mesas" at bounding box center [50, 221] width 93 height 14
click at [455, 141] on p "R$ 66,00" at bounding box center [449, 138] width 77 height 10
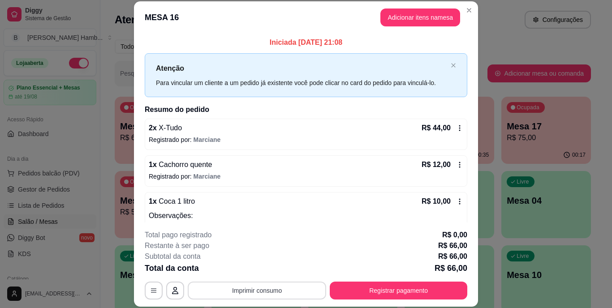
click at [251, 290] on button "Imprimir consumo" at bounding box center [257, 291] width 138 height 18
click at [265, 265] on button "IMPRESSORA" at bounding box center [256, 270] width 65 height 14
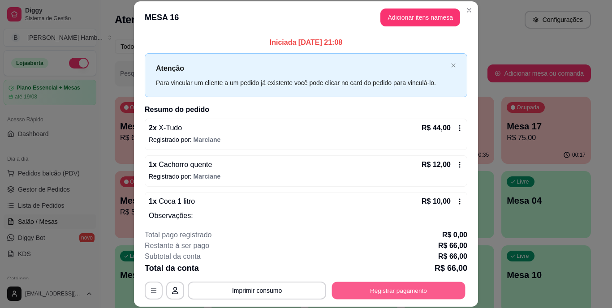
click at [411, 290] on button "Registrar pagamento" at bounding box center [398, 290] width 133 height 17
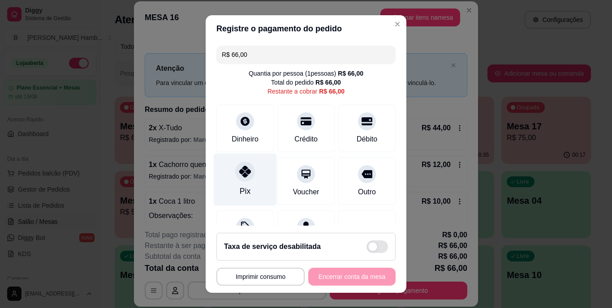
click at [247, 181] on div "Pix" at bounding box center [245, 180] width 63 height 52
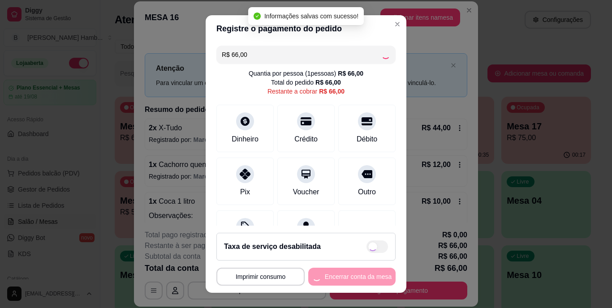
type input "R$ 0,00"
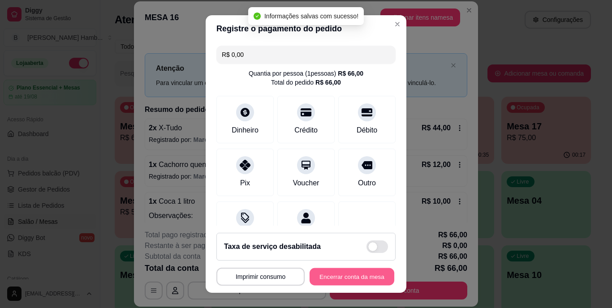
click at [349, 271] on button "Encerrar conta da mesa" at bounding box center [351, 276] width 85 height 17
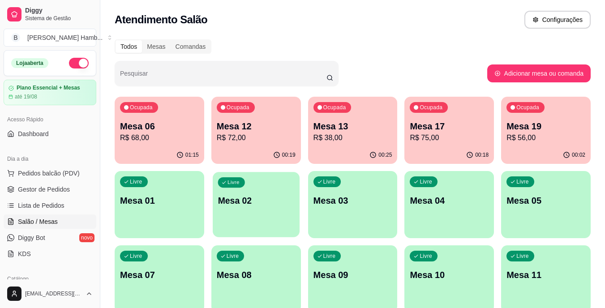
click at [267, 190] on div "Livre Mesa 02" at bounding box center [256, 199] width 87 height 55
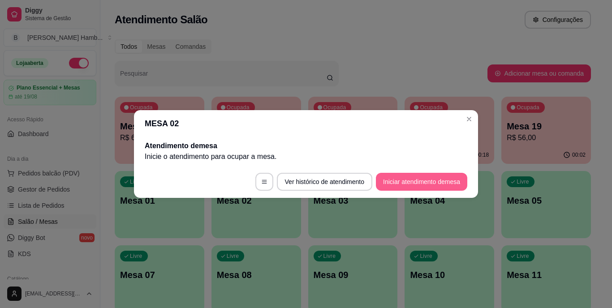
click at [414, 182] on button "Iniciar atendimento de mesa" at bounding box center [421, 182] width 91 height 18
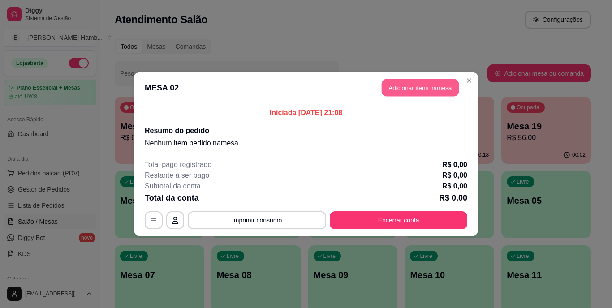
click at [407, 80] on button "Adicionar itens na mesa" at bounding box center [420, 87] width 77 height 17
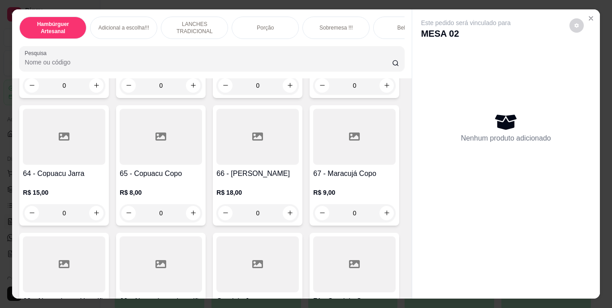
scroll to position [3090, 0]
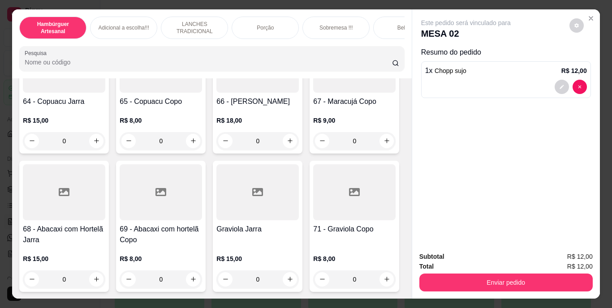
type input "3"
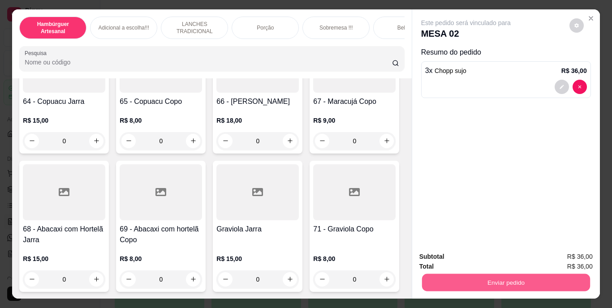
click at [467, 278] on button "Enviar pedido" at bounding box center [505, 282] width 168 height 17
click at [459, 249] on button "Não registrar e enviar pedido" at bounding box center [476, 257] width 90 height 17
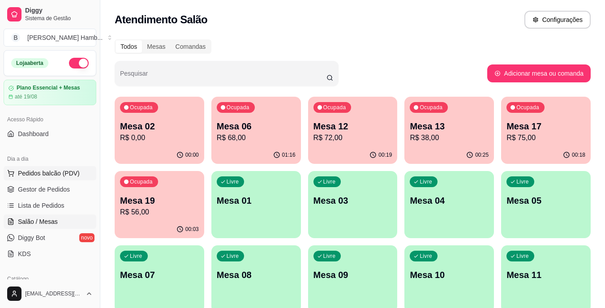
click at [51, 173] on span "Pedidos balcão (PDV)" at bounding box center [49, 173] width 62 height 9
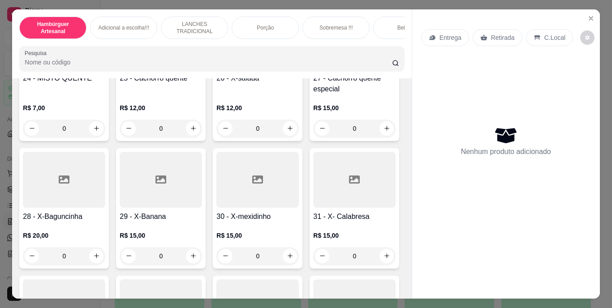
scroll to position [1478, 0]
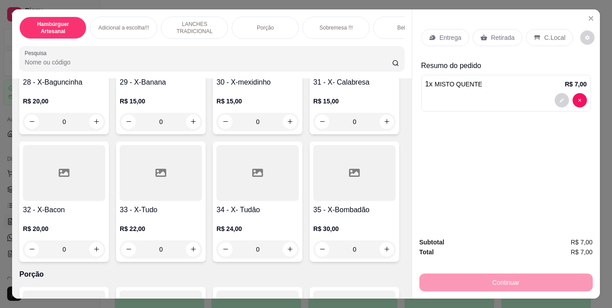
type input "2"
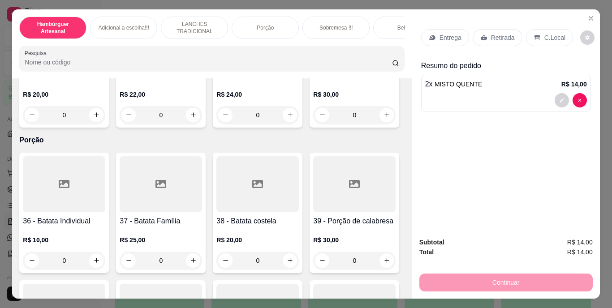
scroll to position [1702, 0]
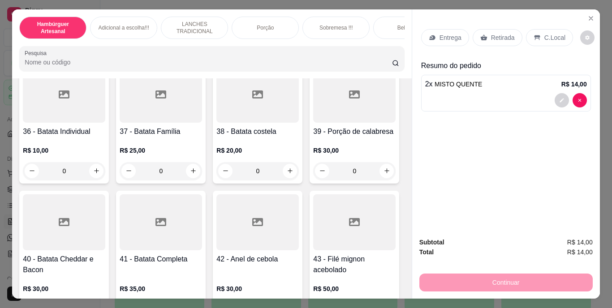
type input "1"
click at [557, 133] on button "decrease-product-quantity" at bounding box center [561, 140] width 14 height 14
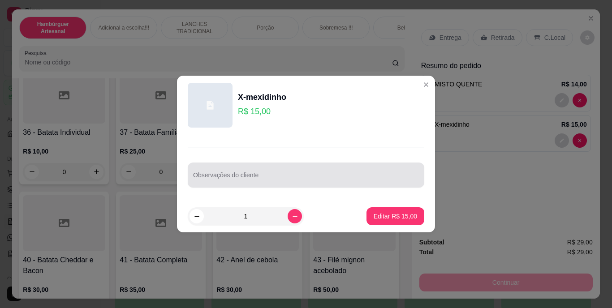
click at [371, 168] on div at bounding box center [306, 175] width 226 height 18
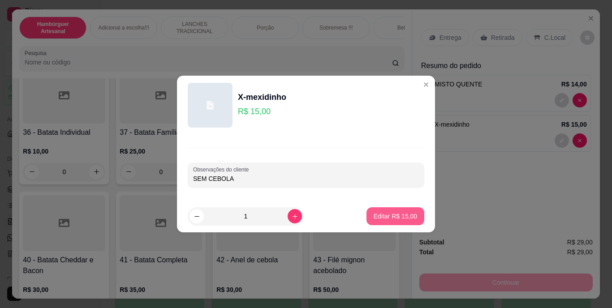
type input "SEM CEBOLA"
click at [396, 216] on p "Editar R$ 15,00" at bounding box center [394, 216] width 43 height 9
type input "0"
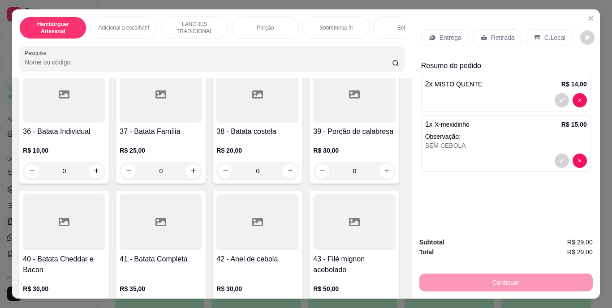
click at [501, 33] on p "Retirada" at bounding box center [503, 37] width 24 height 9
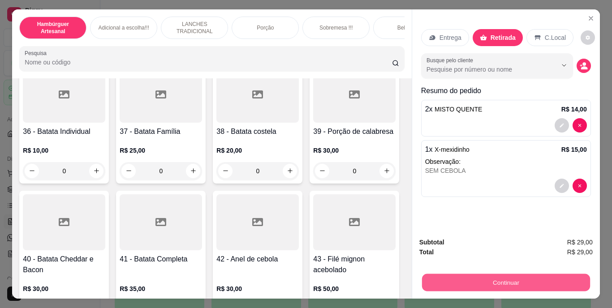
click at [477, 276] on button "Continuar" at bounding box center [505, 282] width 168 height 17
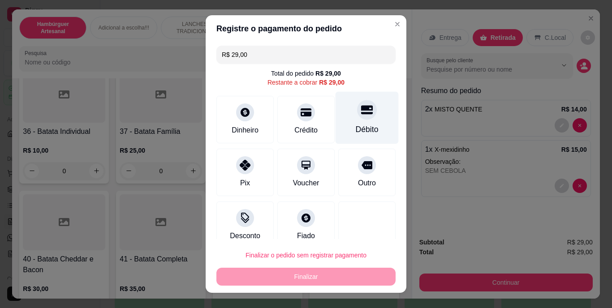
click at [357, 119] on div at bounding box center [367, 110] width 20 height 20
type input "R$ 0,00"
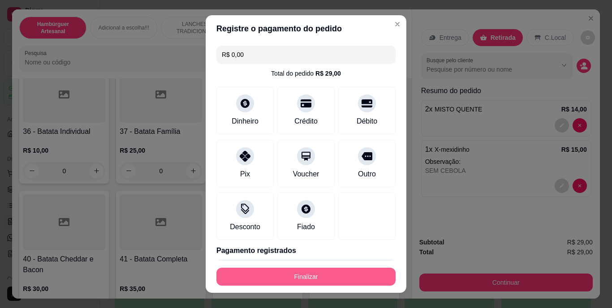
click at [302, 275] on button "Finalizar" at bounding box center [305, 277] width 179 height 18
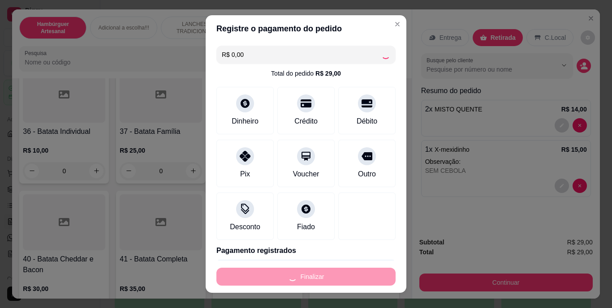
type input "0"
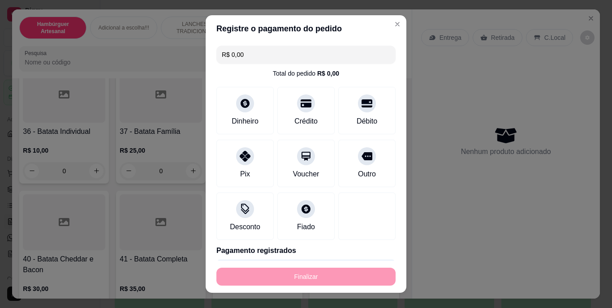
type input "-R$ 29,00"
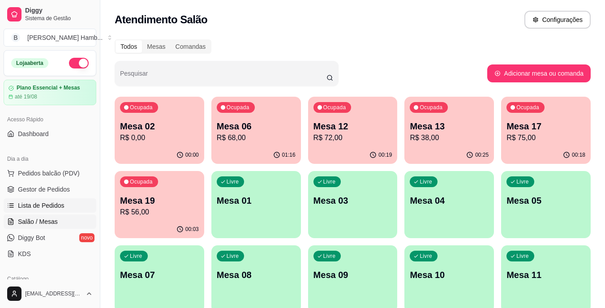
click at [56, 206] on span "Lista de Pedidos" at bounding box center [41, 205] width 47 height 9
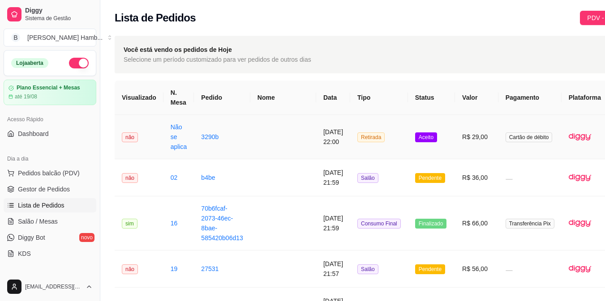
click at [575, 172] on button "IMPRESSORA" at bounding box center [568, 177] width 64 height 14
click at [63, 224] on link "Salão / Mesas" at bounding box center [50, 221] width 93 height 14
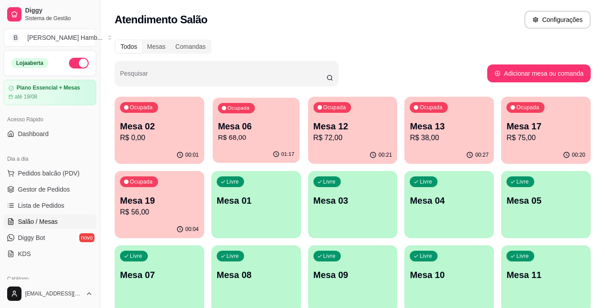
click at [257, 128] on p "Mesa 06" at bounding box center [256, 126] width 77 height 12
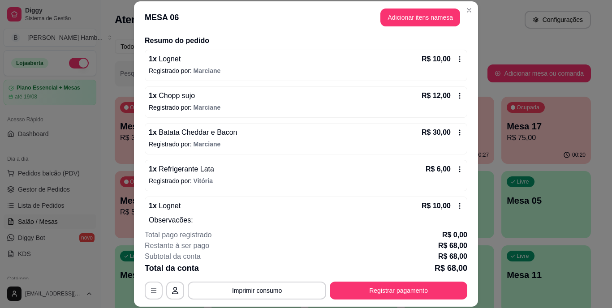
scroll to position [103, 0]
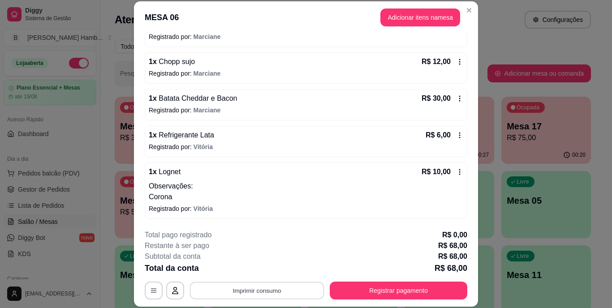
click at [276, 287] on button "Imprimir consumo" at bounding box center [257, 290] width 134 height 17
click at [268, 266] on button "IMPRESSORA" at bounding box center [256, 270] width 63 height 14
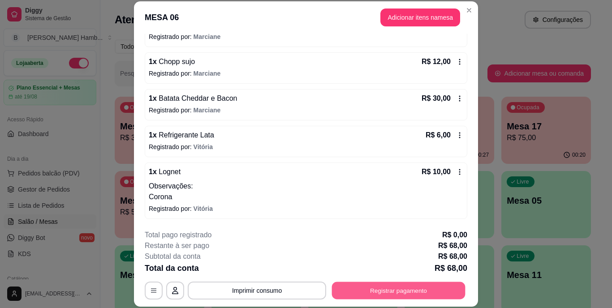
click at [380, 288] on button "Registrar pagamento" at bounding box center [398, 290] width 133 height 17
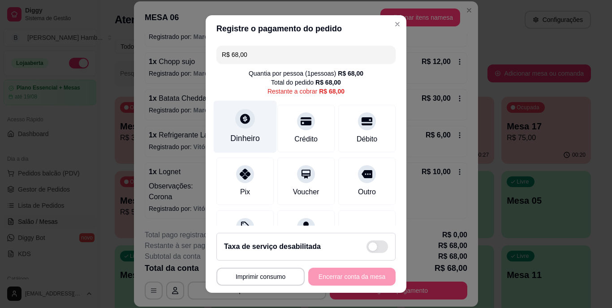
click at [227, 110] on div "Dinheiro" at bounding box center [245, 127] width 63 height 52
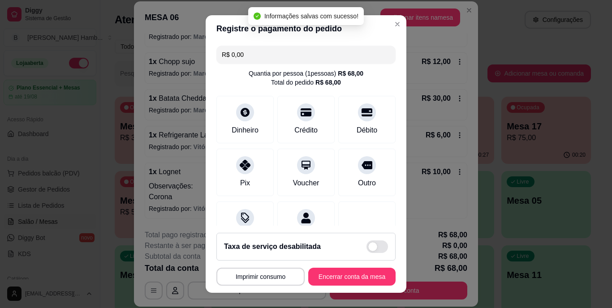
type input "R$ 0,00"
click at [326, 270] on button "Encerrar conta da mesa" at bounding box center [351, 276] width 85 height 17
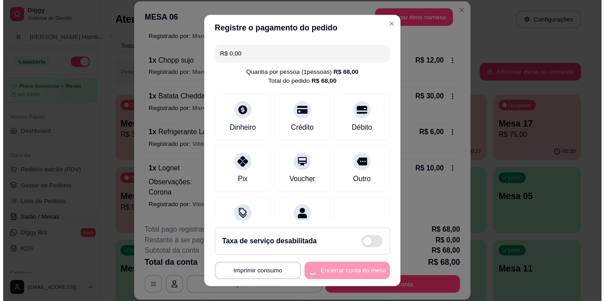
scroll to position [0, 0]
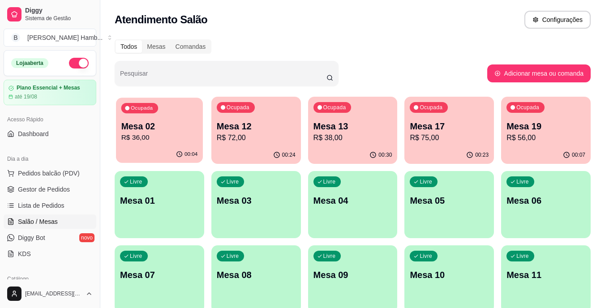
click at [142, 124] on p "Mesa 02" at bounding box center [159, 126] width 77 height 12
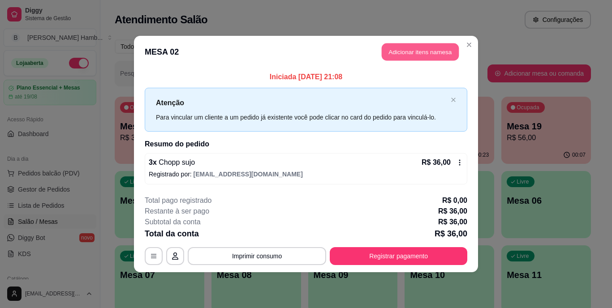
click at [407, 50] on button "Adicionar itens na mesa" at bounding box center [420, 51] width 77 height 17
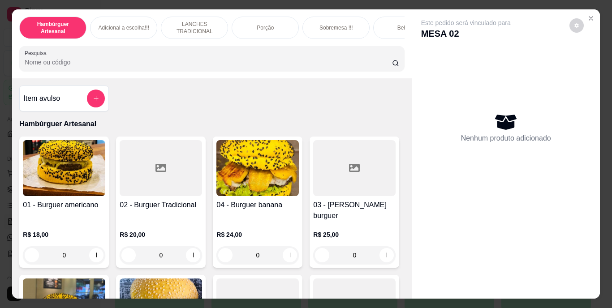
click at [293, 75] on div "Hambúrguer Artesanal Adicional a escolha!!! LANCHES TRADICIONAL Porção Sobremes…" at bounding box center [211, 43] width 399 height 69
click at [295, 67] on input "Pesquisa" at bounding box center [208, 62] width 367 height 9
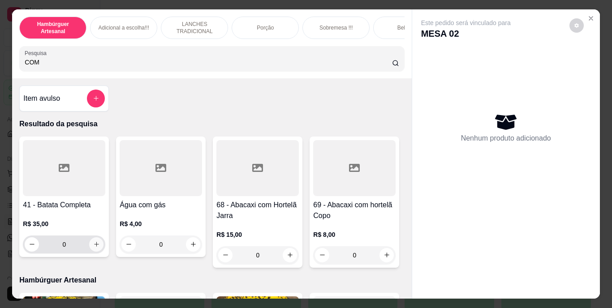
type input "COM"
click at [94, 245] on icon "increase-product-quantity" at bounding box center [96, 244] width 4 height 4
type input "1"
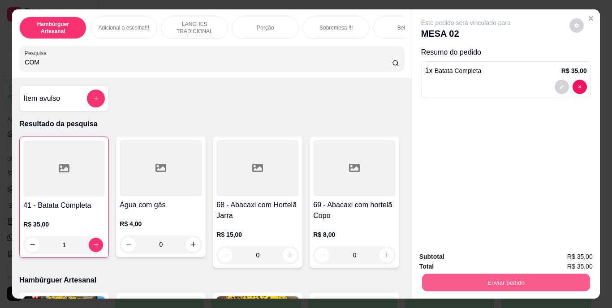
click at [457, 274] on button "Enviar pedido" at bounding box center [505, 282] width 168 height 17
click at [453, 255] on button "Não registrar e enviar pedido" at bounding box center [476, 257] width 90 height 17
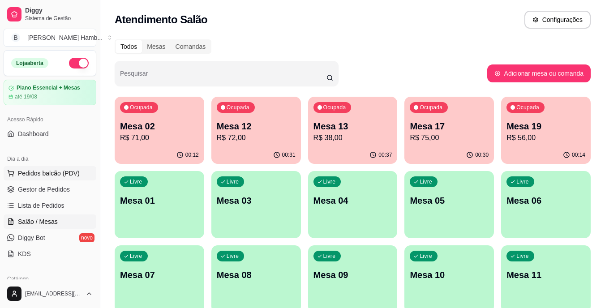
click at [76, 168] on button "Pedidos balcão (PDV)" at bounding box center [50, 173] width 93 height 14
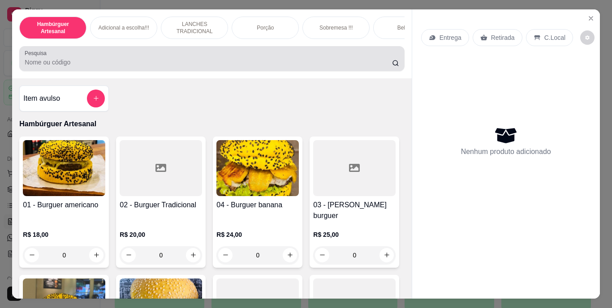
click at [201, 54] on div at bounding box center [212, 59] width 374 height 18
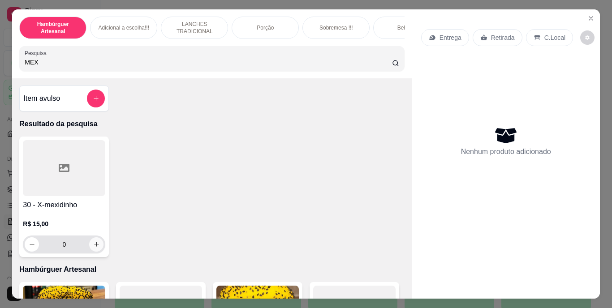
type input "MEX"
click at [94, 248] on icon "increase-product-quantity" at bounding box center [96, 244] width 7 height 7
type input "1"
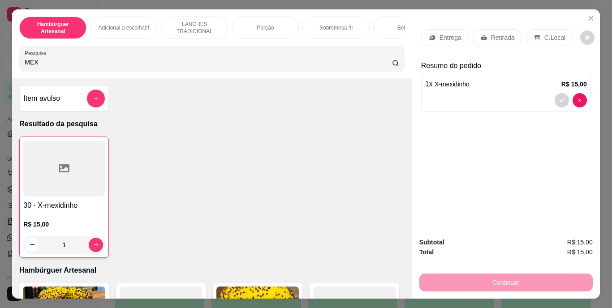
click at [157, 66] on input "MEX" at bounding box center [208, 62] width 367 height 9
type input "M"
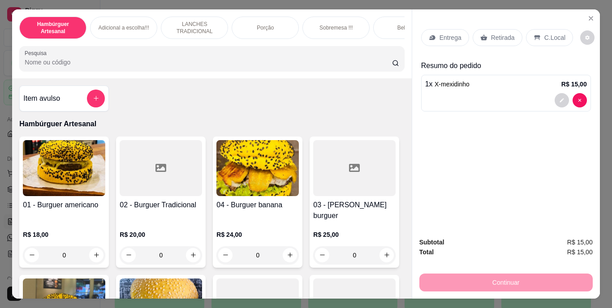
click at [485, 29] on div "Retirada" at bounding box center [497, 37] width 50 height 17
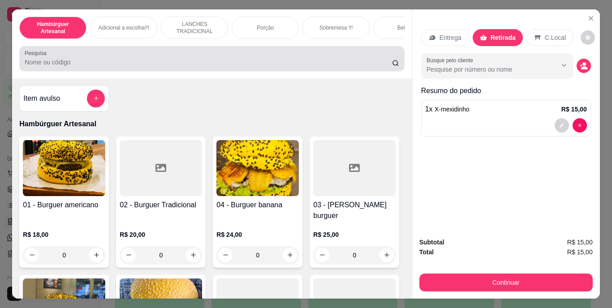
click at [274, 65] on input "Pesquisa" at bounding box center [208, 62] width 367 height 9
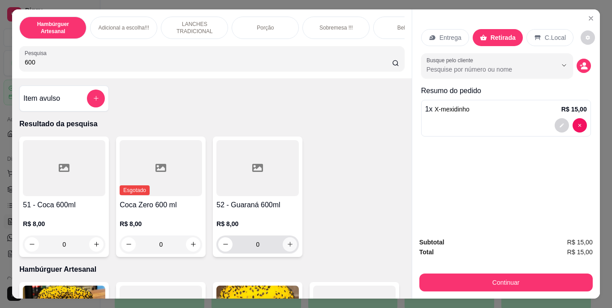
type input "600"
click at [287, 246] on icon "increase-product-quantity" at bounding box center [290, 244] width 7 height 7
type input "1"
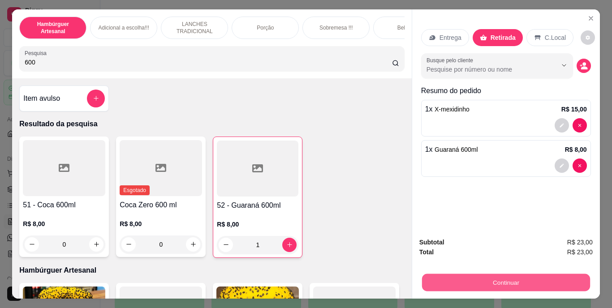
click at [500, 283] on button "Continuar" at bounding box center [505, 282] width 168 height 17
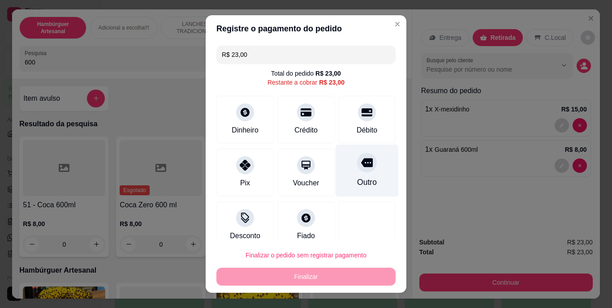
click at [357, 178] on div "Outro" at bounding box center [367, 183] width 20 height 12
type input "R$ 0,00"
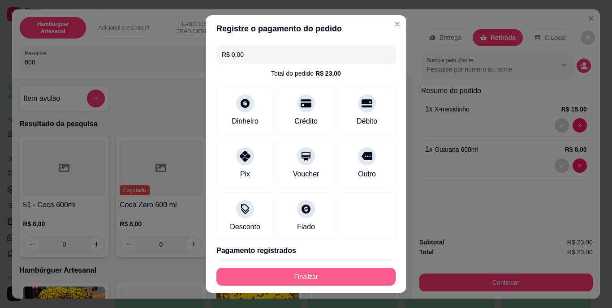
click at [332, 274] on button "Finalizar" at bounding box center [305, 277] width 179 height 18
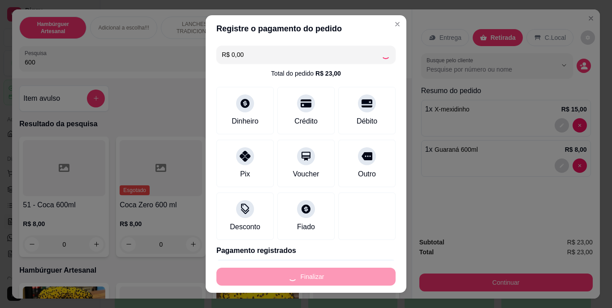
type input "0"
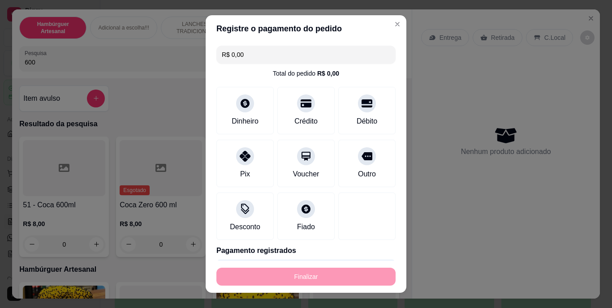
type input "-R$ 23,00"
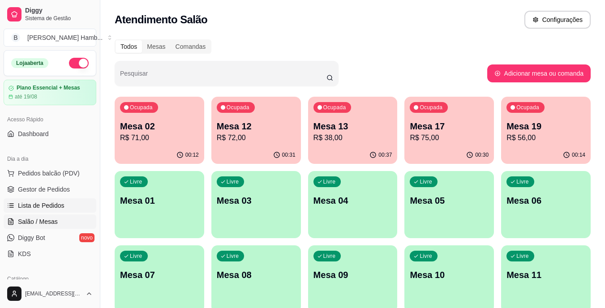
click at [58, 207] on span "Lista de Pedidos" at bounding box center [41, 205] width 47 height 9
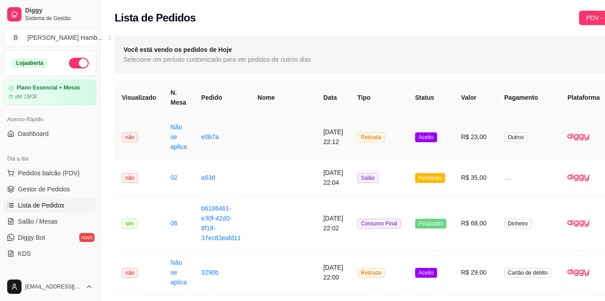
scroll to position [0, 37]
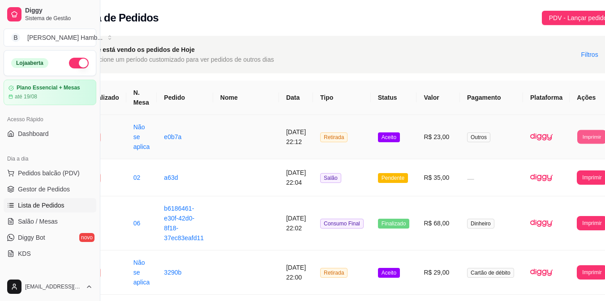
click at [577, 133] on button "Imprimir" at bounding box center [591, 137] width 29 height 14
click at [557, 178] on button "IMPRESSORA" at bounding box center [558, 177] width 47 height 14
click at [50, 224] on span "Salão / Mesas" at bounding box center [38, 221] width 40 height 9
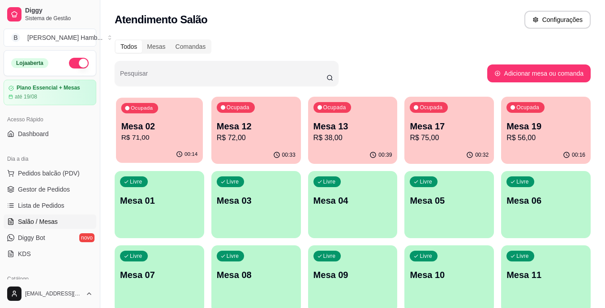
click at [144, 140] on p "R$ 71,00" at bounding box center [159, 138] width 77 height 10
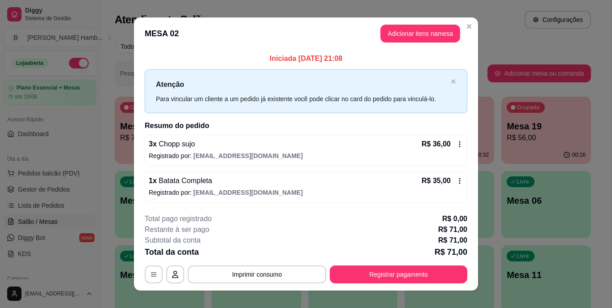
scroll to position [11, 0]
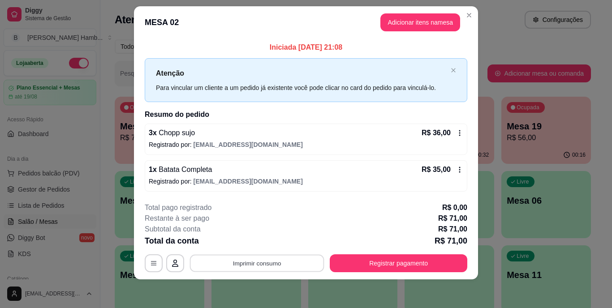
click at [262, 255] on button "Imprimir consumo" at bounding box center [257, 262] width 134 height 17
click at [263, 240] on button "IMPRESSORA" at bounding box center [256, 243] width 63 height 14
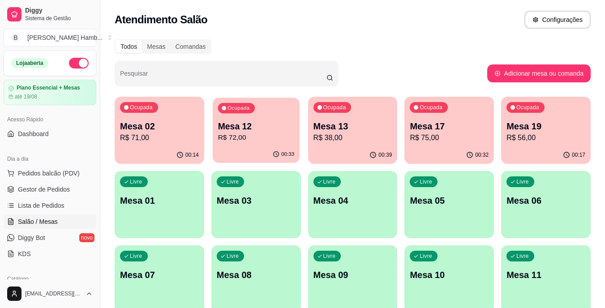
click at [275, 147] on div "00:33" at bounding box center [256, 154] width 87 height 17
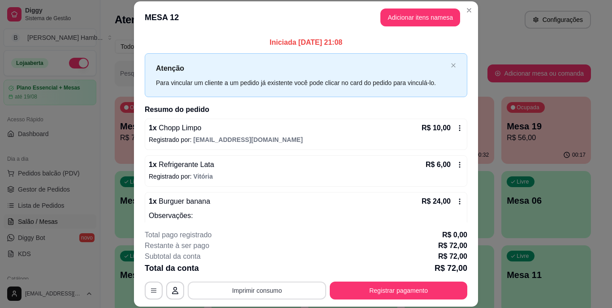
click at [244, 286] on button "Imprimir consumo" at bounding box center [257, 291] width 138 height 18
click at [240, 270] on button "IMPRESSORA" at bounding box center [256, 270] width 63 height 14
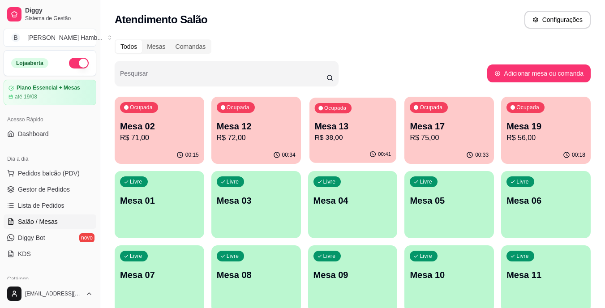
click at [354, 125] on p "Mesa 13" at bounding box center [352, 126] width 77 height 12
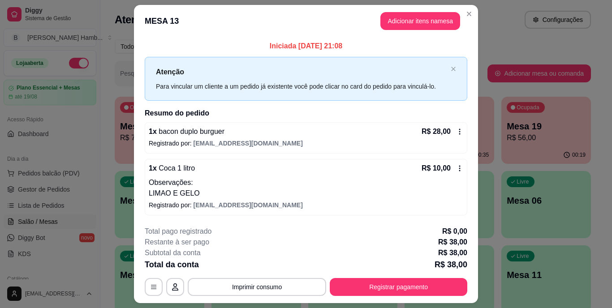
scroll to position [24, 0]
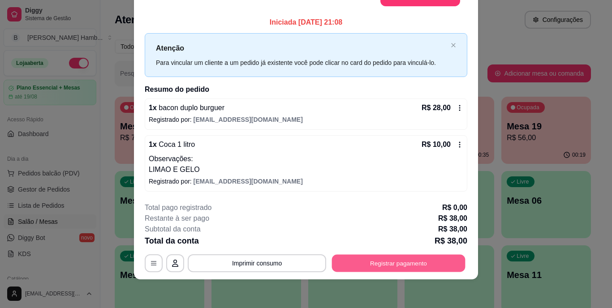
click at [337, 261] on button "Registrar pagamento" at bounding box center [398, 262] width 133 height 17
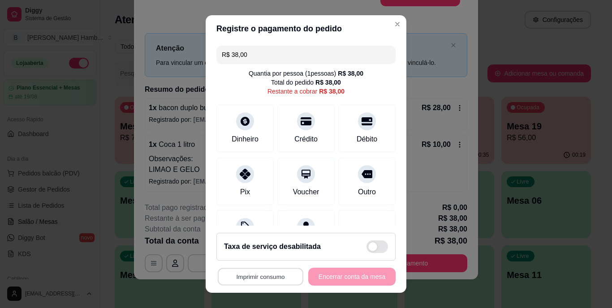
click at [258, 279] on button "Imprimir consumo" at bounding box center [261, 276] width 86 height 17
click at [262, 255] on button "IMPRESSORA" at bounding box center [258, 256] width 65 height 14
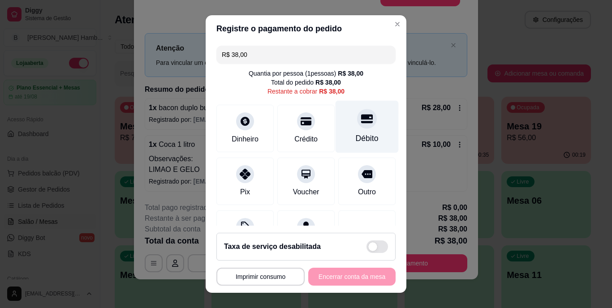
click at [361, 120] on icon at bounding box center [367, 119] width 12 height 9
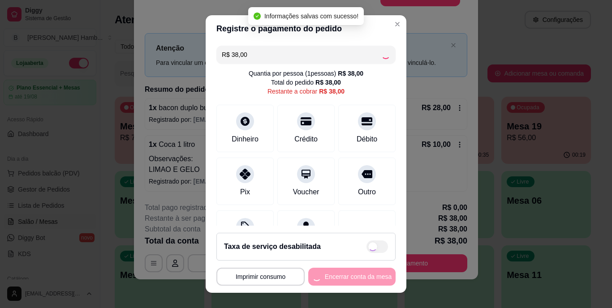
type input "R$ 0,00"
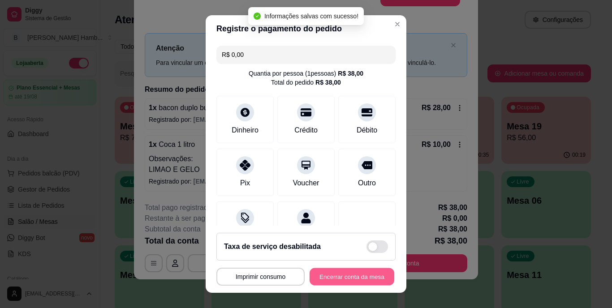
click at [339, 275] on button "Encerrar conta da mesa" at bounding box center [351, 276] width 85 height 17
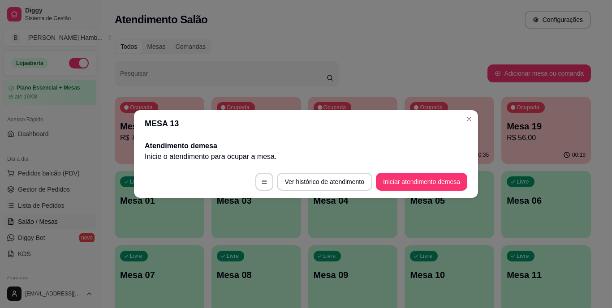
scroll to position [0, 0]
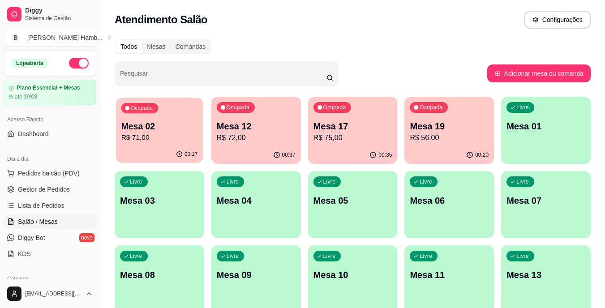
click at [159, 144] on div "Ocupada Mesa 02 R$ 71,00" at bounding box center [159, 122] width 87 height 48
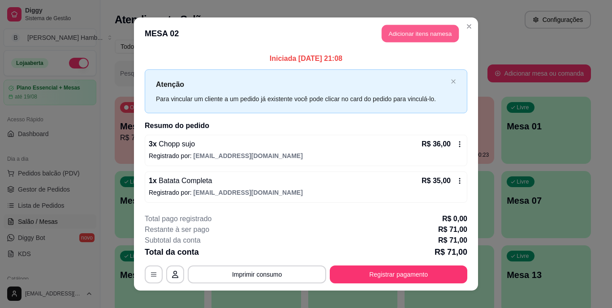
click at [433, 27] on button "Adicionar itens na mesa" at bounding box center [420, 33] width 77 height 17
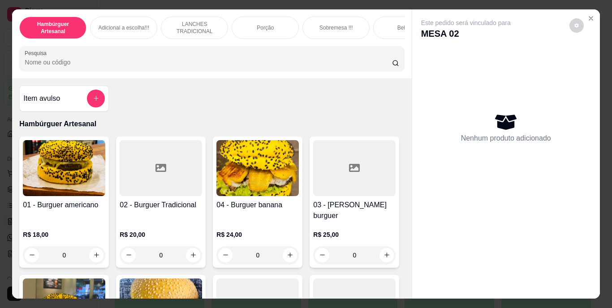
click at [322, 67] on input "Pesquisa" at bounding box center [208, 62] width 367 height 9
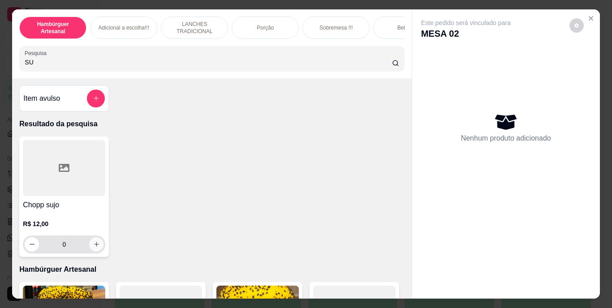
type input "SU"
click at [93, 247] on icon "increase-product-quantity" at bounding box center [96, 244] width 7 height 7
type input "1"
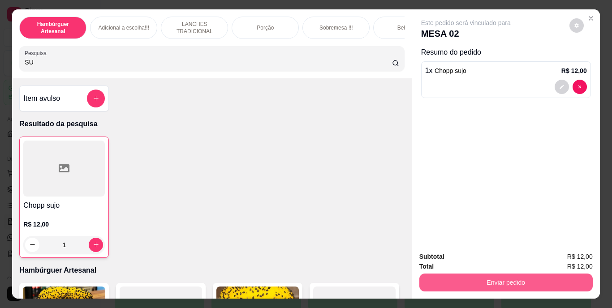
click at [435, 274] on button "Enviar pedido" at bounding box center [505, 283] width 173 height 18
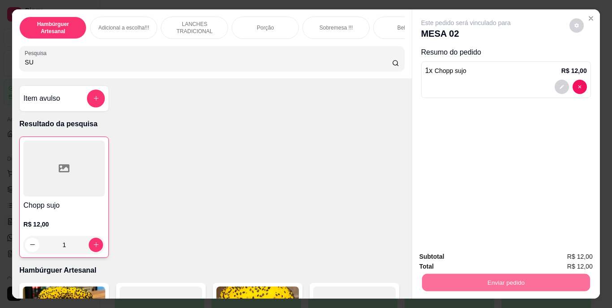
click at [442, 259] on button "Não registrar e enviar pedido" at bounding box center [475, 257] width 93 height 17
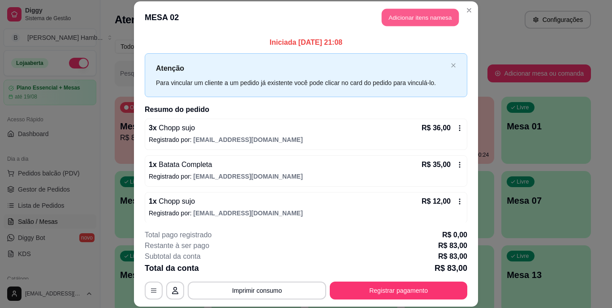
click at [410, 18] on button "Adicionar itens na mesa" at bounding box center [420, 17] width 77 height 17
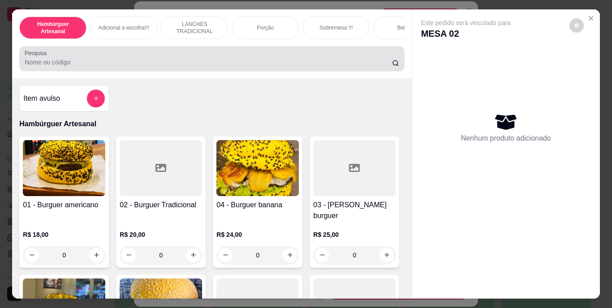
click at [348, 55] on div at bounding box center [212, 59] width 374 height 18
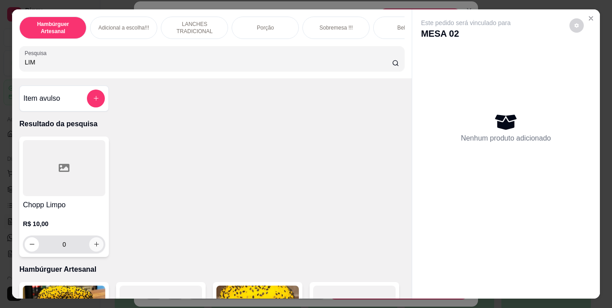
type input "LIM"
click at [99, 248] on button "increase-product-quantity" at bounding box center [97, 244] width 14 height 14
type input "1"
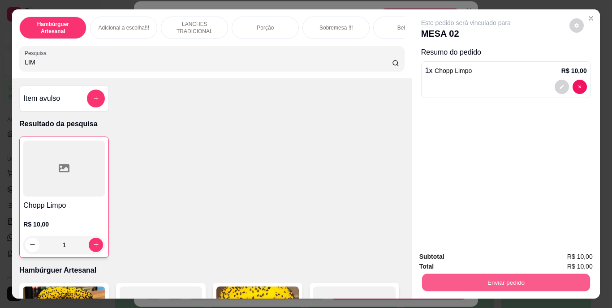
click at [432, 277] on button "Enviar pedido" at bounding box center [505, 282] width 168 height 17
click at [457, 260] on button "Não registrar e enviar pedido" at bounding box center [476, 257] width 90 height 17
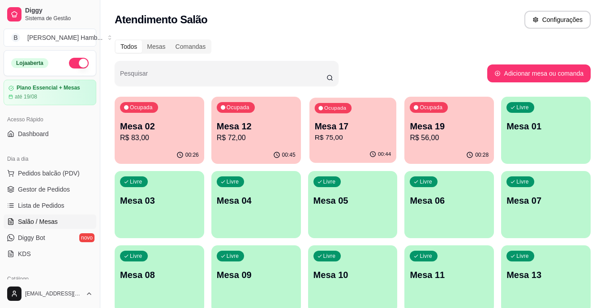
click at [350, 131] on p "Mesa 17" at bounding box center [352, 126] width 77 height 12
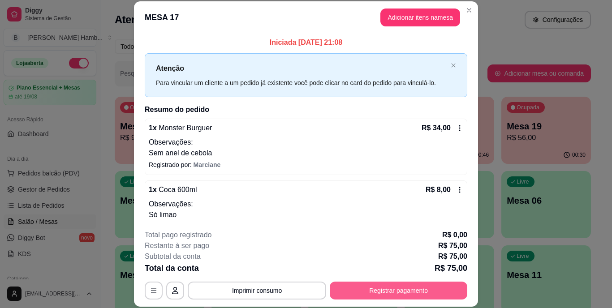
click at [445, 290] on button "Registrar pagamento" at bounding box center [398, 291] width 137 height 18
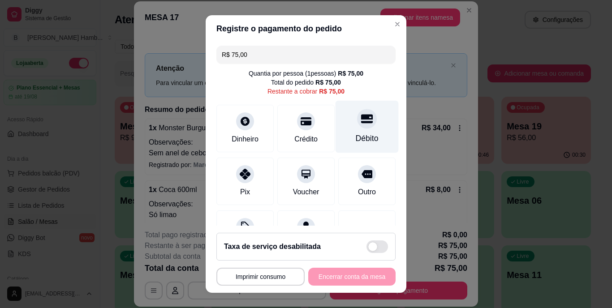
click at [356, 139] on div "Débito" at bounding box center [367, 139] width 23 height 12
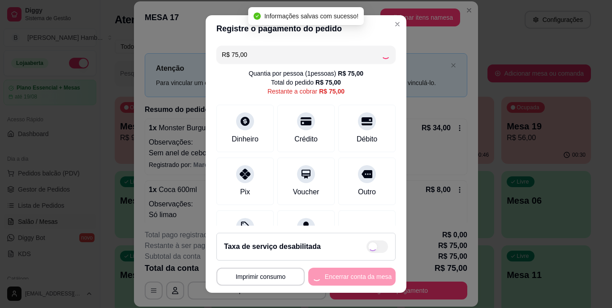
type input "R$ 0,00"
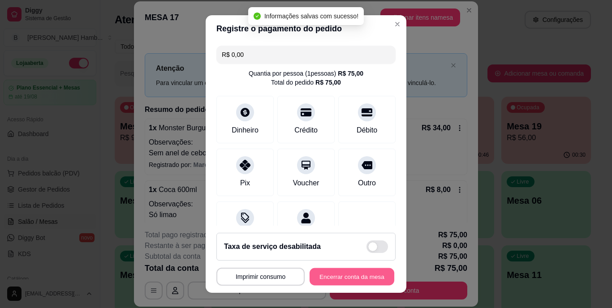
click at [341, 274] on button "Encerrar conta da mesa" at bounding box center [351, 276] width 85 height 17
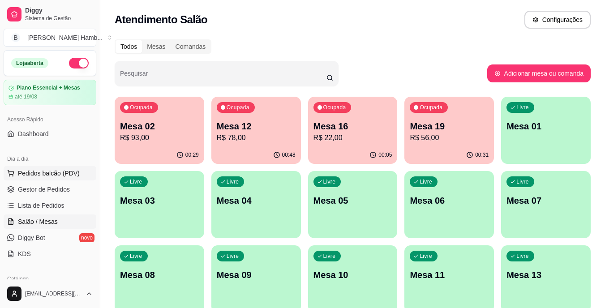
click at [28, 172] on span "Pedidos balcão (PDV)" at bounding box center [49, 173] width 62 height 9
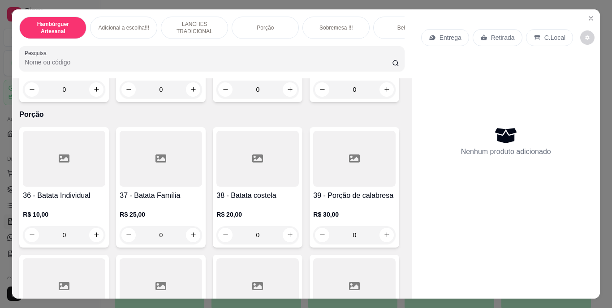
scroll to position [1638, 0]
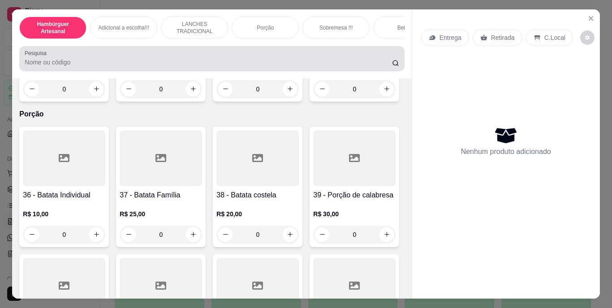
click at [204, 58] on div at bounding box center [212, 59] width 374 height 18
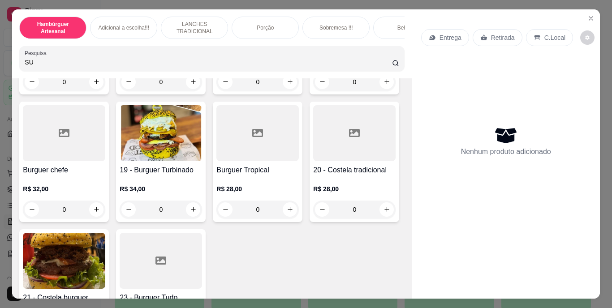
scroll to position [1784, 0]
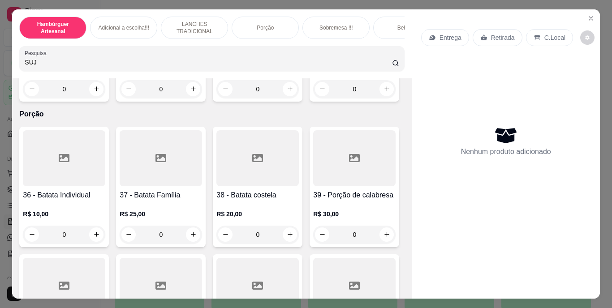
click at [204, 62] on input "SUJ" at bounding box center [208, 62] width 367 height 9
drag, startPoint x: 204, startPoint y: 62, endPoint x: 200, endPoint y: 116, distance: 53.9
click at [200, 116] on div "Hambúrguer Artesanal Adicional a escolha!!! LANCHES TRADICIONAL Porção Sobremes…" at bounding box center [211, 154] width 399 height 290
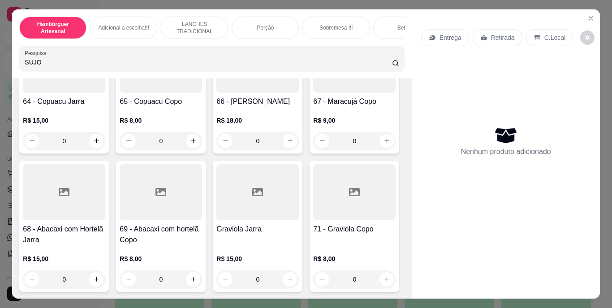
scroll to position [3262, 0]
type input "SUJO"
type input "1"
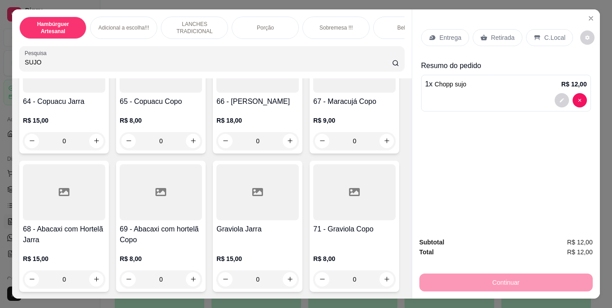
scroll to position [3263, 0]
click at [504, 33] on p "Retirada" at bounding box center [503, 37] width 24 height 9
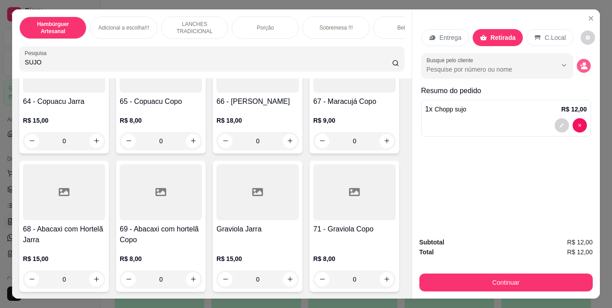
click at [579, 64] on icon "decrease-product-quantity" at bounding box center [583, 66] width 8 height 8
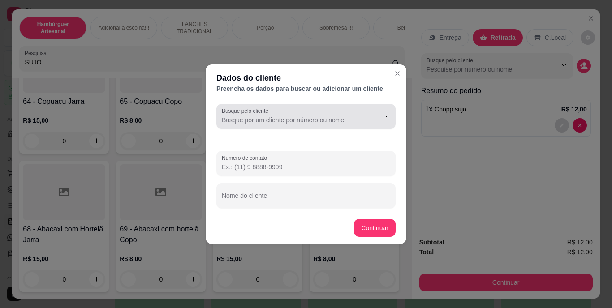
click at [377, 116] on icon "Show suggestions" at bounding box center [373, 115] width 7 height 7
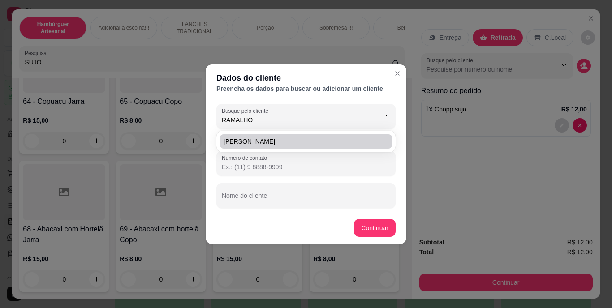
click at [368, 146] on span "[PERSON_NAME]" at bounding box center [301, 141] width 156 height 9
type input "[PERSON_NAME]"
type input "[PHONE_NUMBER]"
type input "[PERSON_NAME]"
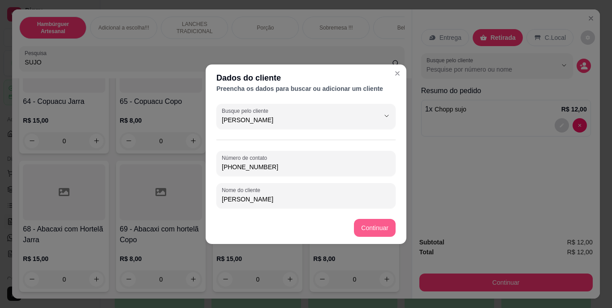
type input "[PERSON_NAME]"
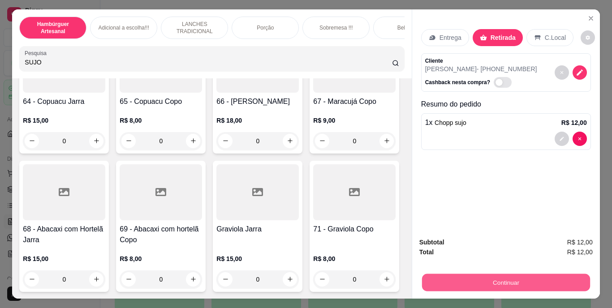
click at [453, 274] on button "Continuar" at bounding box center [505, 282] width 168 height 17
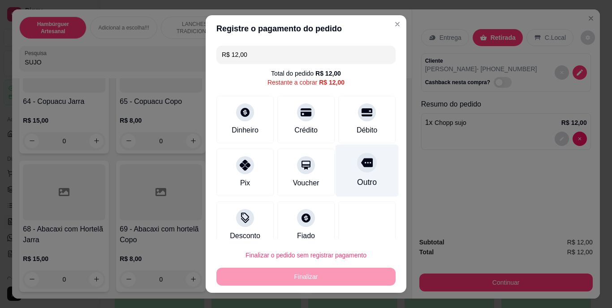
click at [352, 176] on div "Outro" at bounding box center [366, 171] width 63 height 52
type input "R$ 0,00"
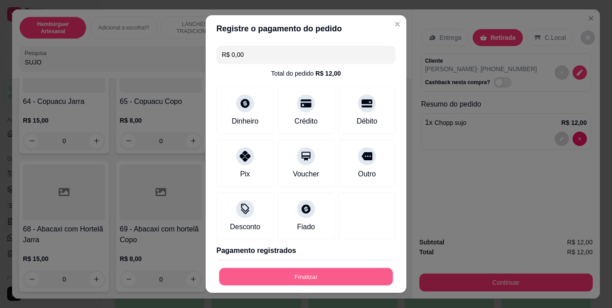
click at [332, 269] on button "Finalizar" at bounding box center [306, 276] width 174 height 17
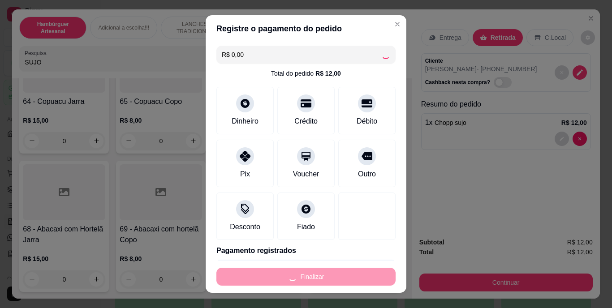
type input "0"
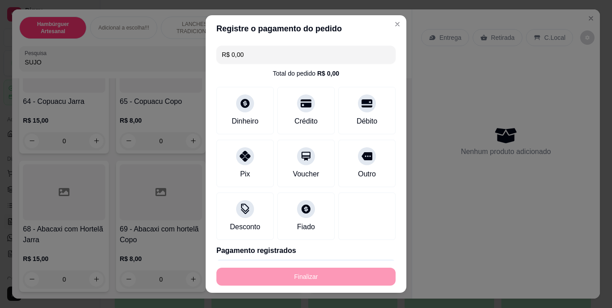
type input "-R$ 12,00"
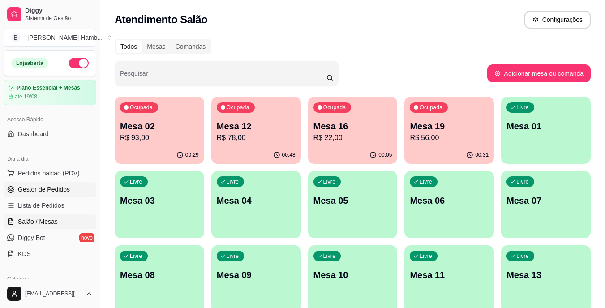
click at [43, 184] on link "Gestor de Pedidos" at bounding box center [50, 189] width 93 height 14
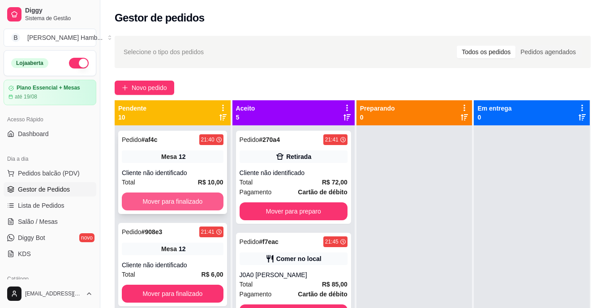
click at [199, 205] on button "Mover para finalizado" at bounding box center [173, 202] width 102 height 18
click at [198, 201] on button "Mover para finalizado" at bounding box center [172, 201] width 99 height 17
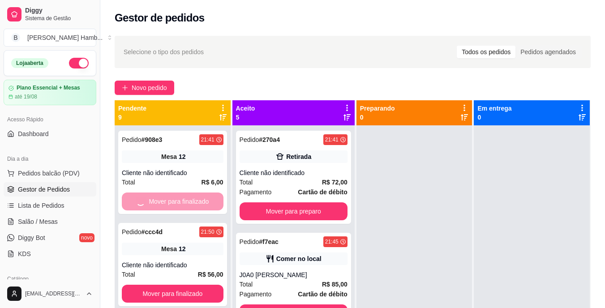
click at [198, 201] on div "Mover para finalizado" at bounding box center [173, 202] width 102 height 18
click at [161, 201] on button "Mover para finalizado" at bounding box center [172, 201] width 99 height 17
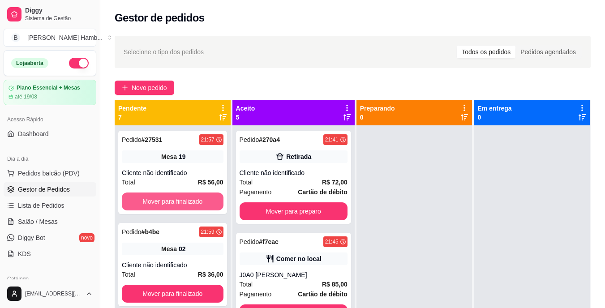
click at [161, 201] on button "Mover para finalizado" at bounding box center [173, 202] width 102 height 18
click at [161, 201] on button "Mover para finalizado" at bounding box center [172, 201] width 99 height 17
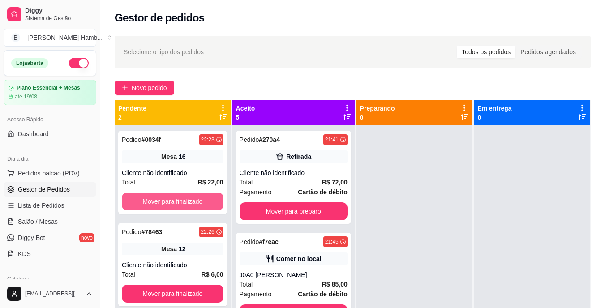
click at [161, 201] on button "Mover para finalizado" at bounding box center [173, 202] width 102 height 18
click at [161, 201] on div "Mover para finalizado" at bounding box center [173, 202] width 102 height 18
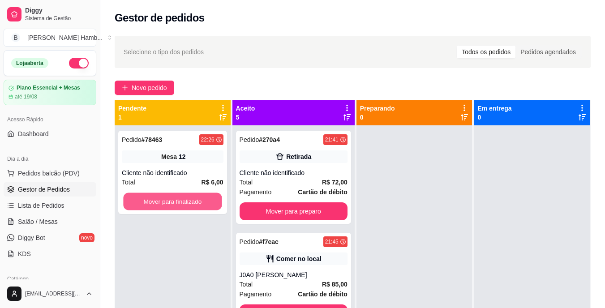
click at [153, 197] on button "Mover para finalizado" at bounding box center [172, 201] width 99 height 17
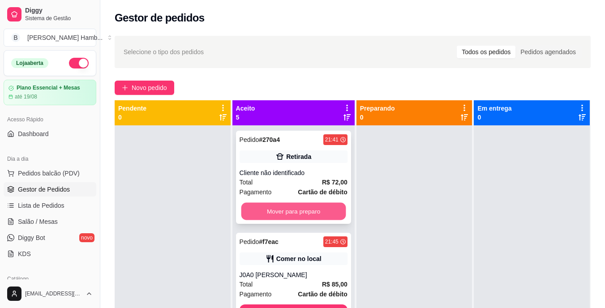
click at [272, 208] on button "Mover para preparo" at bounding box center [293, 211] width 105 height 17
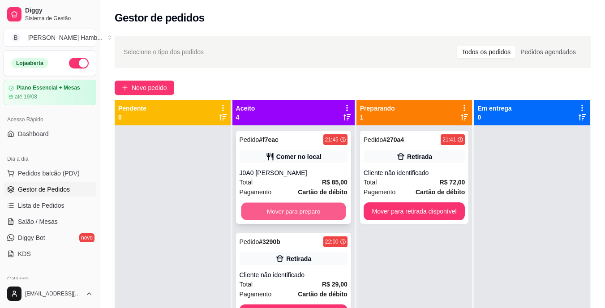
click at [268, 211] on button "Mover para preparo" at bounding box center [293, 211] width 105 height 17
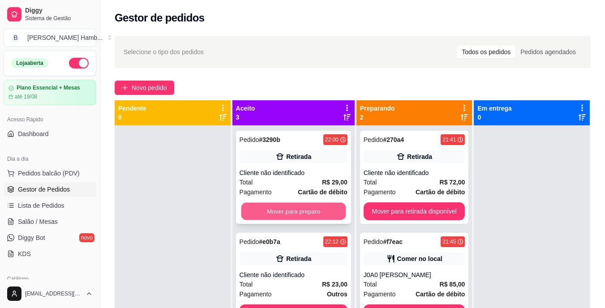
click at [271, 210] on button "Mover para preparo" at bounding box center [293, 211] width 105 height 17
click at [277, 208] on button "Mover para preparo" at bounding box center [293, 211] width 105 height 17
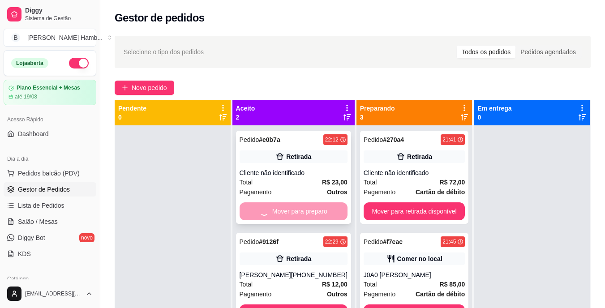
click at [277, 208] on div "Mover para preparo" at bounding box center [294, 211] width 108 height 18
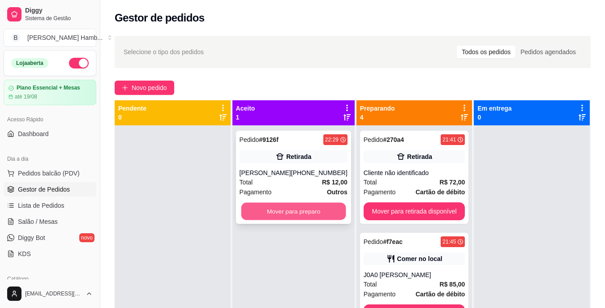
click at [330, 215] on button "Mover para preparo" at bounding box center [293, 211] width 105 height 17
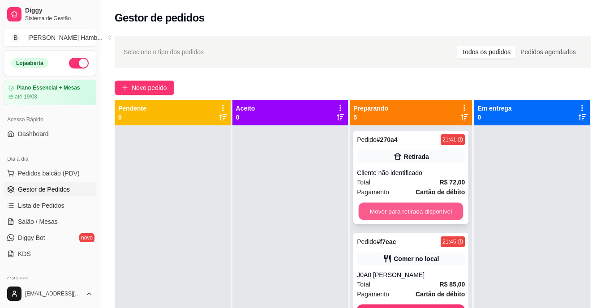
click at [370, 211] on button "Mover para retirada disponível" at bounding box center [411, 211] width 105 height 17
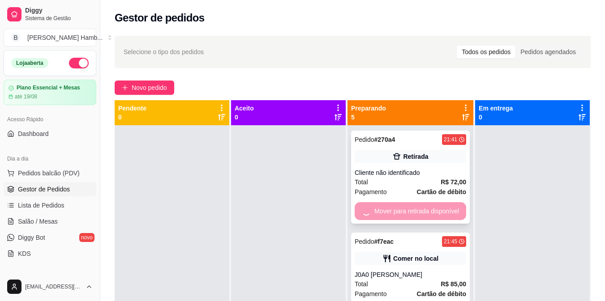
click at [370, 211] on div "Mover para retirada disponível" at bounding box center [410, 211] width 111 height 18
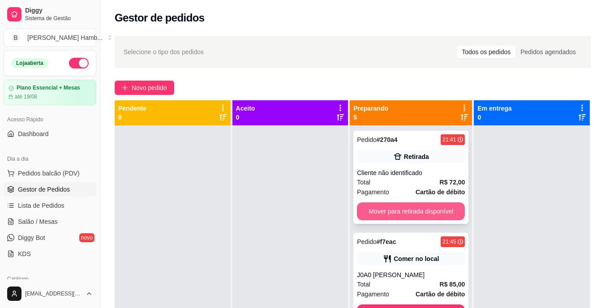
click at [430, 209] on button "Mover para retirada disponível" at bounding box center [411, 211] width 108 height 18
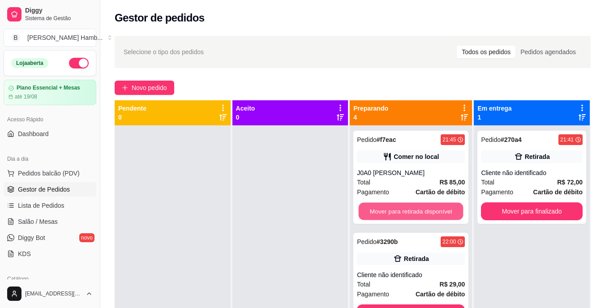
click at [430, 209] on button "Mover para retirada disponível" at bounding box center [411, 211] width 105 height 17
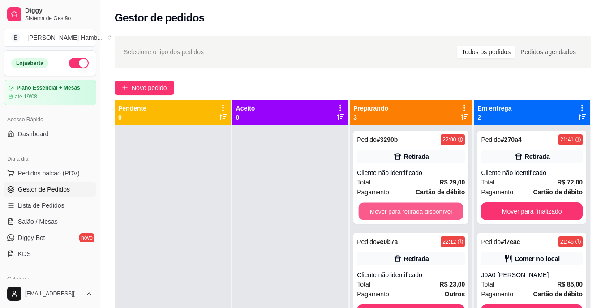
click at [430, 209] on button "Mover para retirada disponível" at bounding box center [411, 211] width 105 height 17
click at [430, 209] on button "Mover para retirada disponível" at bounding box center [411, 211] width 108 height 18
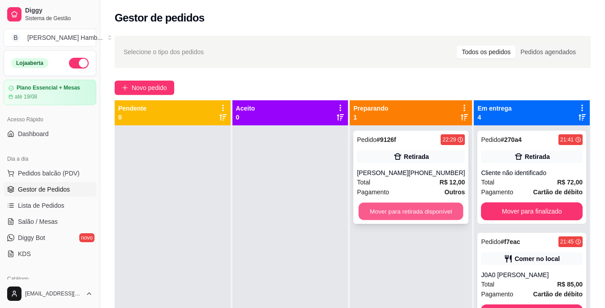
click at [421, 208] on button "Mover para retirada disponível" at bounding box center [411, 211] width 105 height 17
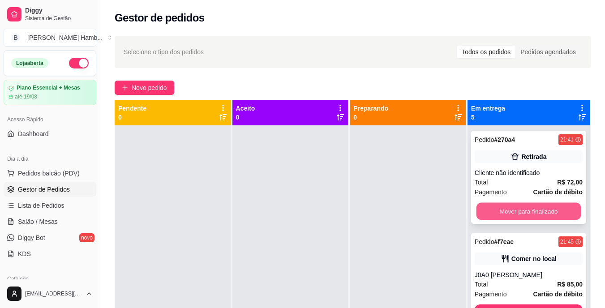
click at [491, 206] on button "Mover para finalizado" at bounding box center [528, 211] width 105 height 17
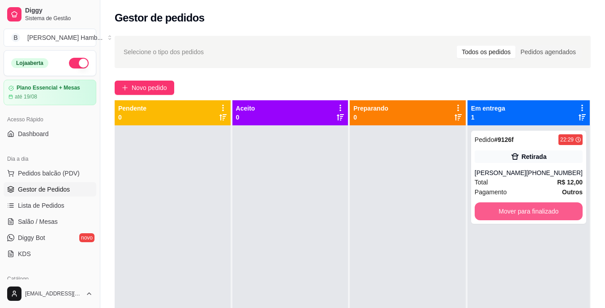
click at [491, 206] on button "Mover para finalizado" at bounding box center [529, 211] width 108 height 18
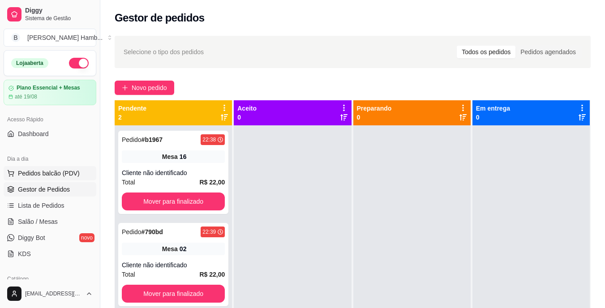
click at [60, 176] on span "Pedidos balcão (PDV)" at bounding box center [49, 173] width 62 height 9
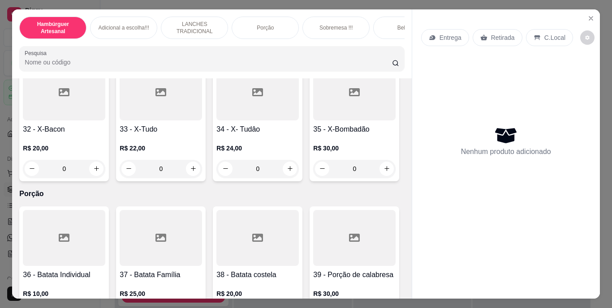
scroll to position [1582, 0]
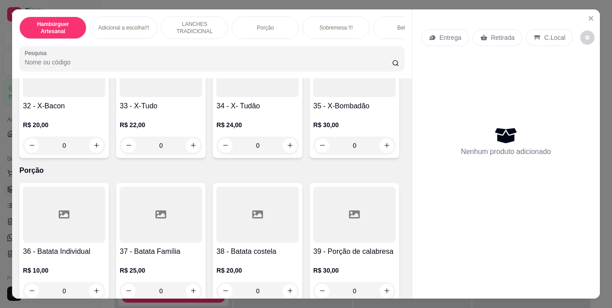
type input "1"
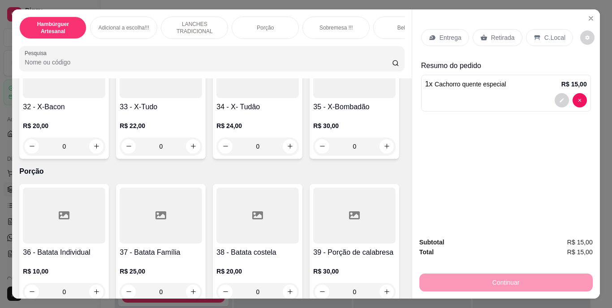
click at [197, 22] on icon "increase-product-quantity" at bounding box center [193, 18] width 7 height 7
click at [200, 28] on div "1" at bounding box center [161, 19] width 78 height 18
click at [196, 22] on icon "increase-product-quantity" at bounding box center [192, 19] width 7 height 7
type input "2"
click at [446, 33] on p "Entrega" at bounding box center [450, 37] width 22 height 9
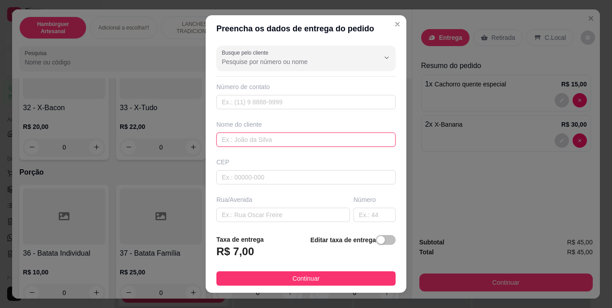
click at [318, 138] on input "text" at bounding box center [305, 140] width 179 height 14
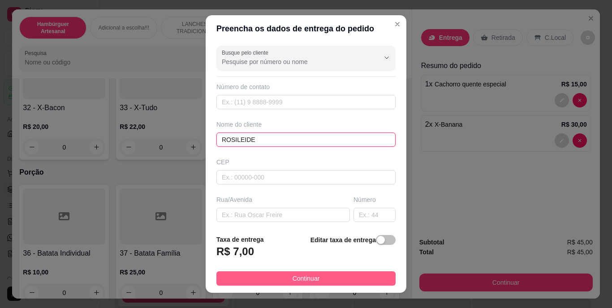
type input "ROSILEIDE"
click at [330, 276] on button "Continuar" at bounding box center [305, 278] width 179 height 14
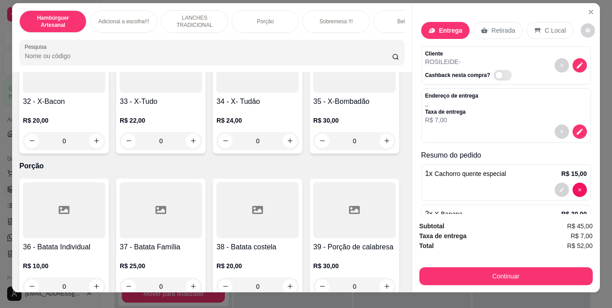
scroll to position [0, 0]
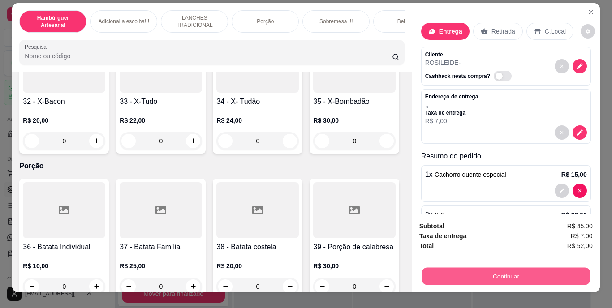
click at [549, 272] on button "Continuar" at bounding box center [505, 276] width 168 height 17
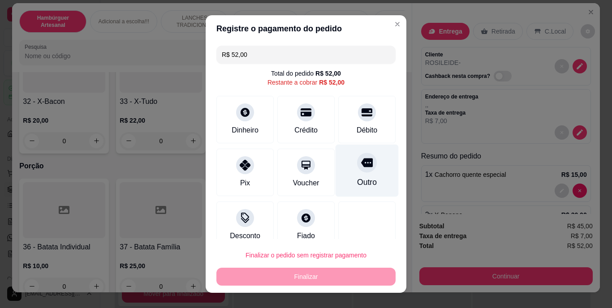
click at [357, 177] on div "Outro" at bounding box center [367, 183] width 20 height 12
type input "R$ 0,00"
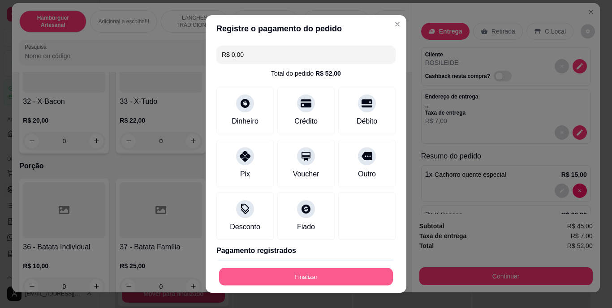
click at [309, 273] on button "Finalizar" at bounding box center [306, 276] width 174 height 17
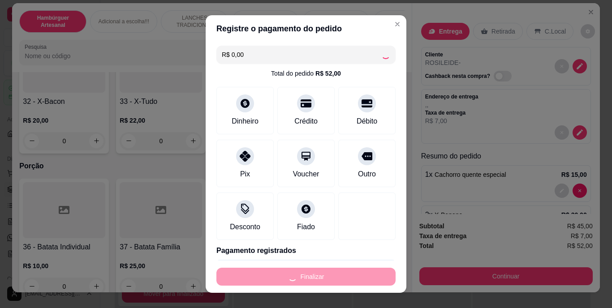
type input "0"
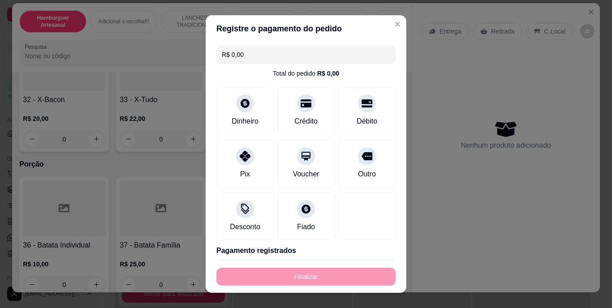
type input "-R$ 52,00"
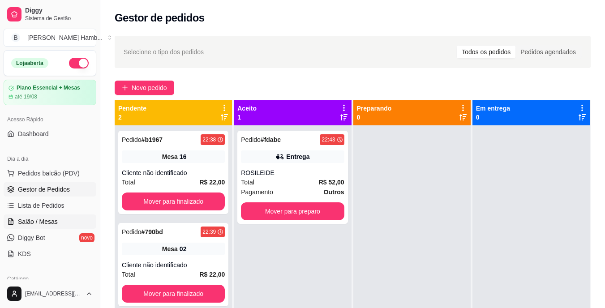
click at [57, 220] on link "Salão / Mesas" at bounding box center [50, 221] width 93 height 14
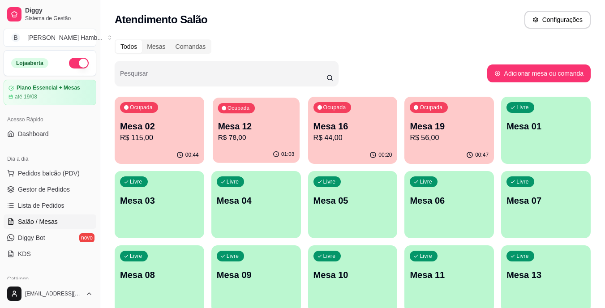
click at [243, 129] on p "Mesa 12" at bounding box center [256, 126] width 77 height 12
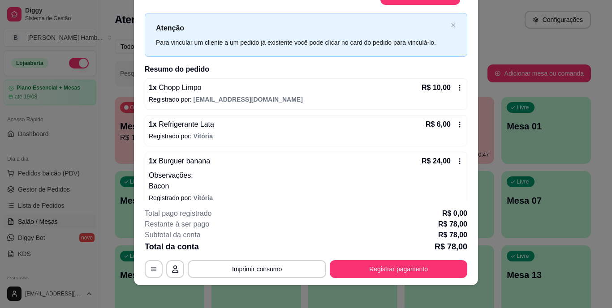
scroll to position [27, 0]
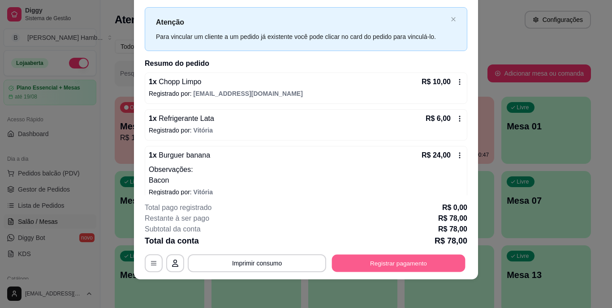
click at [373, 262] on button "Registrar pagamento" at bounding box center [398, 262] width 133 height 17
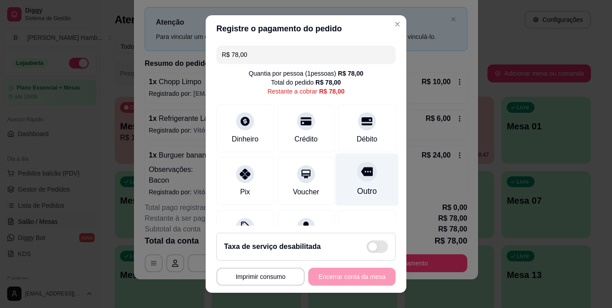
click at [357, 189] on div "Outro" at bounding box center [367, 192] width 20 height 12
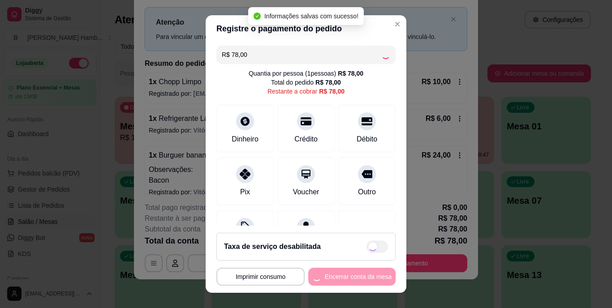
type input "R$ 0,00"
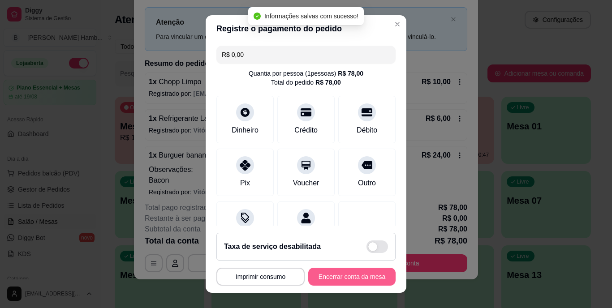
click at [347, 272] on button "Encerrar conta da mesa" at bounding box center [351, 277] width 87 height 18
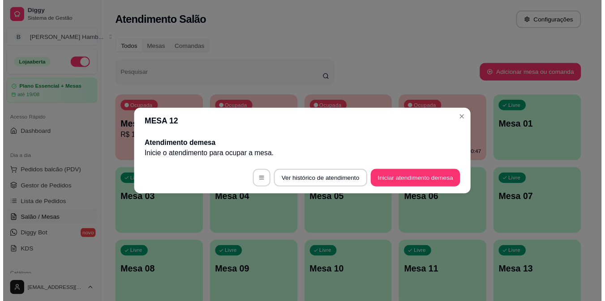
scroll to position [0, 0]
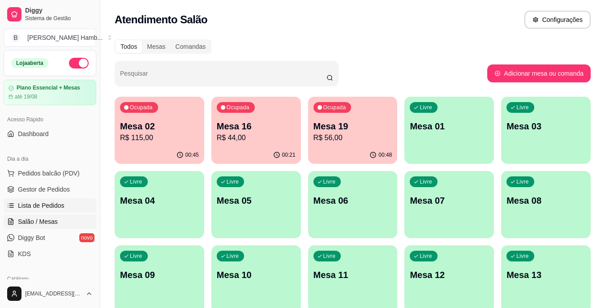
click at [49, 209] on span "Lista de Pedidos" at bounding box center [41, 205] width 47 height 9
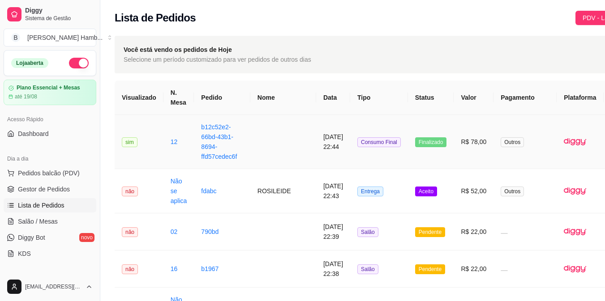
scroll to position [0, 39]
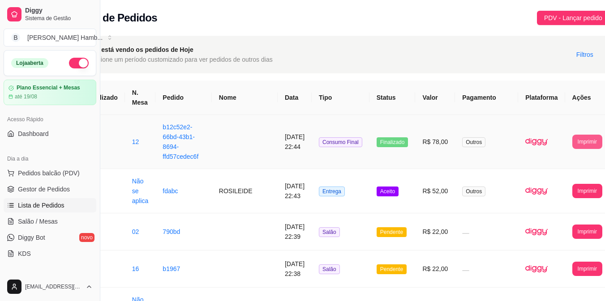
drag, startPoint x: 551, startPoint y: 138, endPoint x: 561, endPoint y: 139, distance: 9.9
click at [565, 139] on td "**********" at bounding box center [587, 142] width 44 height 54
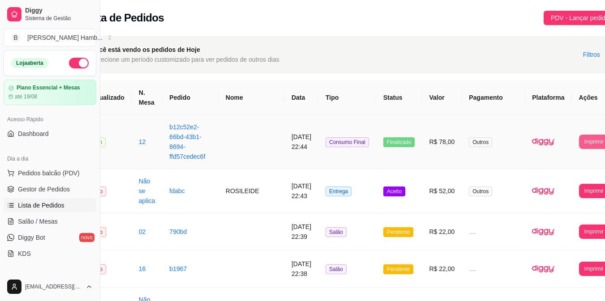
click at [579, 138] on button "Imprimir" at bounding box center [594, 142] width 30 height 14
click at [550, 180] on button "IMPRESSORA" at bounding box center [565, 182] width 47 height 14
click at [48, 224] on span "Salão / Mesas" at bounding box center [38, 221] width 40 height 9
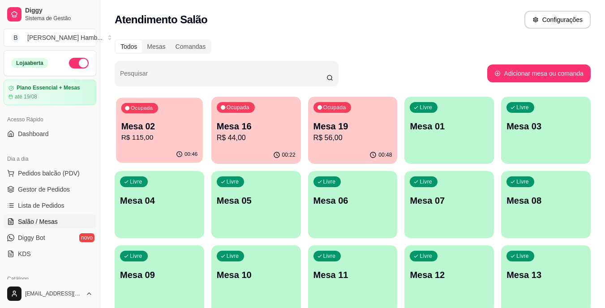
click at [139, 142] on p "R$ 115,00" at bounding box center [159, 138] width 77 height 10
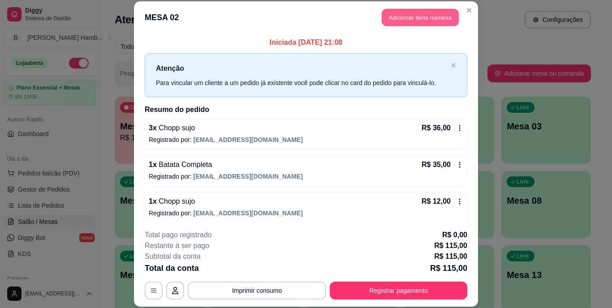
click at [420, 12] on button "Adicionar itens na mesa" at bounding box center [420, 17] width 77 height 17
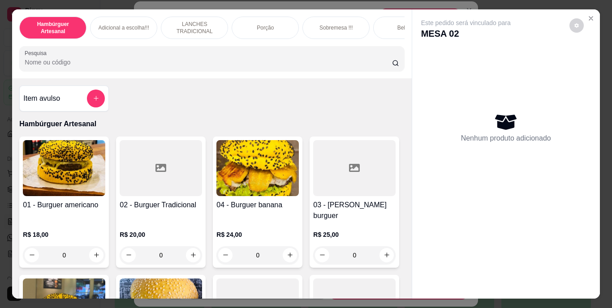
click at [342, 61] on input "Pesquisa" at bounding box center [208, 62] width 367 height 9
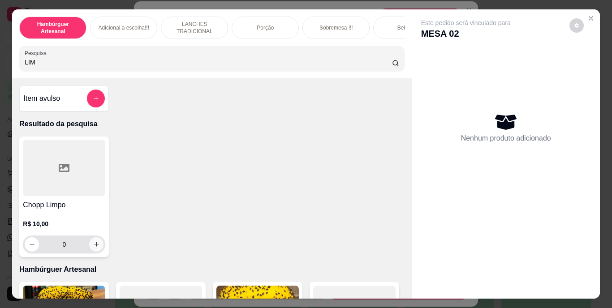
type input "LIM"
click at [94, 248] on icon "increase-product-quantity" at bounding box center [96, 244] width 7 height 7
type input "1"
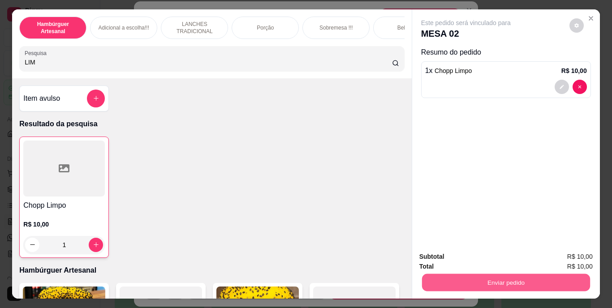
click at [511, 280] on button "Enviar pedido" at bounding box center [505, 282] width 168 height 17
click at [465, 257] on button "Não registrar e enviar pedido" at bounding box center [476, 257] width 90 height 17
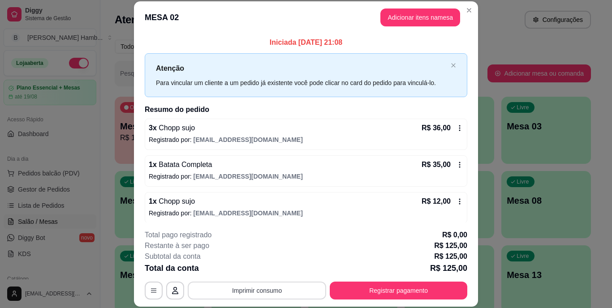
click at [296, 287] on button "Imprimir consumo" at bounding box center [257, 291] width 138 height 18
click at [259, 265] on button "IMPRESSORA" at bounding box center [256, 270] width 63 height 14
click at [259, 265] on div "Escolha a impressora IMPRESSORA" at bounding box center [256, 264] width 74 height 30
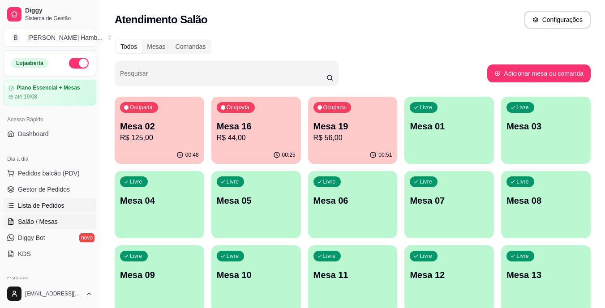
click at [56, 210] on link "Lista de Pedidos" at bounding box center [50, 205] width 93 height 14
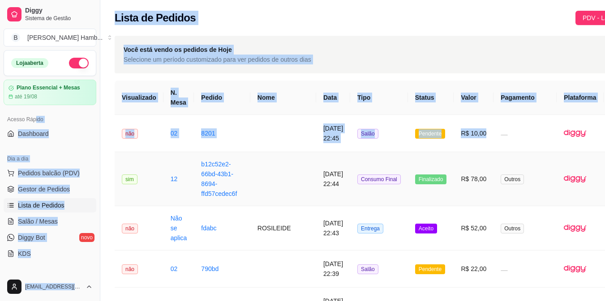
drag, startPoint x: 474, startPoint y: 140, endPoint x: 33, endPoint y: 124, distance: 441.3
drag, startPoint x: 33, startPoint y: 124, endPoint x: 76, endPoint y: 137, distance: 44.2
click at [76, 137] on link "Dashboard" at bounding box center [50, 134] width 93 height 14
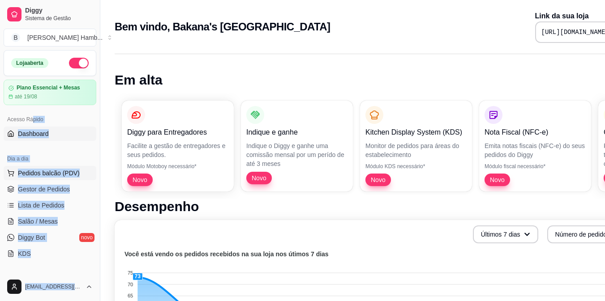
click at [74, 180] on button "Pedidos balcão (PDV)" at bounding box center [50, 173] width 93 height 14
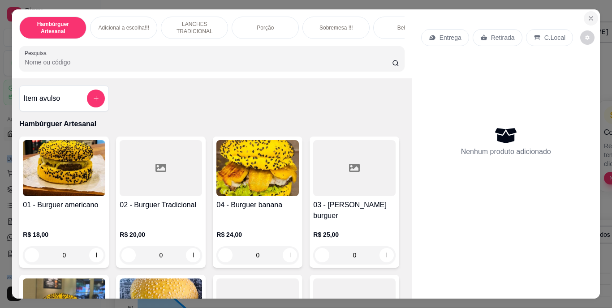
click at [583, 14] on button "Close" at bounding box center [590, 18] width 14 height 14
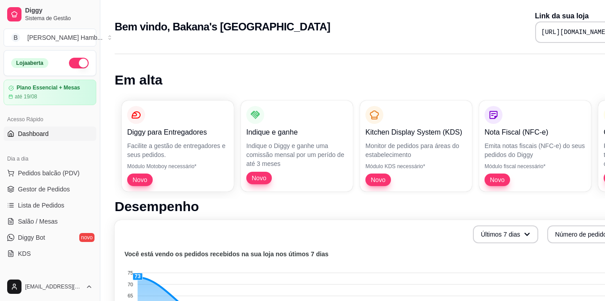
click at [582, 14] on p "Link da sua loja" at bounding box center [584, 16] width 98 height 11
click at [72, 190] on link "Gestor de Pedidos" at bounding box center [50, 189] width 93 height 14
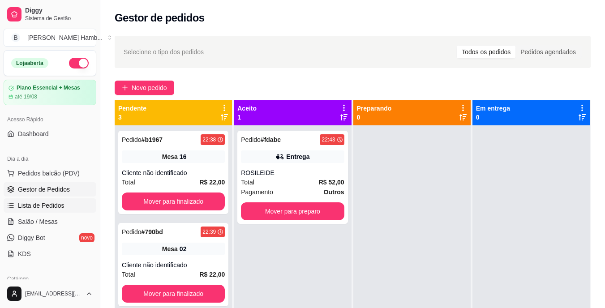
click at [65, 205] on link "Lista de Pedidos" at bounding box center [50, 205] width 93 height 14
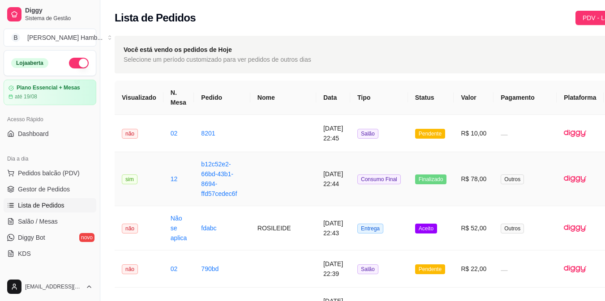
click at [476, 180] on td "R$ 78,00" at bounding box center [474, 179] width 40 height 54
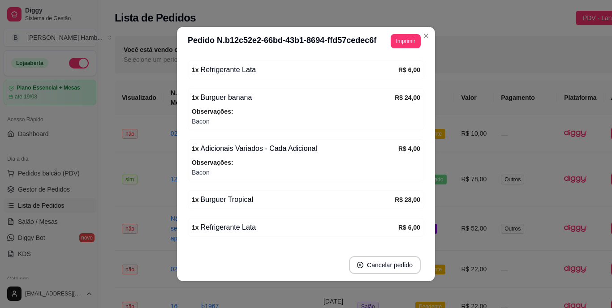
scroll to position [203, 0]
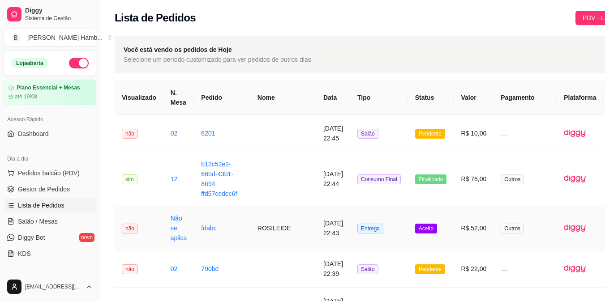
click at [470, 226] on td "R$ 52,00" at bounding box center [474, 228] width 40 height 44
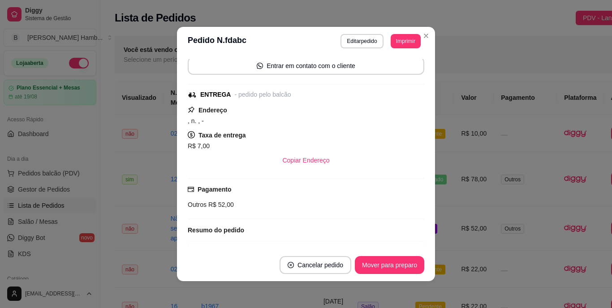
scroll to position [163, 0]
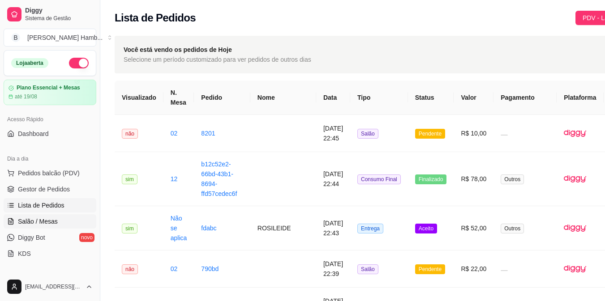
click at [57, 220] on link "Salão / Mesas" at bounding box center [50, 221] width 93 height 14
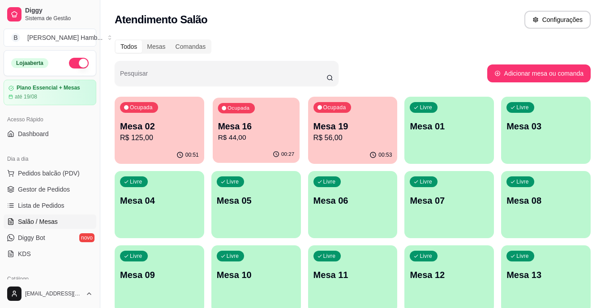
click at [256, 127] on p "Mesa 16" at bounding box center [256, 126] width 77 height 12
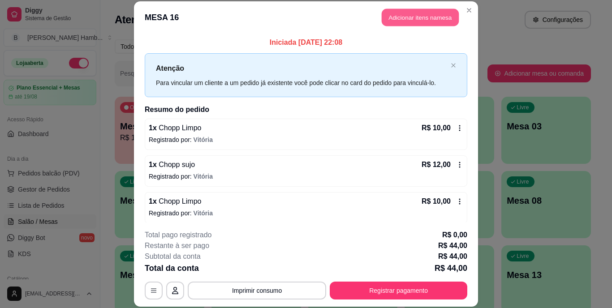
click at [439, 12] on button "Adicionar itens na mesa" at bounding box center [420, 17] width 77 height 17
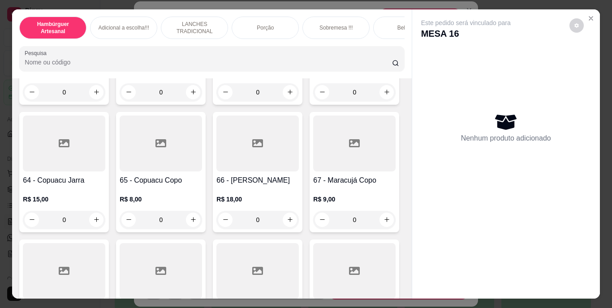
scroll to position [3083, 0]
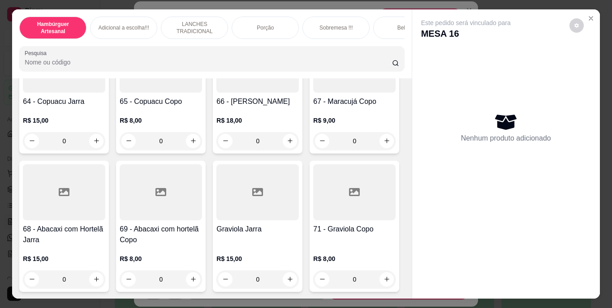
type input "1"
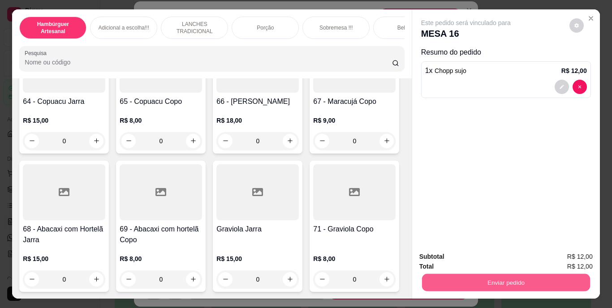
click at [442, 279] on button "Enviar pedido" at bounding box center [505, 282] width 168 height 17
click at [457, 256] on button "Não registrar e enviar pedido" at bounding box center [474, 257] width 90 height 17
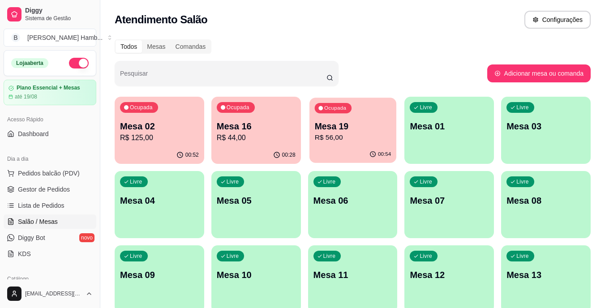
click at [356, 141] on p "R$ 56,00" at bounding box center [352, 138] width 77 height 10
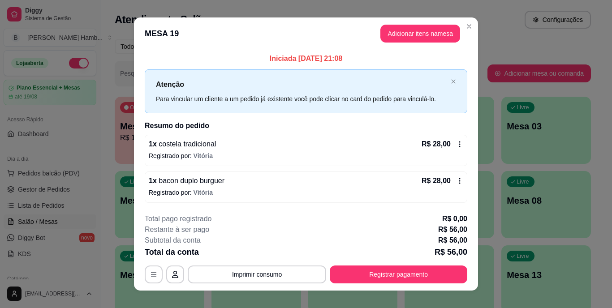
scroll to position [11, 0]
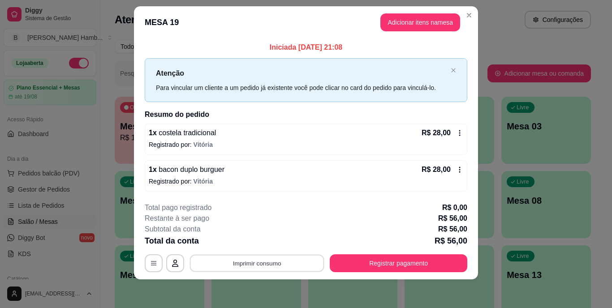
click at [285, 261] on button "Imprimir consumo" at bounding box center [257, 262] width 134 height 17
click at [273, 240] on button "IMPRESSORA" at bounding box center [256, 243] width 63 height 14
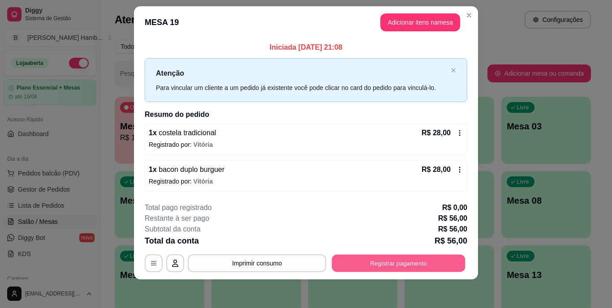
click at [360, 261] on button "Registrar pagamento" at bounding box center [398, 262] width 133 height 17
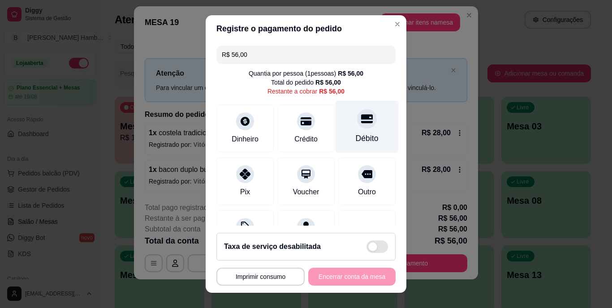
click at [356, 143] on div "Débito" at bounding box center [367, 139] width 23 height 12
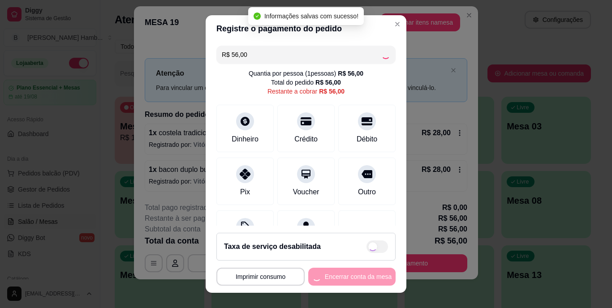
type input "R$ 0,00"
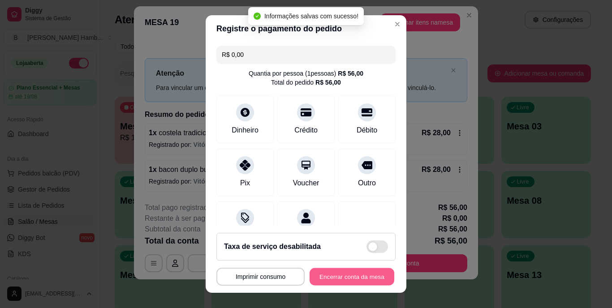
click at [340, 272] on button "Encerrar conta da mesa" at bounding box center [351, 276] width 85 height 17
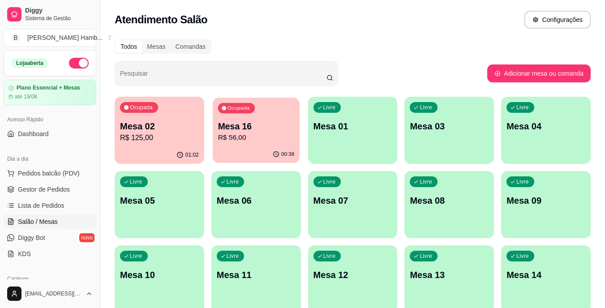
click at [249, 142] on p "R$ 56,00" at bounding box center [256, 138] width 77 height 10
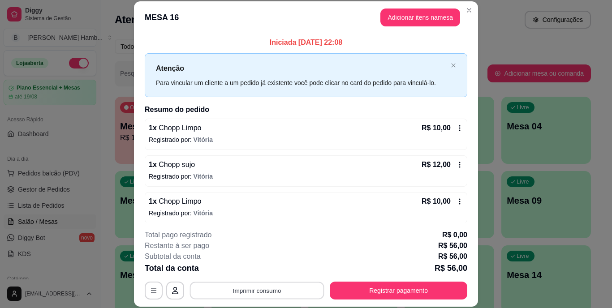
click at [256, 288] on button "Imprimir consumo" at bounding box center [257, 290] width 134 height 17
click at [265, 267] on button "IMPRESSORA" at bounding box center [256, 270] width 65 height 14
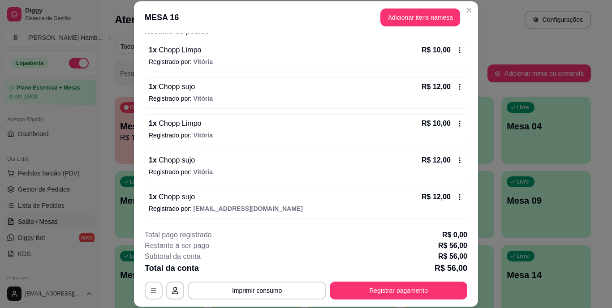
scroll to position [27, 0]
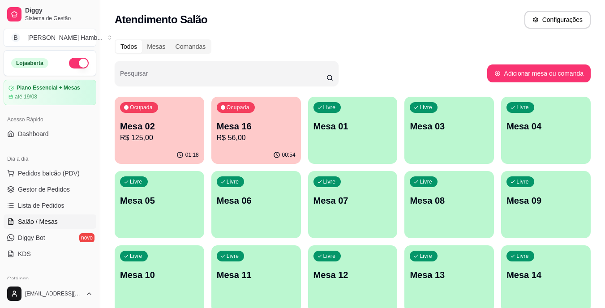
click at [261, 118] on div "Ocupada Mesa 16 R$ 56,00" at bounding box center [256, 122] width 90 height 50
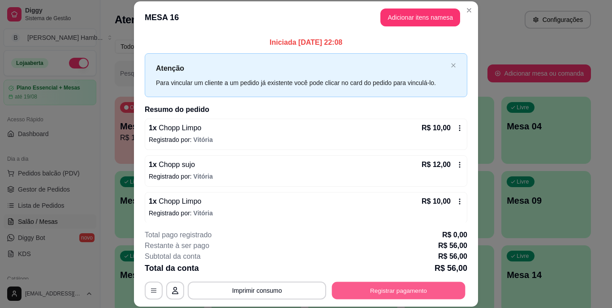
click at [366, 292] on button "Registrar pagamento" at bounding box center [398, 290] width 133 height 17
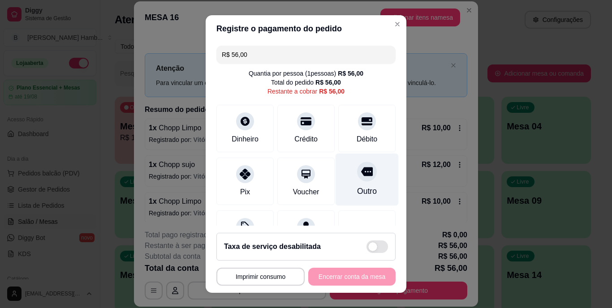
click at [357, 189] on div "Outro" at bounding box center [367, 192] width 20 height 12
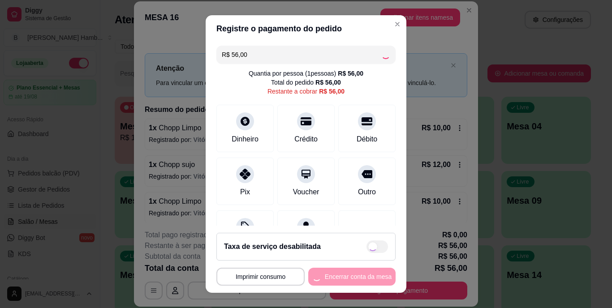
click at [331, 275] on div "**********" at bounding box center [305, 277] width 179 height 18
type input "R$ 0,00"
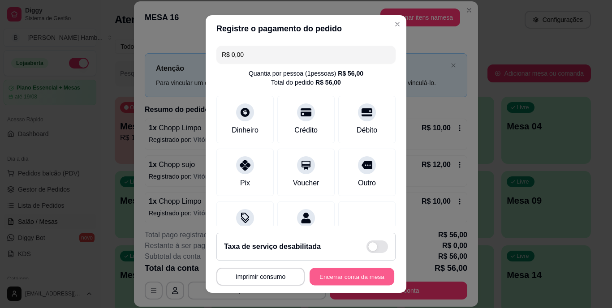
click at [331, 275] on button "Encerrar conta da mesa" at bounding box center [351, 276] width 85 height 17
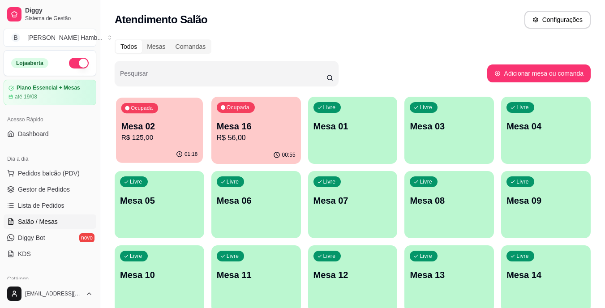
click at [178, 138] on p "R$ 125,00" at bounding box center [159, 138] width 77 height 10
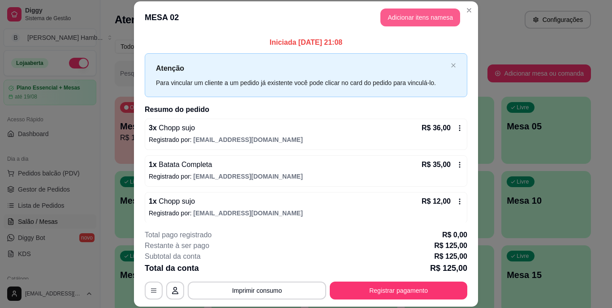
click at [399, 22] on button "Adicionar itens na mesa" at bounding box center [420, 18] width 80 height 18
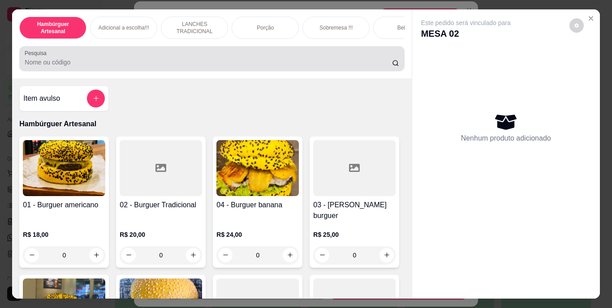
click at [297, 68] on div at bounding box center [212, 59] width 374 height 18
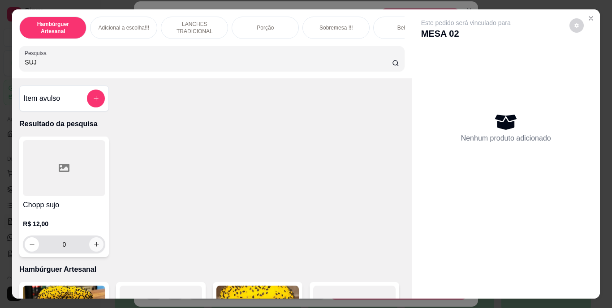
type input "SUJ"
click at [95, 248] on icon "increase-product-quantity" at bounding box center [96, 244] width 7 height 7
type input "1"
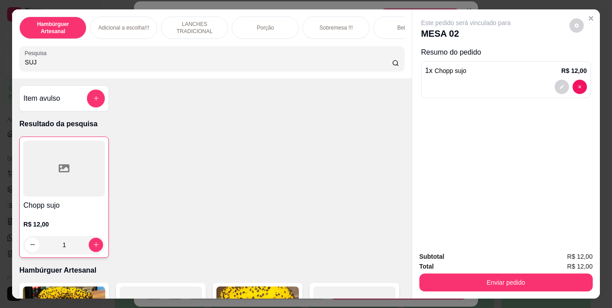
click at [155, 61] on input "SUJ" at bounding box center [208, 62] width 367 height 9
type input "S"
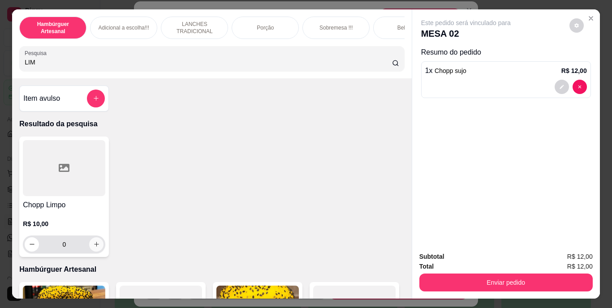
type input "LIM"
click at [94, 248] on icon "increase-product-quantity" at bounding box center [96, 244] width 7 height 7
type input "1"
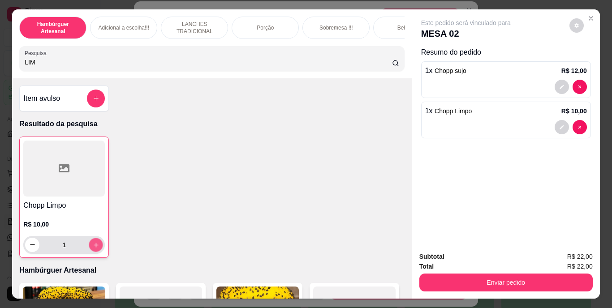
click at [94, 248] on icon "increase-product-quantity" at bounding box center [96, 244] width 7 height 7
type input "2"
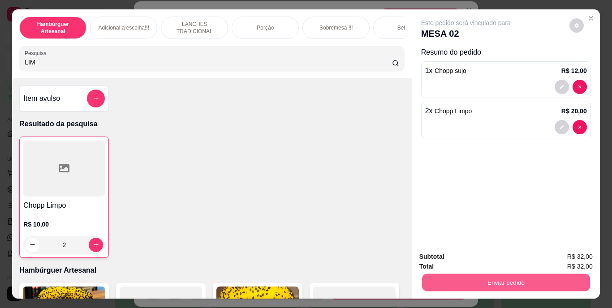
click at [442, 280] on button "Enviar pedido" at bounding box center [505, 282] width 168 height 17
click at [452, 257] on button "Não registrar e enviar pedido" at bounding box center [476, 257] width 90 height 17
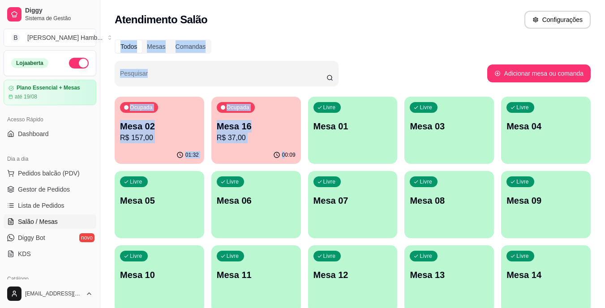
drag, startPoint x: 470, startPoint y: 6, endPoint x: 281, endPoint y: 154, distance: 240.0
click at [281, 154] on div "Atendimento Salão Configurações Todos Mesas Comandas Pesquisar Adicionar mesa o…" at bounding box center [352, 199] width 505 height 398
click at [268, 148] on div "00:09" at bounding box center [256, 154] width 87 height 17
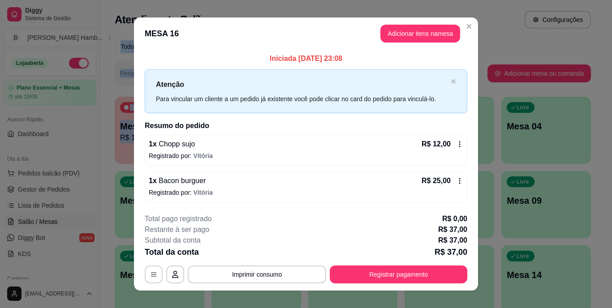
scroll to position [11, 0]
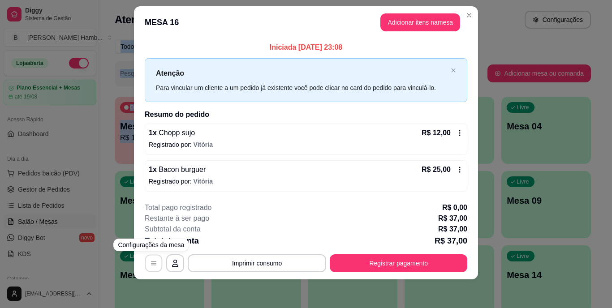
click at [150, 262] on icon "button" at bounding box center [153, 263] width 7 height 7
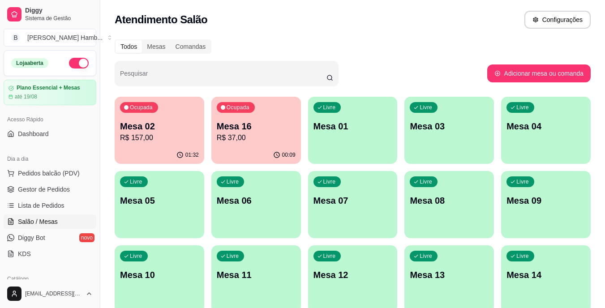
click at [386, 87] on div "Todos Mesas Comandas Pesquisar Adicionar mesa ou comanda Ocupada Mesa 02 R$ 157…" at bounding box center [352, 216] width 505 height 364
click at [253, 131] on p "Mesa 16" at bounding box center [256, 126] width 77 height 12
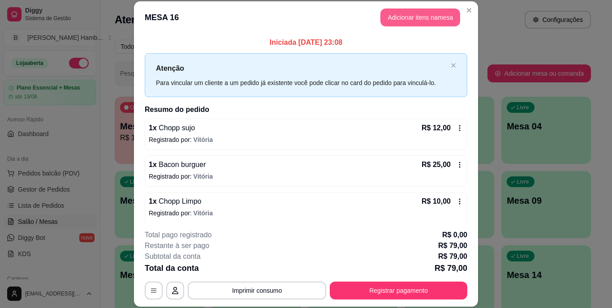
click at [416, 15] on button "Adicionar itens na mesa" at bounding box center [420, 18] width 80 height 18
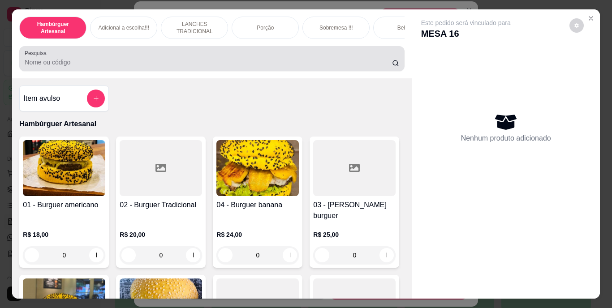
click at [297, 60] on div at bounding box center [212, 59] width 374 height 18
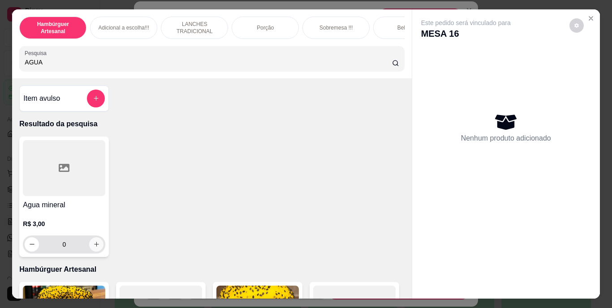
type input "AGUA"
click at [94, 248] on icon "increase-product-quantity" at bounding box center [96, 244] width 7 height 7
type input "1"
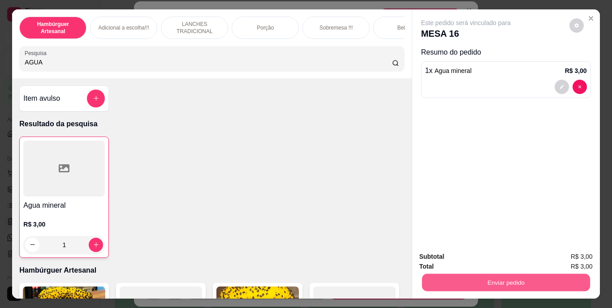
click at [433, 279] on button "Enviar pedido" at bounding box center [505, 282] width 168 height 17
click at [441, 254] on button "Não registrar e enviar pedido" at bounding box center [476, 257] width 90 height 17
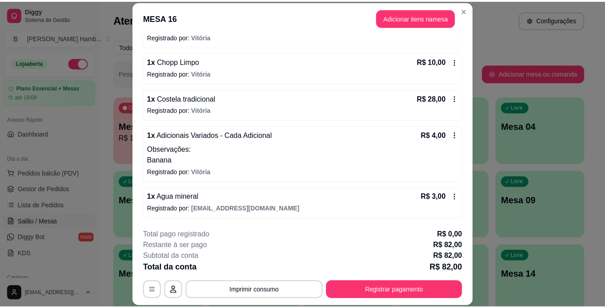
scroll to position [23, 0]
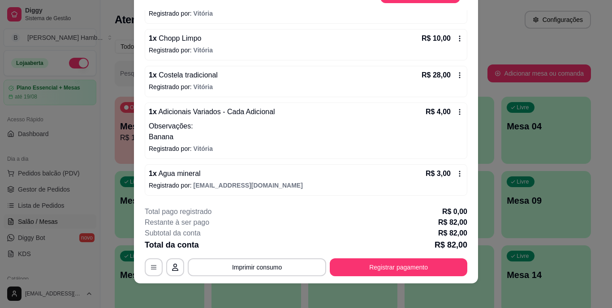
click at [456, 176] on icon at bounding box center [459, 173] width 7 height 7
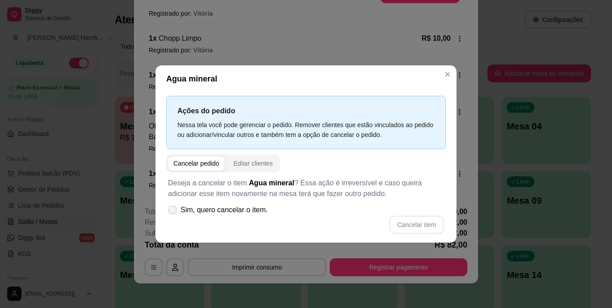
click at [176, 205] on label "Sim, quero cancelar o item." at bounding box center [217, 210] width 107 height 18
click at [173, 212] on input "Sim, quero cancelar o item." at bounding box center [170, 215] width 6 height 6
checkbox input "true"
click at [417, 219] on button "Cancelar item" at bounding box center [416, 224] width 53 height 17
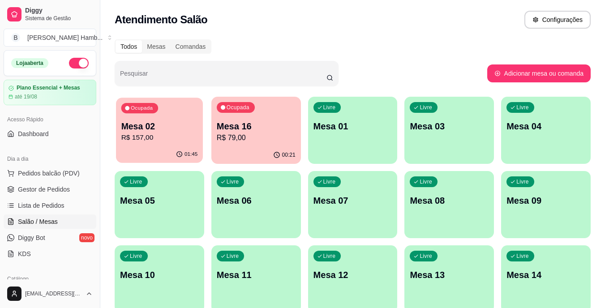
click at [154, 121] on p "Mesa 02" at bounding box center [159, 126] width 77 height 12
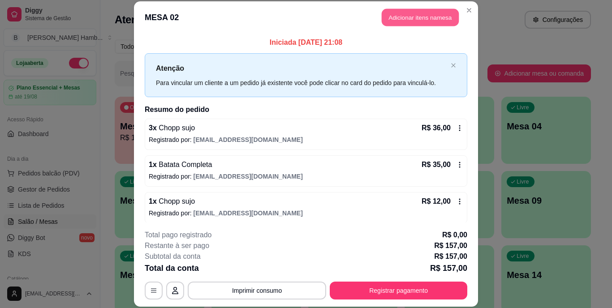
click at [402, 9] on button "Adicionar itens na mesa" at bounding box center [420, 17] width 77 height 17
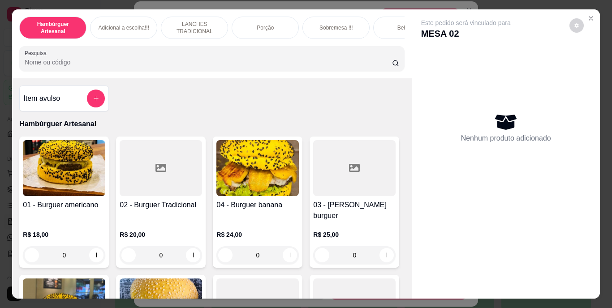
click at [333, 61] on input "Pesquisa" at bounding box center [208, 62] width 367 height 9
click at [319, 65] on input "Pesquisa" at bounding box center [208, 62] width 367 height 9
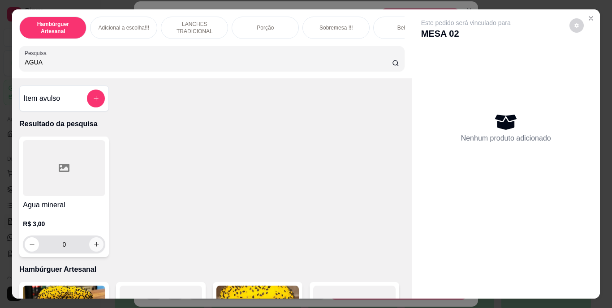
type input "AGUA"
click at [94, 247] on icon "increase-product-quantity" at bounding box center [96, 244] width 4 height 4
type input "1"
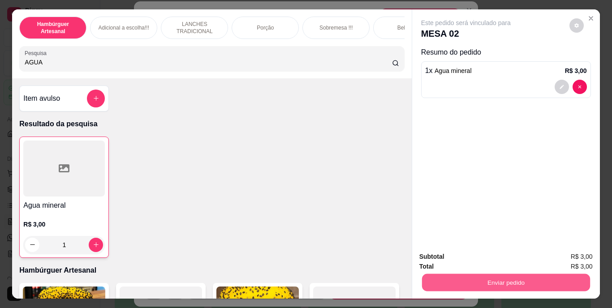
click at [508, 279] on button "Enviar pedido" at bounding box center [505, 282] width 168 height 17
click at [480, 257] on button "Não registrar e enviar pedido" at bounding box center [476, 257] width 90 height 17
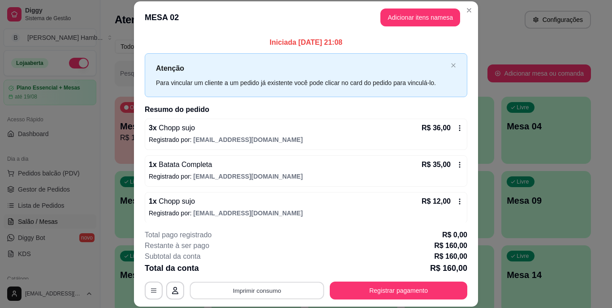
click at [303, 291] on button "Imprimir consumo" at bounding box center [257, 290] width 134 height 17
click at [269, 271] on button "IMPRESSORA" at bounding box center [256, 270] width 63 height 14
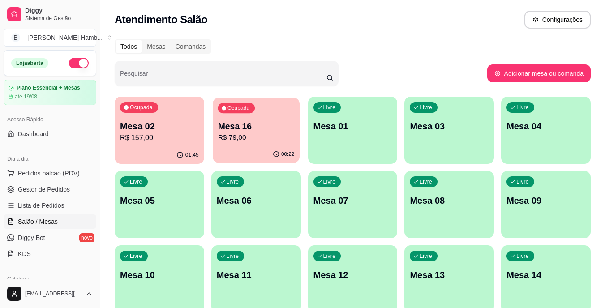
click at [241, 133] on p "R$ 79,00" at bounding box center [256, 138] width 77 height 10
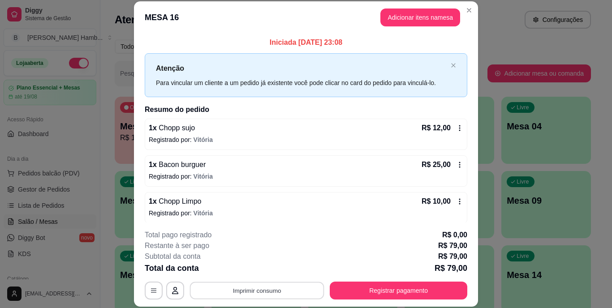
click at [244, 286] on button "Imprimir consumo" at bounding box center [257, 290] width 134 height 17
click at [246, 271] on button "IMPRESSORA" at bounding box center [256, 270] width 63 height 14
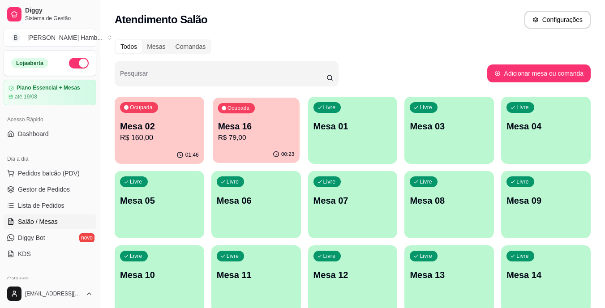
click at [249, 144] on div "Ocupada Mesa 16 R$ 79,00" at bounding box center [256, 122] width 87 height 48
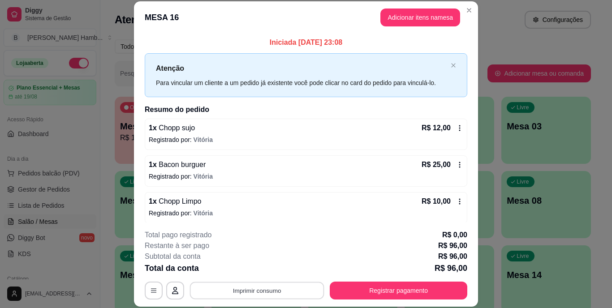
click at [210, 292] on button "Imprimir consumo" at bounding box center [257, 290] width 134 height 17
click at [219, 294] on button "Imprimir consumo" at bounding box center [257, 290] width 134 height 17
click at [239, 268] on button "IMPRESSORA" at bounding box center [256, 270] width 63 height 14
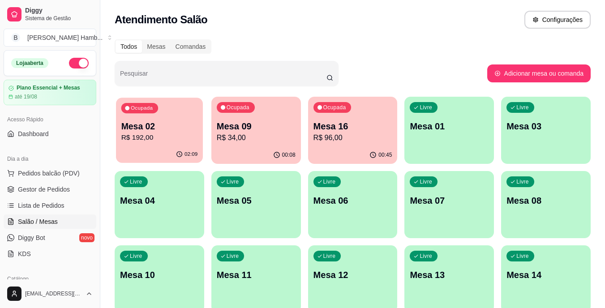
click at [163, 142] on p "R$ 192,00" at bounding box center [159, 138] width 77 height 10
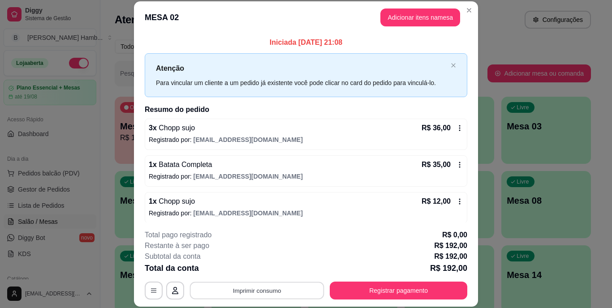
click at [235, 286] on button "Imprimir consumo" at bounding box center [257, 290] width 134 height 17
click at [238, 272] on button "IMPRESSORA" at bounding box center [256, 270] width 63 height 14
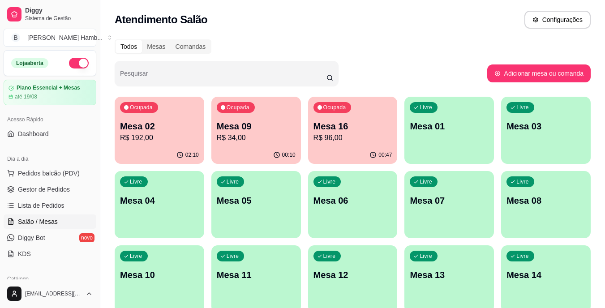
click at [333, 141] on p "R$ 96,00" at bounding box center [352, 138] width 79 height 11
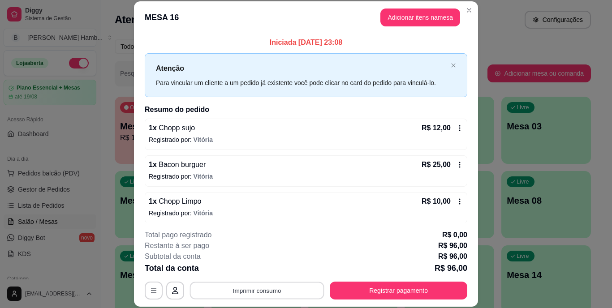
click at [274, 291] on button "Imprimir consumo" at bounding box center [257, 290] width 134 height 17
click at [273, 271] on button "IMPRESSORA" at bounding box center [256, 270] width 63 height 14
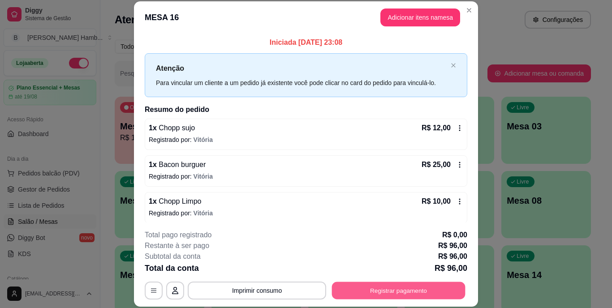
click at [365, 289] on button "Registrar pagamento" at bounding box center [398, 290] width 133 height 17
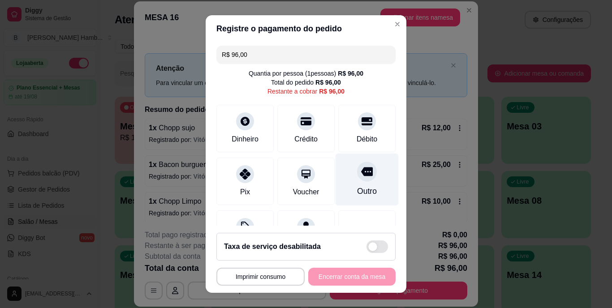
click at [361, 166] on icon at bounding box center [367, 172] width 12 height 12
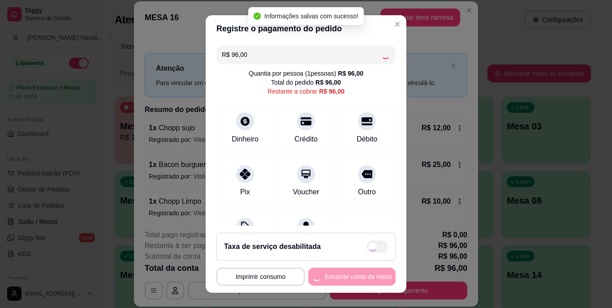
type input "R$ 0,00"
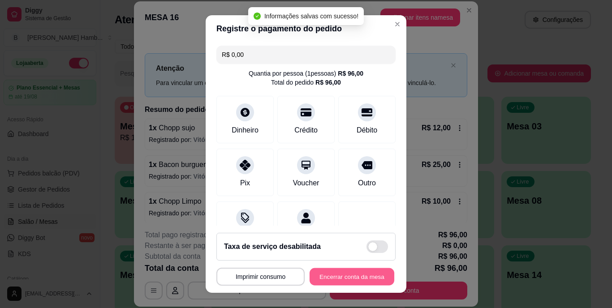
click at [328, 273] on button "Encerrar conta da mesa" at bounding box center [351, 276] width 85 height 17
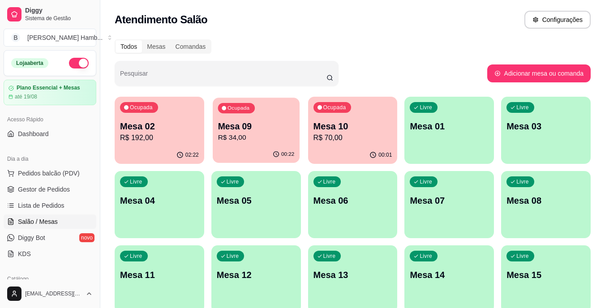
click at [250, 137] on p "R$ 34,00" at bounding box center [256, 138] width 77 height 10
click at [172, 145] on div "Ocupada Mesa 02 R$ 192,00" at bounding box center [159, 122] width 87 height 48
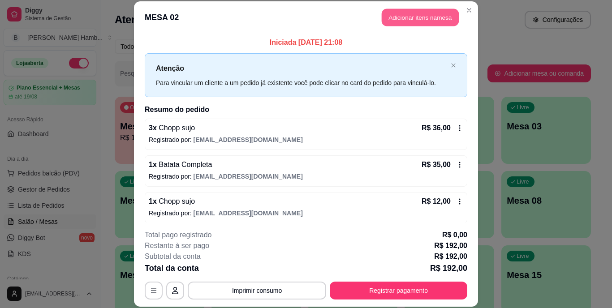
click at [412, 18] on button "Adicionar itens na mesa" at bounding box center [420, 17] width 77 height 17
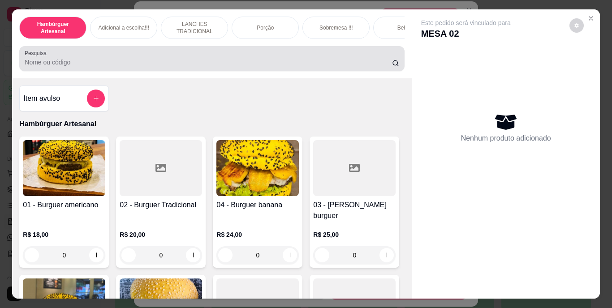
click at [349, 63] on input "Pesquisa" at bounding box center [208, 62] width 367 height 9
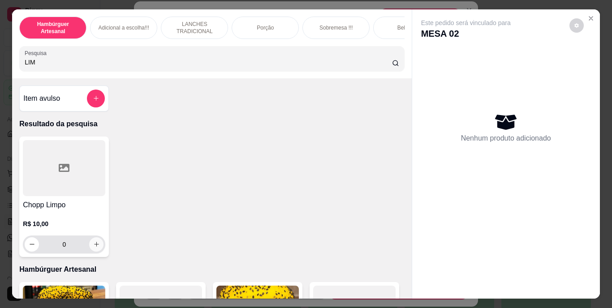
type input "LIM"
click at [96, 245] on icon "increase-product-quantity" at bounding box center [96, 244] width 7 height 7
type input "1"
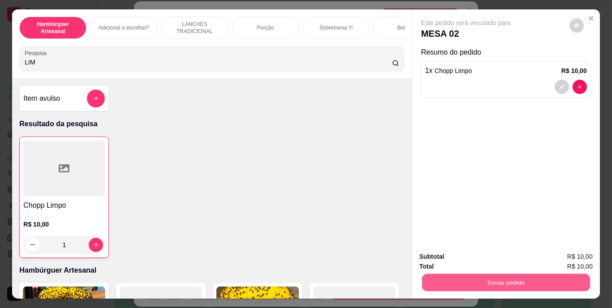
click at [457, 278] on button "Enviar pedido" at bounding box center [505, 282] width 168 height 17
click at [452, 258] on button "Não registrar e enviar pedido" at bounding box center [476, 257] width 90 height 17
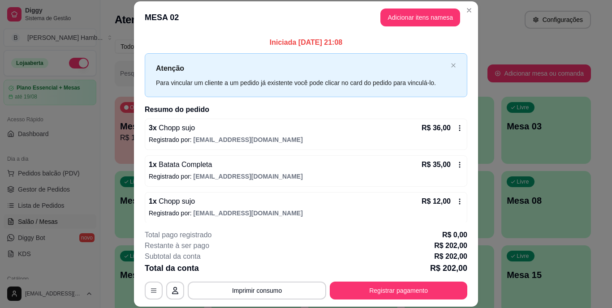
click at [299, 280] on div "**********" at bounding box center [306, 265] width 322 height 70
click at [299, 289] on button "Imprimir consumo" at bounding box center [257, 290] width 134 height 17
click at [259, 265] on button "IMPRESSORA" at bounding box center [256, 270] width 63 height 14
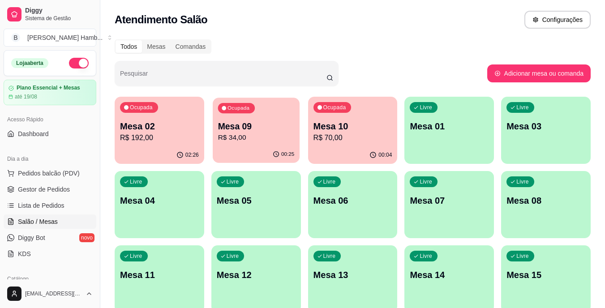
click at [283, 114] on div "Ocupada Mesa 09 R$ 34,00" at bounding box center [256, 122] width 87 height 48
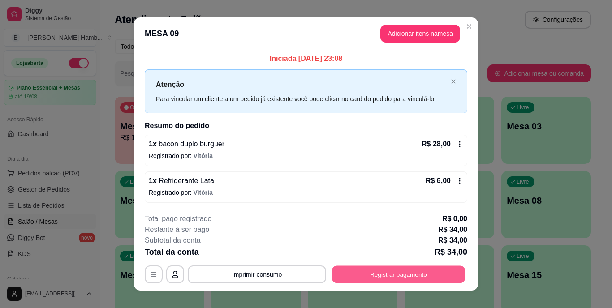
click at [379, 275] on button "Registrar pagamento" at bounding box center [398, 274] width 133 height 17
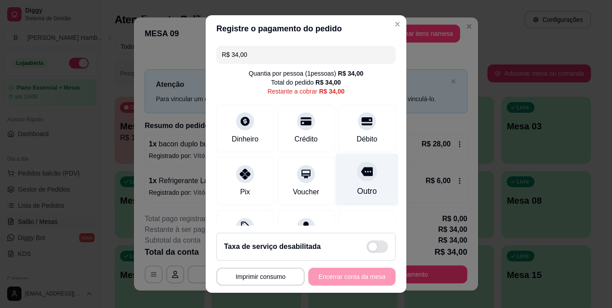
click at [357, 189] on div "Outro" at bounding box center [367, 192] width 20 height 12
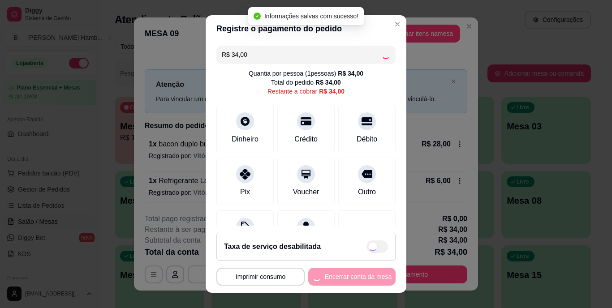
type input "R$ 0,00"
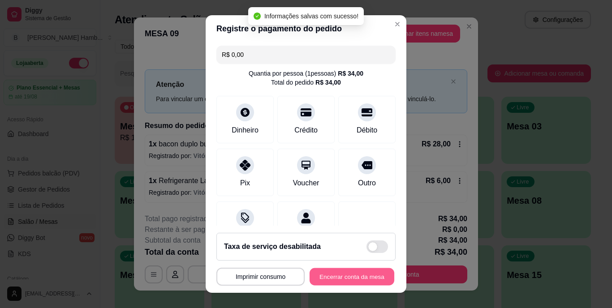
click at [339, 273] on button "Encerrar conta da mesa" at bounding box center [351, 276] width 85 height 17
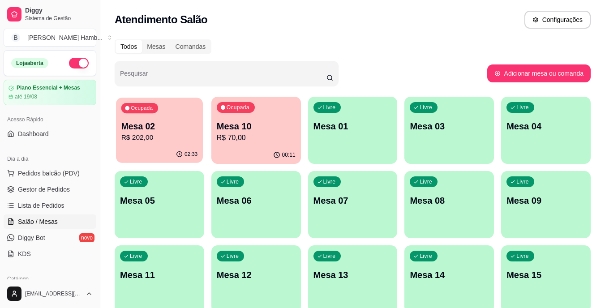
click at [142, 119] on div "Ocupada Mesa 02 R$ 202,00" at bounding box center [159, 122] width 87 height 48
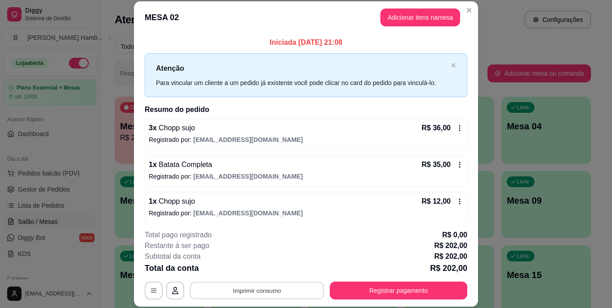
click at [279, 283] on button "Imprimir consumo" at bounding box center [257, 290] width 134 height 17
click at [266, 270] on button "IMPRESSORA" at bounding box center [256, 270] width 63 height 14
click at [414, 11] on button "Adicionar itens na mesa" at bounding box center [420, 17] width 77 height 17
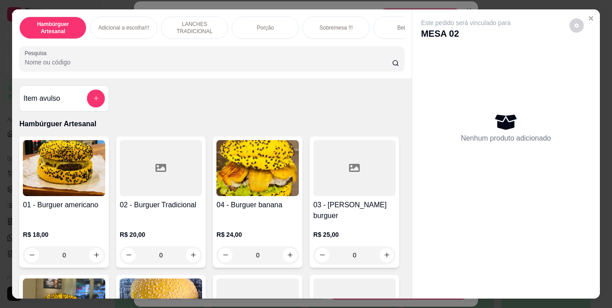
click at [350, 67] on input "Pesquisa" at bounding box center [208, 62] width 367 height 9
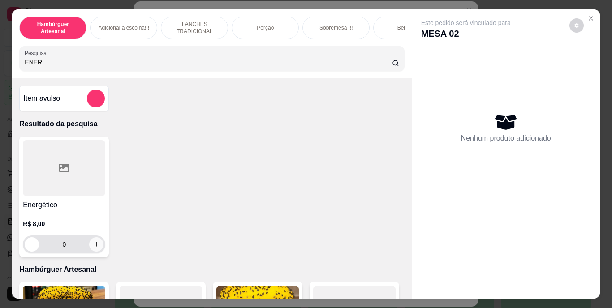
type input "ENER"
click at [93, 248] on icon "increase-product-quantity" at bounding box center [96, 244] width 7 height 7
type input "1"
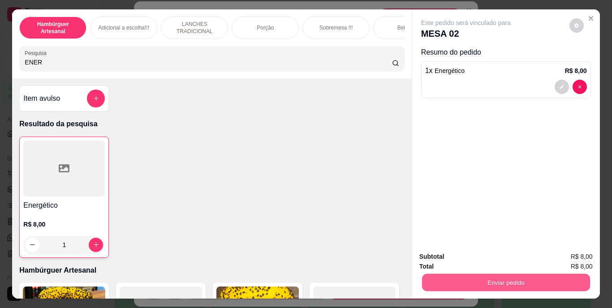
click at [436, 283] on button "Enviar pedido" at bounding box center [505, 282] width 168 height 17
click at [448, 260] on button "Não registrar e enviar pedido" at bounding box center [476, 257] width 90 height 17
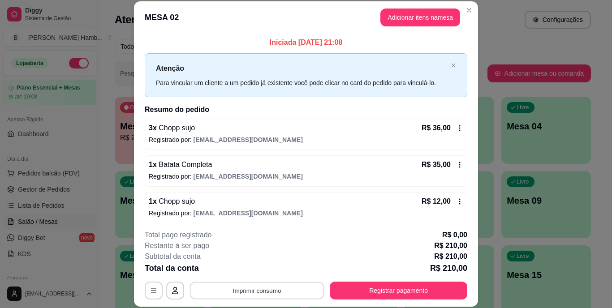
click at [285, 288] on button "Imprimir consumo" at bounding box center [257, 290] width 134 height 17
click at [270, 264] on button "IMPRESSORA" at bounding box center [256, 270] width 63 height 14
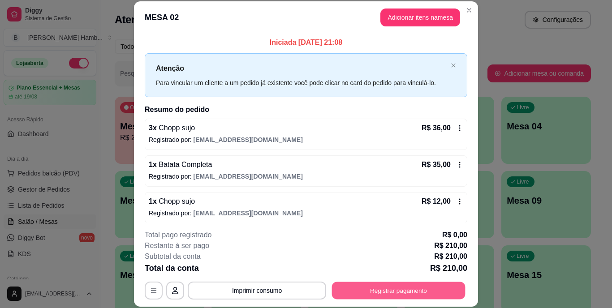
click at [356, 286] on button "Registrar pagamento" at bounding box center [398, 290] width 133 height 17
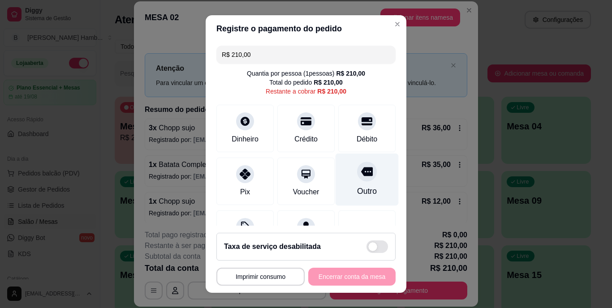
click at [363, 173] on div "Outro" at bounding box center [366, 180] width 63 height 52
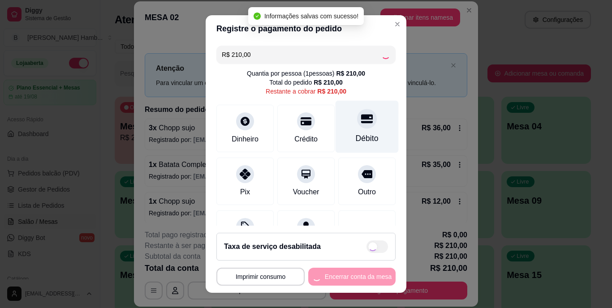
click at [356, 140] on div "Débito" at bounding box center [367, 139] width 23 height 12
type input "R$ 0,00"
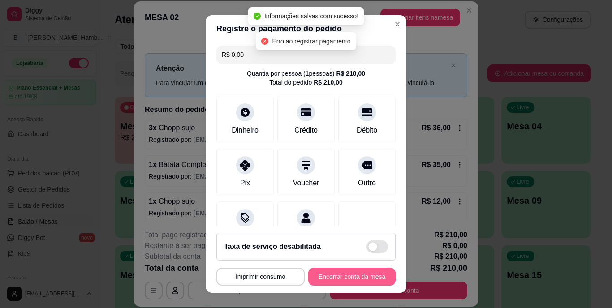
click at [339, 276] on button "Encerrar conta da mesa" at bounding box center [351, 277] width 87 height 18
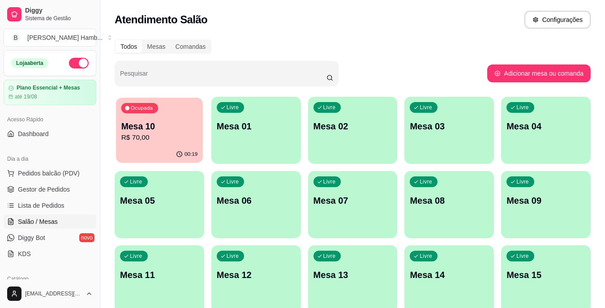
click at [157, 146] on div "00:19" at bounding box center [159, 154] width 87 height 17
click at [544, 42] on div "Todos Mesas Comandas" at bounding box center [353, 46] width 476 height 14
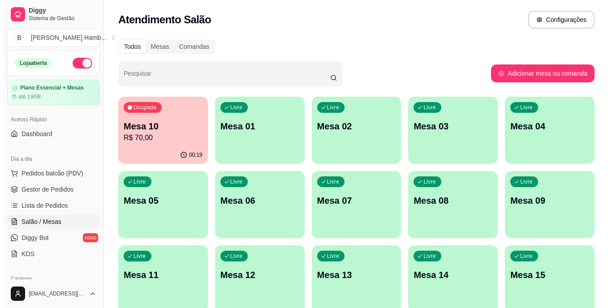
scroll to position [115, 0]
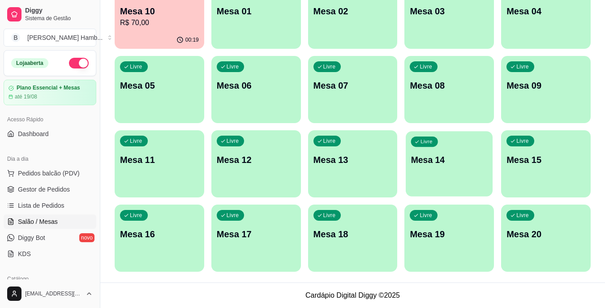
click at [456, 171] on div "Livre Mesa 14" at bounding box center [449, 158] width 87 height 55
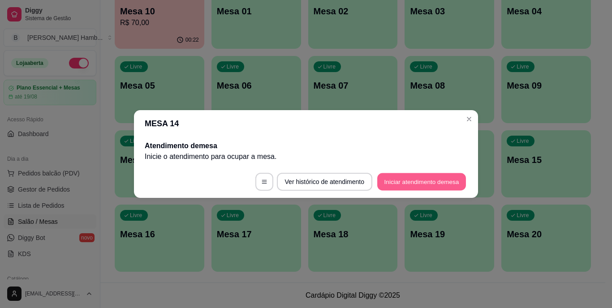
click at [420, 183] on button "Iniciar atendimento de mesa" at bounding box center [421, 181] width 89 height 17
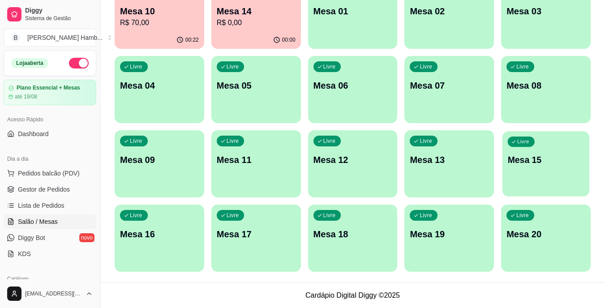
click at [525, 168] on div "Livre Mesa 15" at bounding box center [545, 158] width 87 height 55
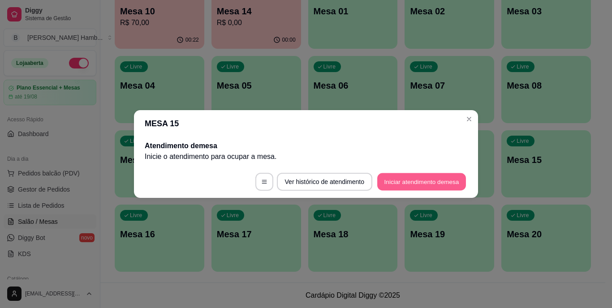
click at [420, 177] on button "Iniciar atendimento de mesa" at bounding box center [421, 181] width 89 height 17
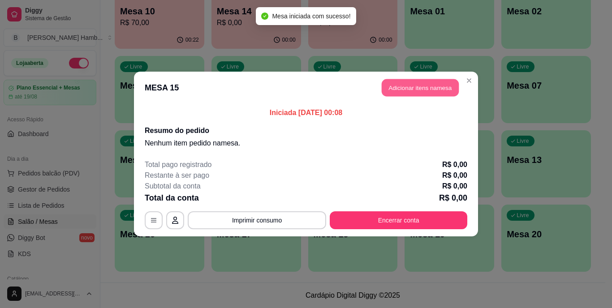
click at [439, 85] on button "Adicionar itens na mesa" at bounding box center [420, 87] width 77 height 17
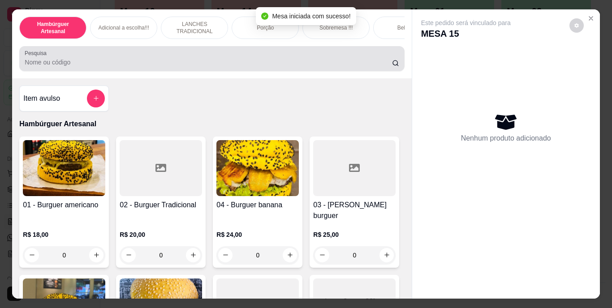
click at [373, 54] on div at bounding box center [212, 59] width 374 height 18
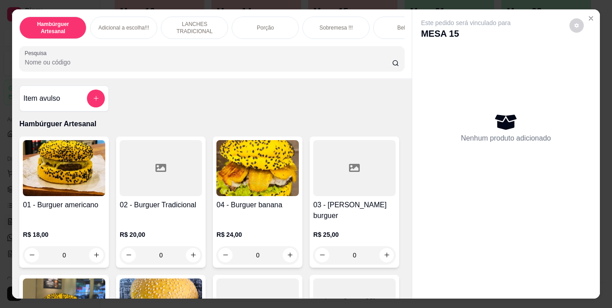
type input "B"
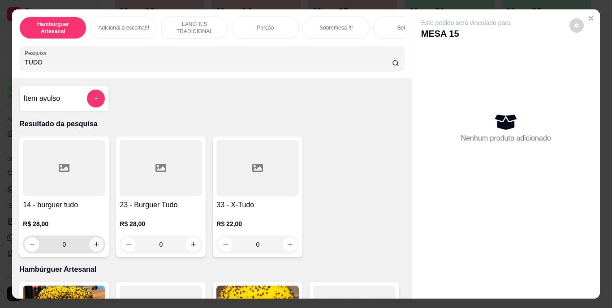
type input "TUDO"
click at [93, 246] on icon "increase-product-quantity" at bounding box center [96, 244] width 7 height 7
type input "1"
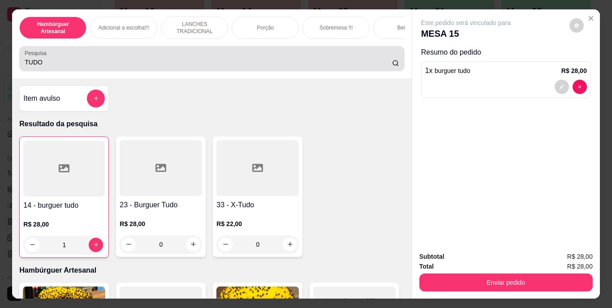
click at [224, 63] on input "TUDO" at bounding box center [208, 62] width 367 height 9
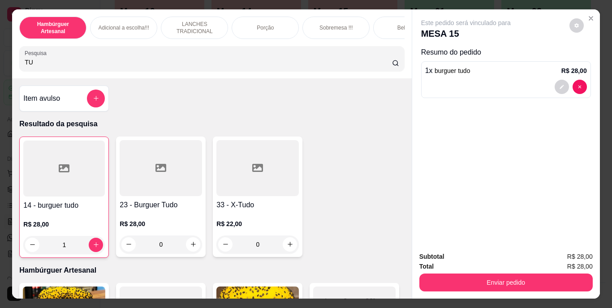
type input "T"
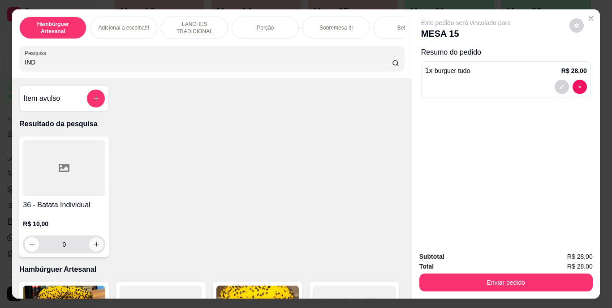
type input "IND"
click at [93, 244] on icon "increase-product-quantity" at bounding box center [96, 244] width 7 height 7
type input "1"
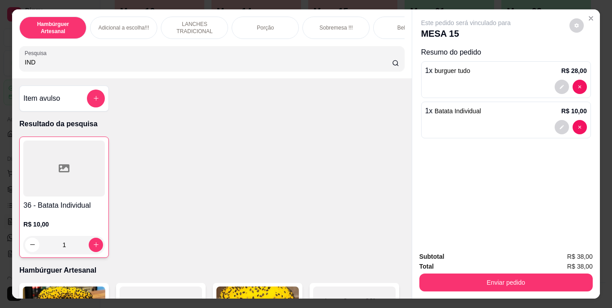
click at [233, 67] on input "IND" at bounding box center [208, 62] width 367 height 9
type input "I"
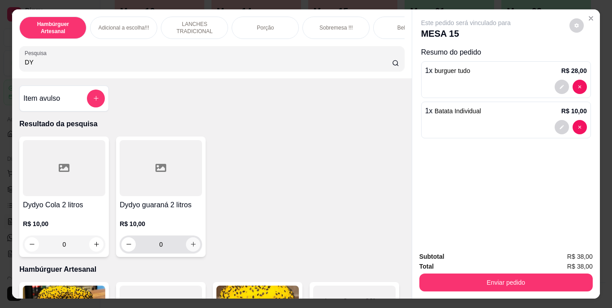
type input "DY"
click at [191, 247] on icon "increase-product-quantity" at bounding box center [193, 244] width 5 height 5
type input "1"
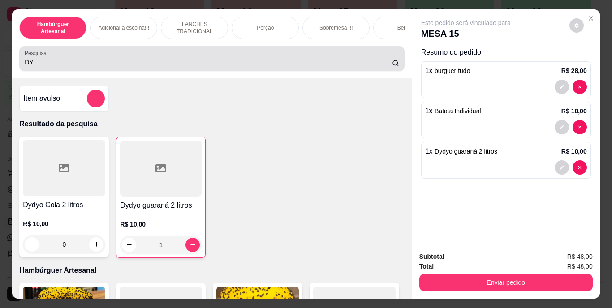
click at [234, 66] on input "DY" at bounding box center [208, 62] width 367 height 9
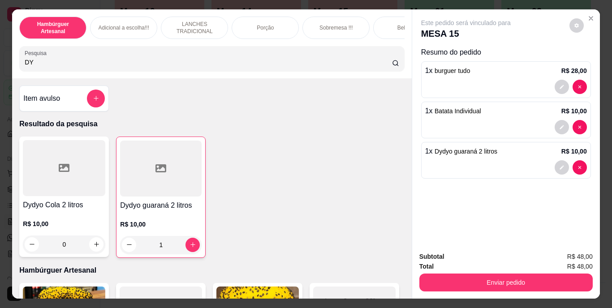
type input "D"
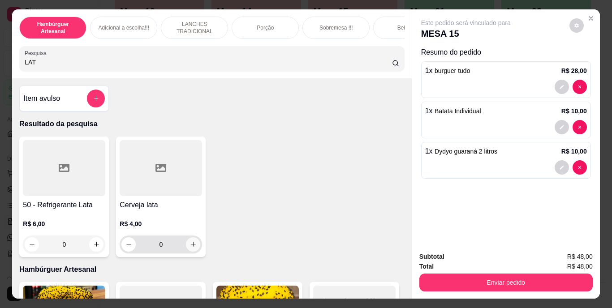
type input "LAT"
click at [190, 246] on icon "increase-product-quantity" at bounding box center [193, 244] width 7 height 7
type input "1"
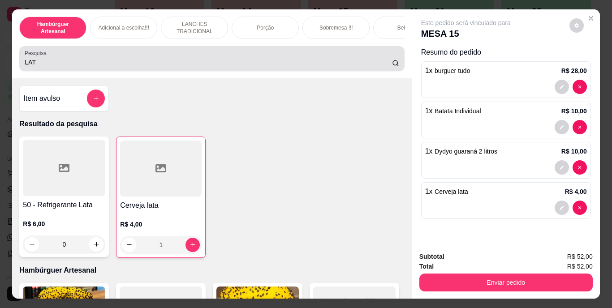
click at [245, 67] on input "LAT" at bounding box center [208, 62] width 367 height 9
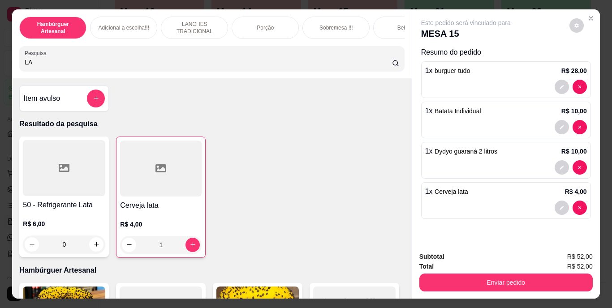
type input "L"
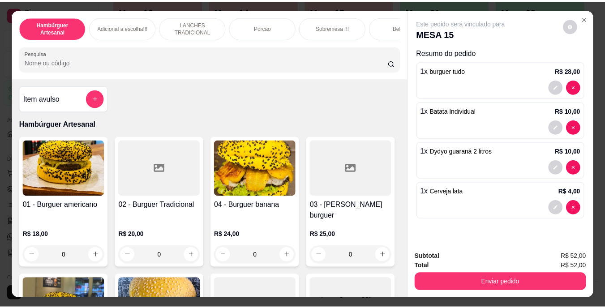
scroll to position [23, 0]
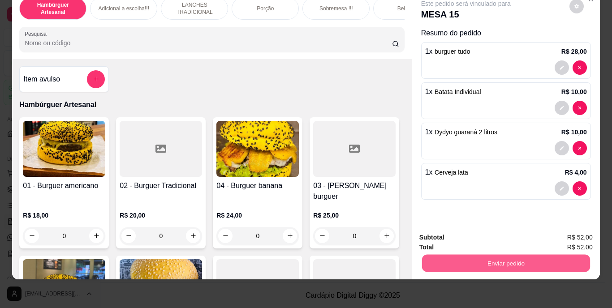
click at [456, 258] on button "Enviar pedido" at bounding box center [505, 263] width 168 height 17
click at [453, 231] on button "Não registrar e enviar pedido" at bounding box center [476, 234] width 90 height 17
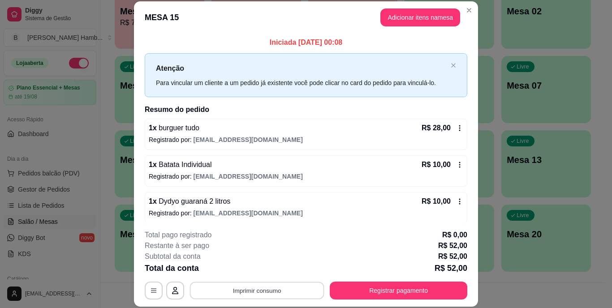
click at [224, 288] on button "Imprimir consumo" at bounding box center [257, 290] width 134 height 17
click at [252, 267] on button "IMPRESSORA" at bounding box center [256, 270] width 63 height 14
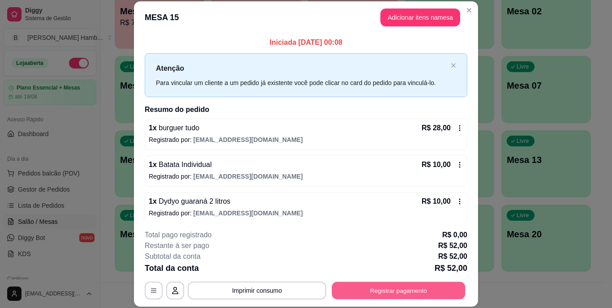
click at [381, 288] on button "Registrar pagamento" at bounding box center [398, 290] width 133 height 17
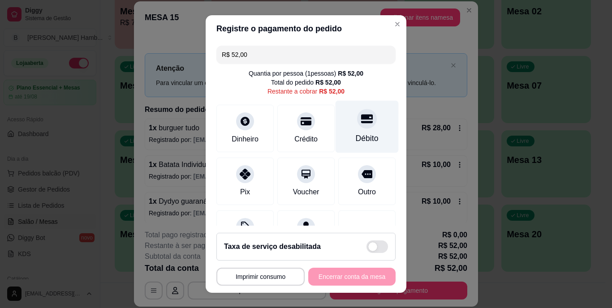
click at [354, 130] on div "Débito" at bounding box center [366, 127] width 63 height 52
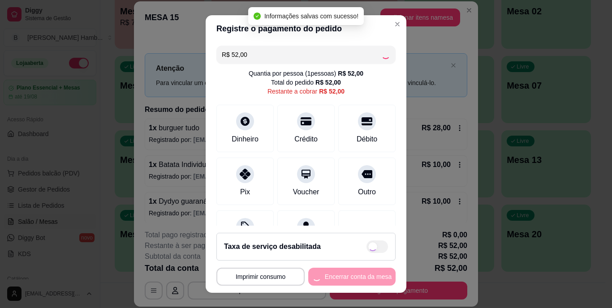
type input "R$ 0,00"
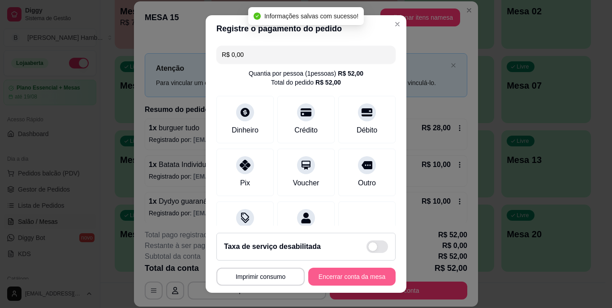
click at [330, 273] on button "Encerrar conta da mesa" at bounding box center [351, 277] width 87 height 18
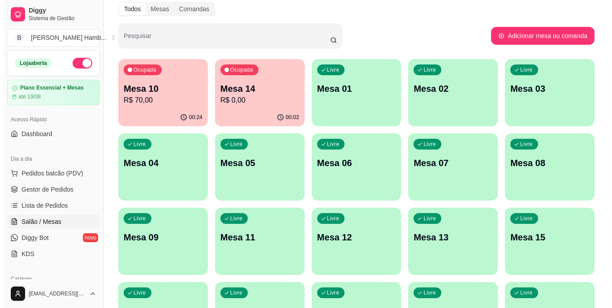
scroll to position [37, 0]
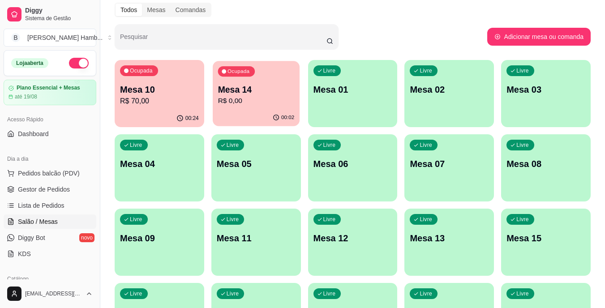
click at [253, 90] on p "Mesa 14" at bounding box center [256, 90] width 77 height 12
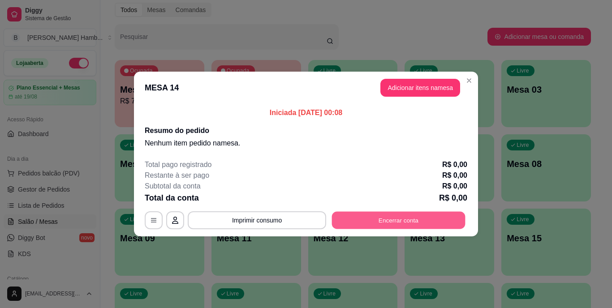
click at [354, 227] on button "Encerrar conta" at bounding box center [398, 220] width 133 height 17
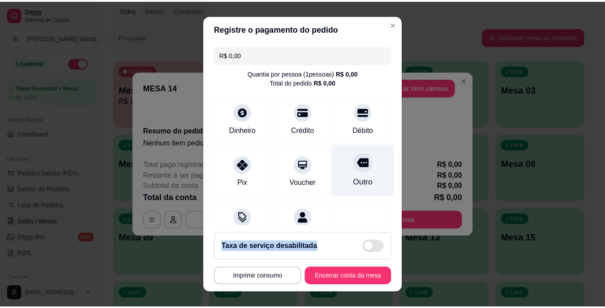
scroll to position [6, 0]
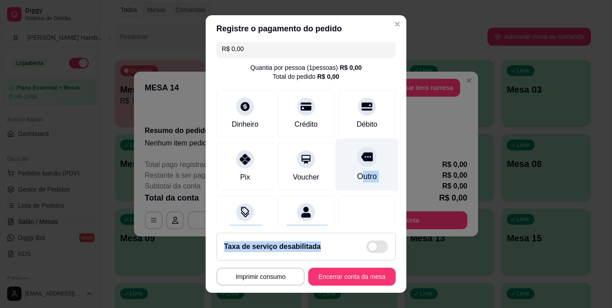
drag, startPoint x: 343, startPoint y: 256, endPoint x: 350, endPoint y: 172, distance: 84.5
click at [350, 172] on section "Registre o pagamento do pedido R$ 0,00 Quantia por pessoa ( 1 pessoas) R$ 0,00 …" at bounding box center [306, 153] width 201 height 277
click at [357, 172] on div "Outro" at bounding box center [367, 177] width 20 height 12
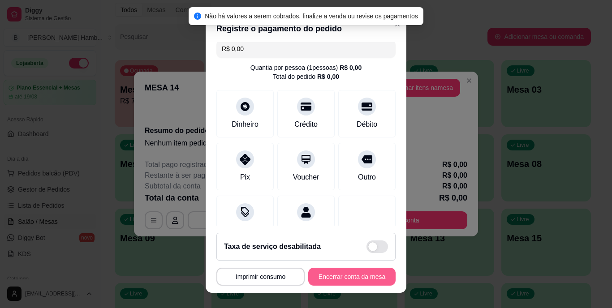
click at [348, 275] on button "Encerrar conta da mesa" at bounding box center [351, 277] width 87 height 18
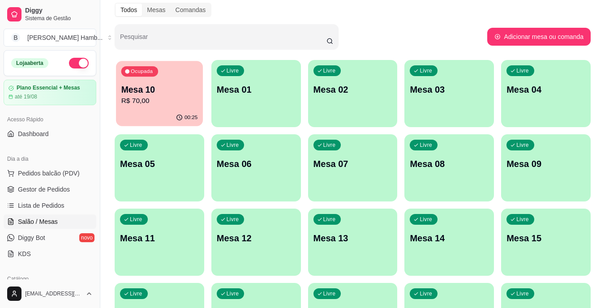
click at [175, 119] on div "00:25" at bounding box center [159, 117] width 87 height 17
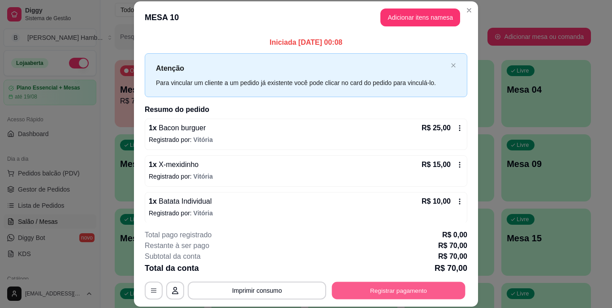
click at [377, 294] on button "Registrar pagamento" at bounding box center [398, 290] width 133 height 17
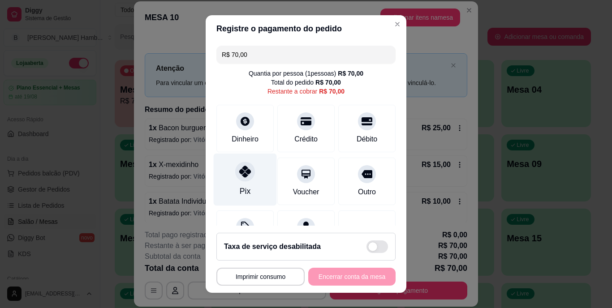
click at [239, 172] on icon at bounding box center [245, 172] width 12 height 12
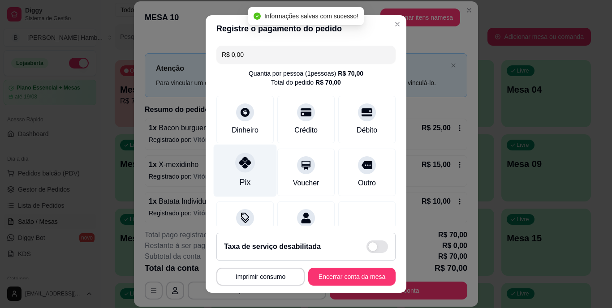
type input "R$ 0,00"
click at [250, 176] on div "Pix" at bounding box center [245, 171] width 63 height 52
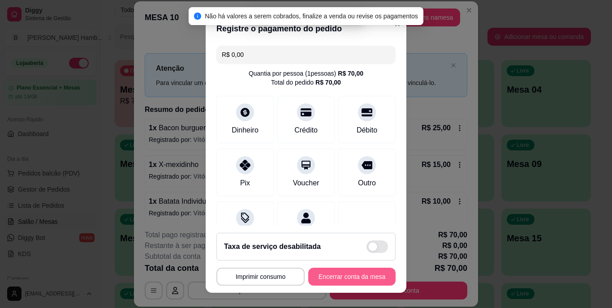
click at [321, 277] on button "Encerrar conta da mesa" at bounding box center [351, 277] width 87 height 18
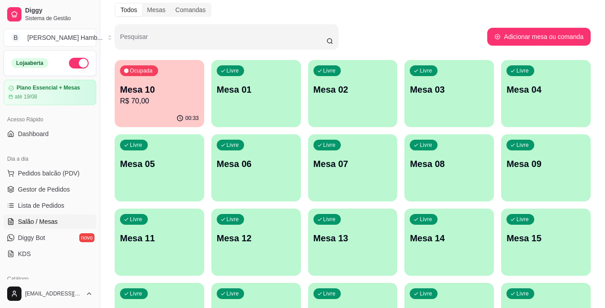
click at [64, 209] on link "Lista de Pedidos" at bounding box center [50, 205] width 93 height 14
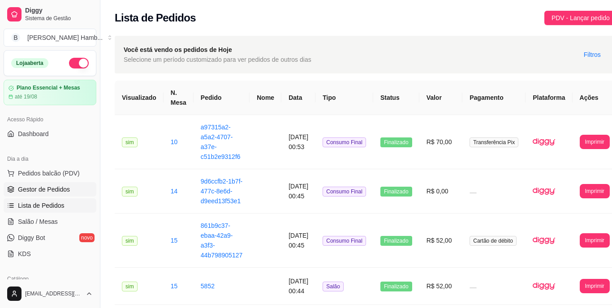
click at [61, 187] on span "Gestor de Pedidos" at bounding box center [44, 189] width 52 height 9
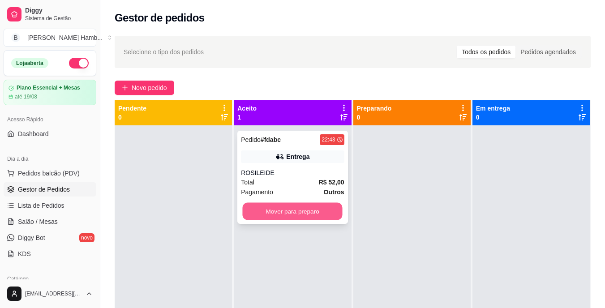
click at [281, 207] on button "Mover para preparo" at bounding box center [293, 211] width 100 height 17
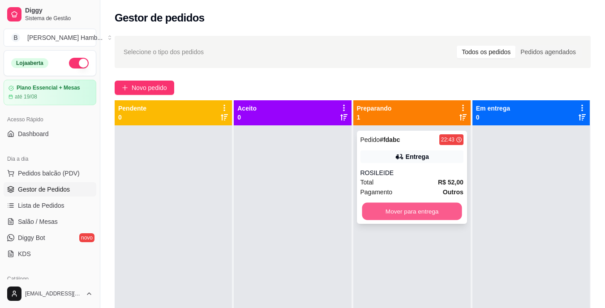
click at [390, 208] on button "Mover para entrega" at bounding box center [412, 211] width 100 height 17
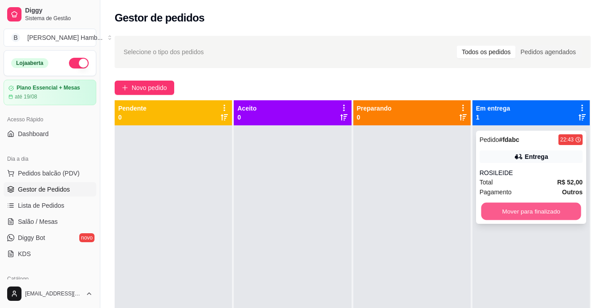
click at [490, 206] on button "Mover para finalizado" at bounding box center [531, 211] width 100 height 17
